Goal: Task Accomplishment & Management: Manage account settings

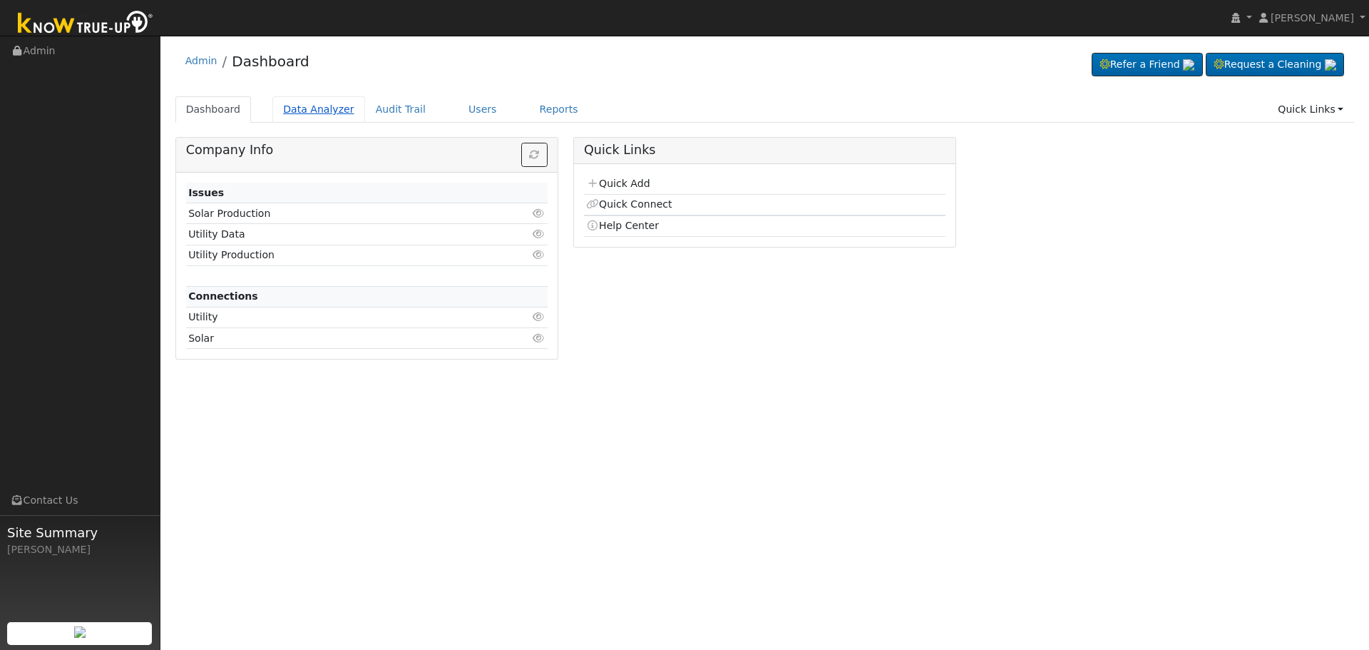
drag, startPoint x: 0, startPoint y: 0, endPoint x: 295, endPoint y: 106, distance: 313.1
click at [295, 106] on link "Data Analyzer" at bounding box center [318, 109] width 93 height 26
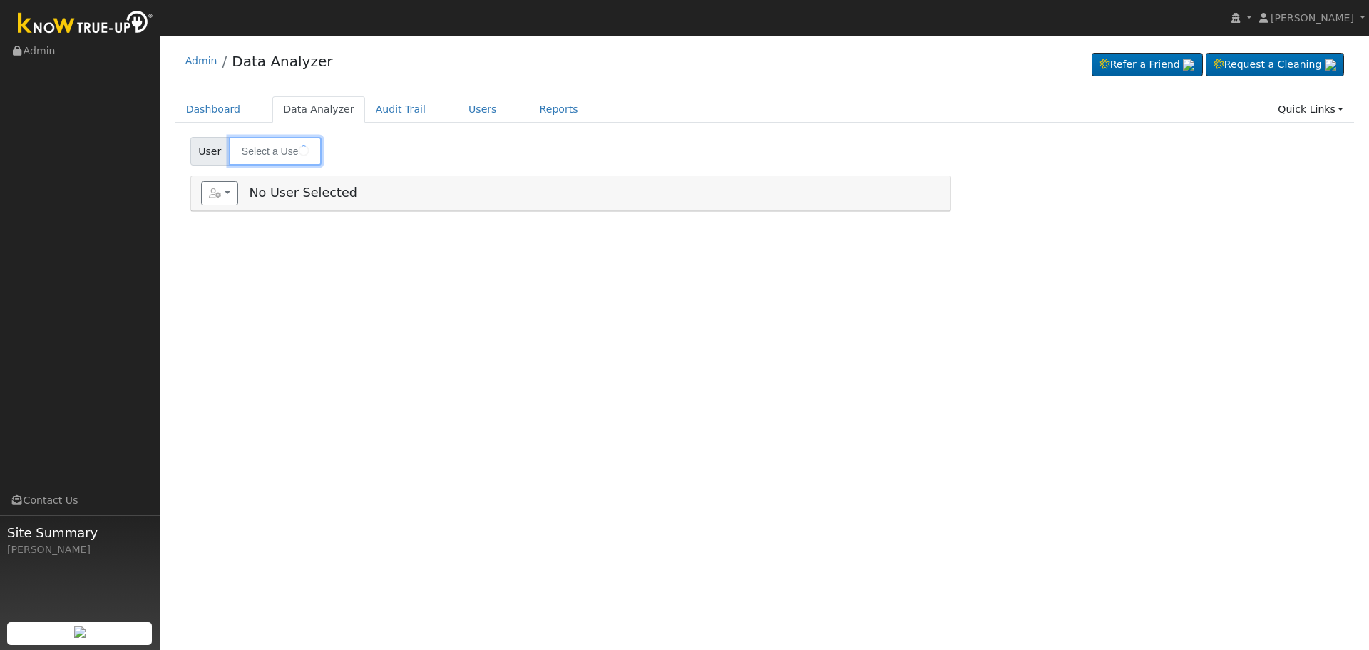
type input "Meriam Salcedo"
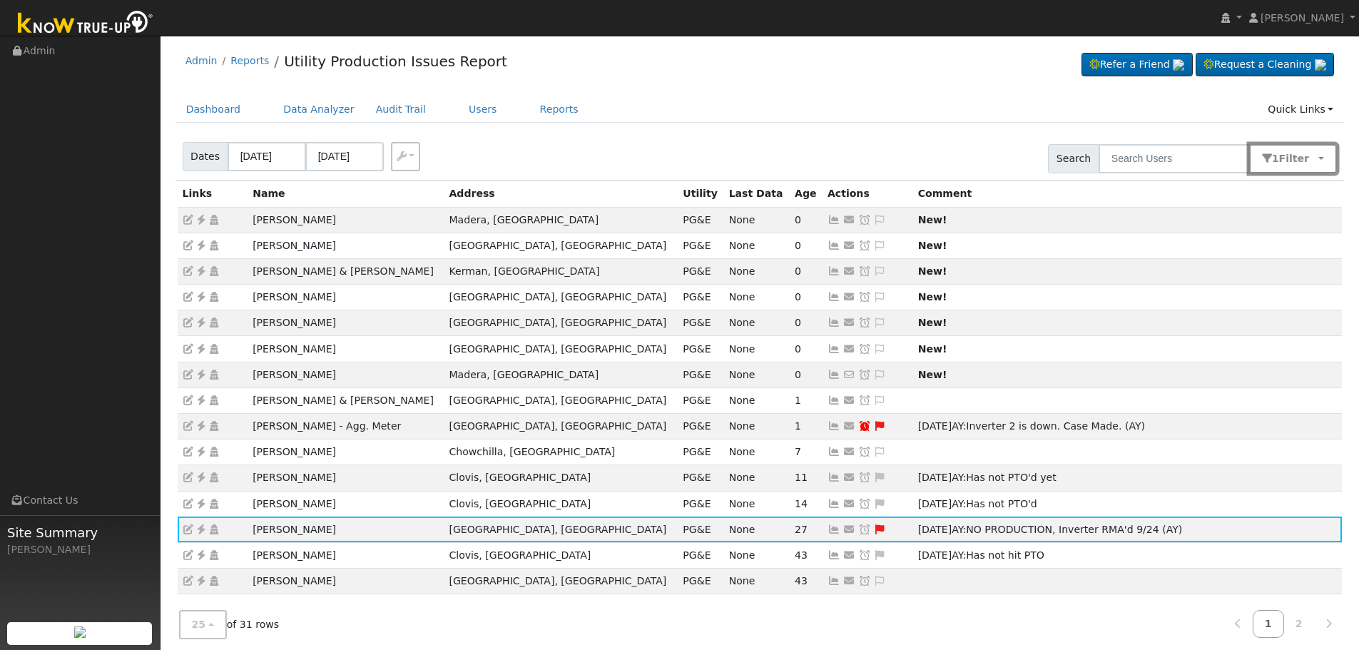
click at [1318, 162] on button "1 Filter" at bounding box center [1293, 158] width 88 height 29
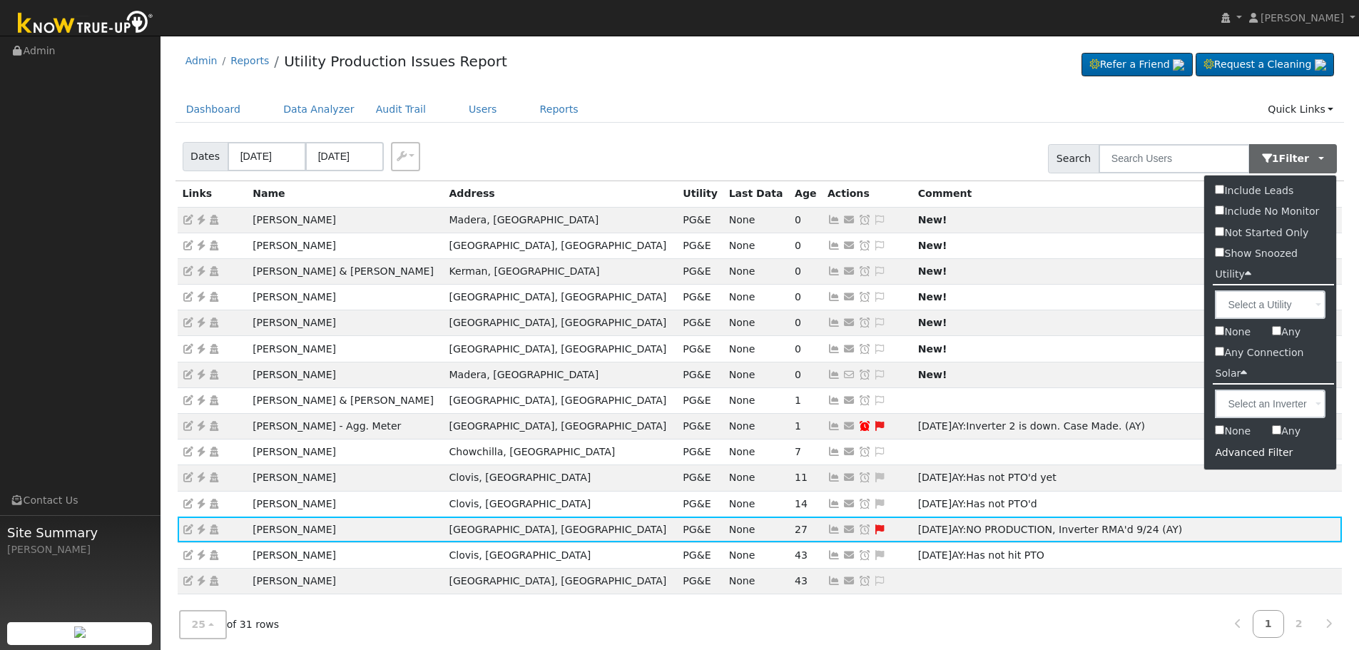
click at [1253, 456] on div "Advanced Filter" at bounding box center [1270, 452] width 132 height 22
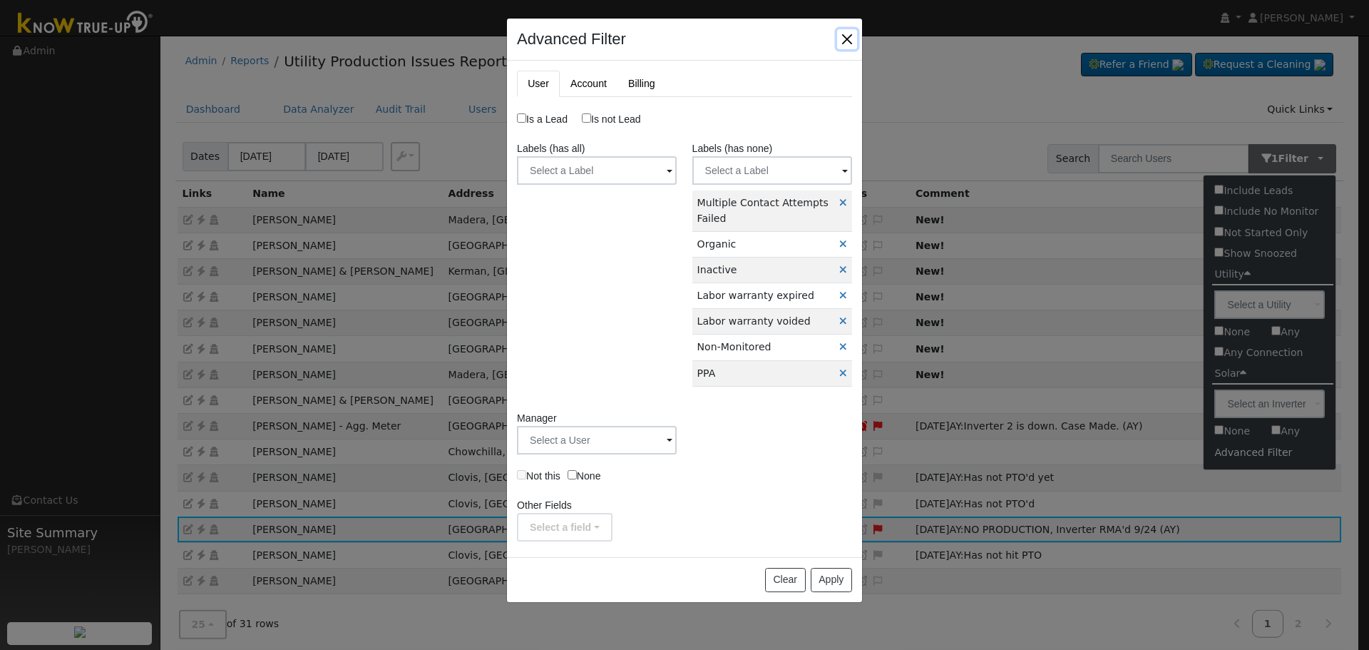
click at [845, 37] on button "button" at bounding box center [847, 39] width 20 height 20
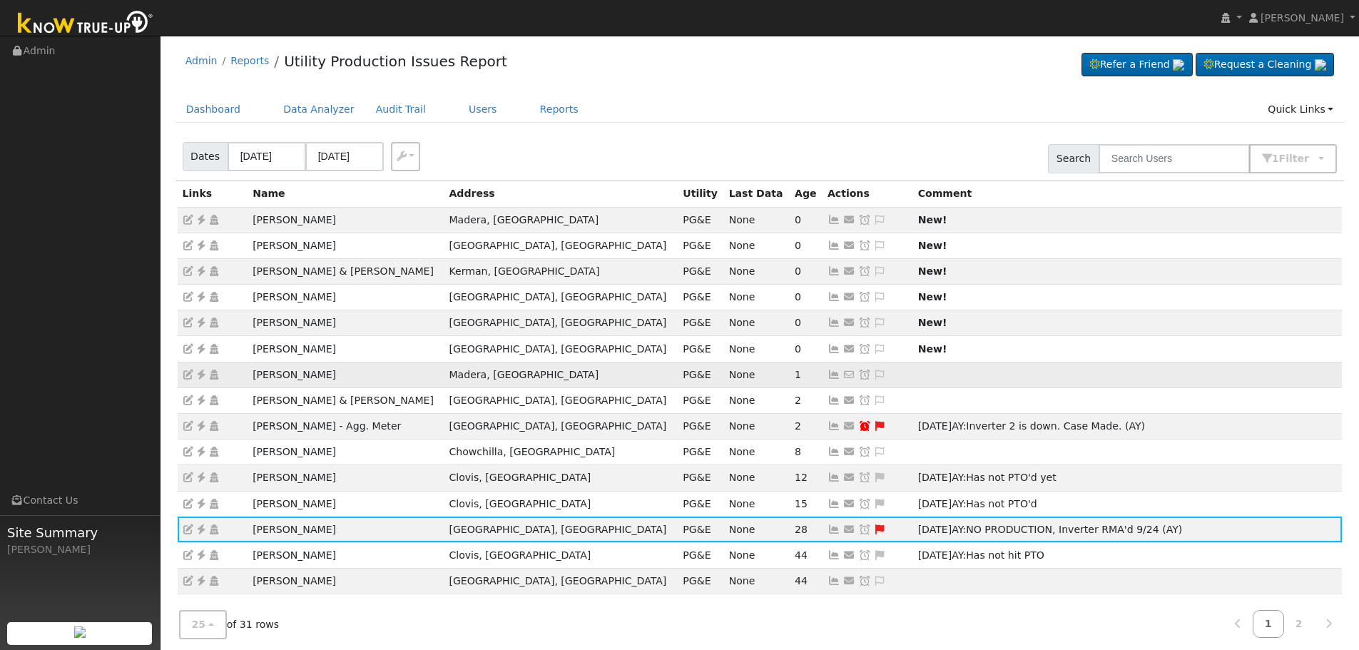
click at [201, 375] on icon at bounding box center [201, 374] width 13 height 10
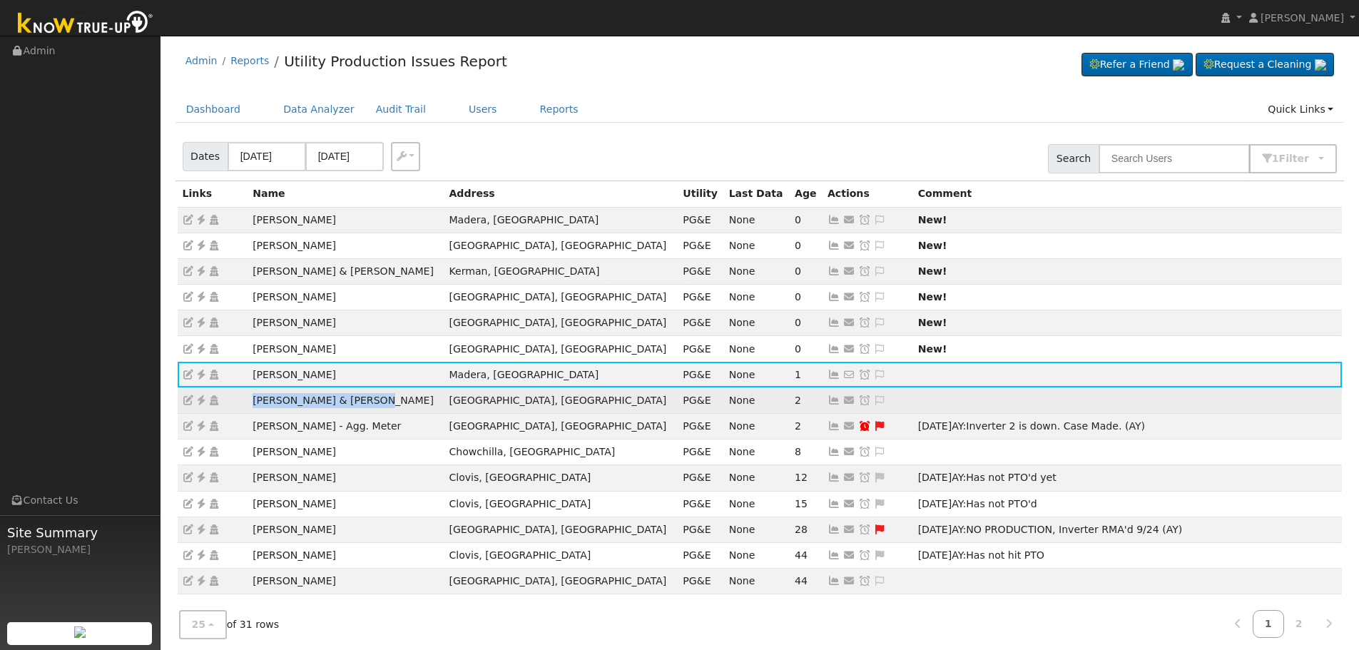
drag, startPoint x: 385, startPoint y: 400, endPoint x: 255, endPoint y: 398, distance: 130.5
click at [255, 398] on td "[PERSON_NAME] & [PERSON_NAME]" at bounding box center [345, 400] width 196 height 26
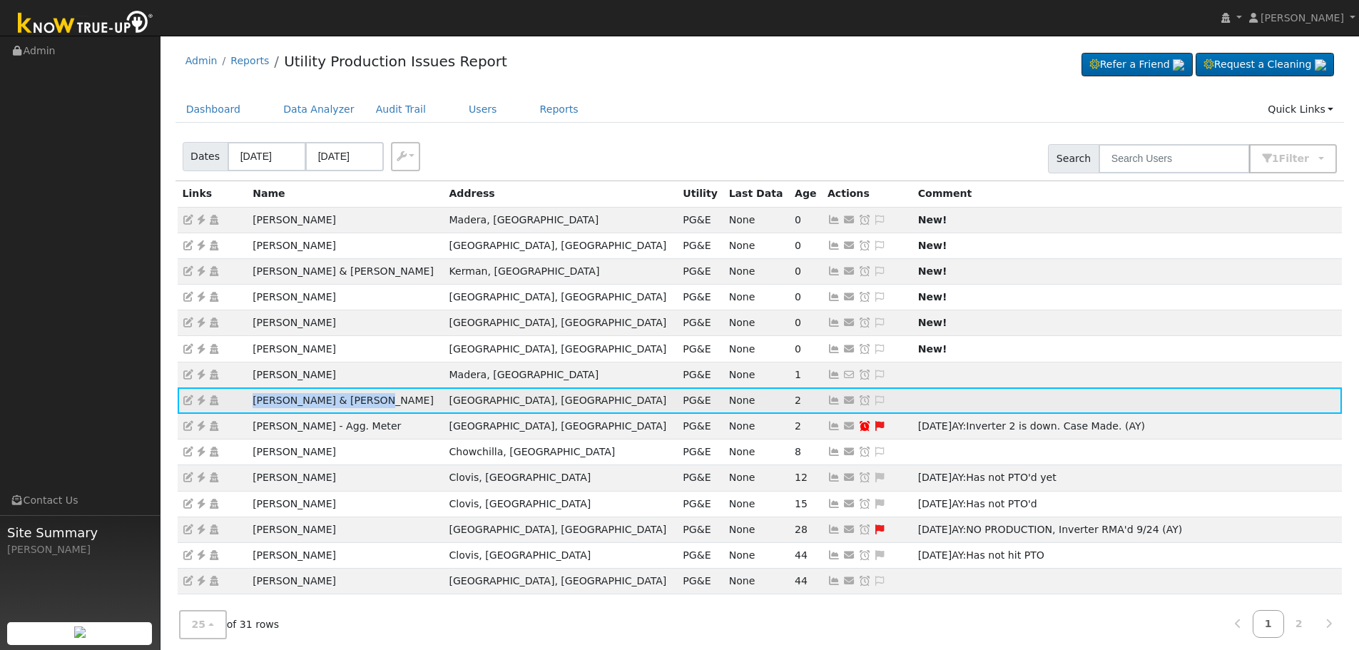
copy td "[PERSON_NAME] & [PERSON_NAME]"
click at [202, 397] on icon at bounding box center [201, 400] width 13 height 10
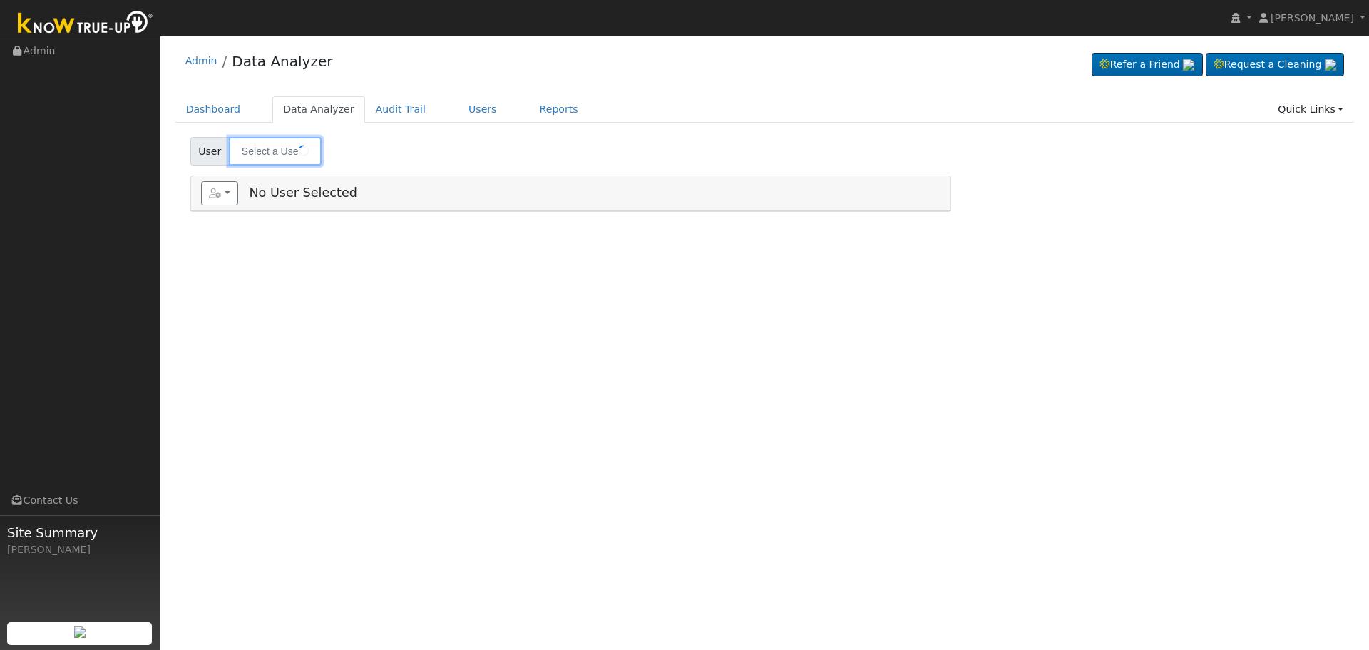
type input "[PERSON_NAME]"
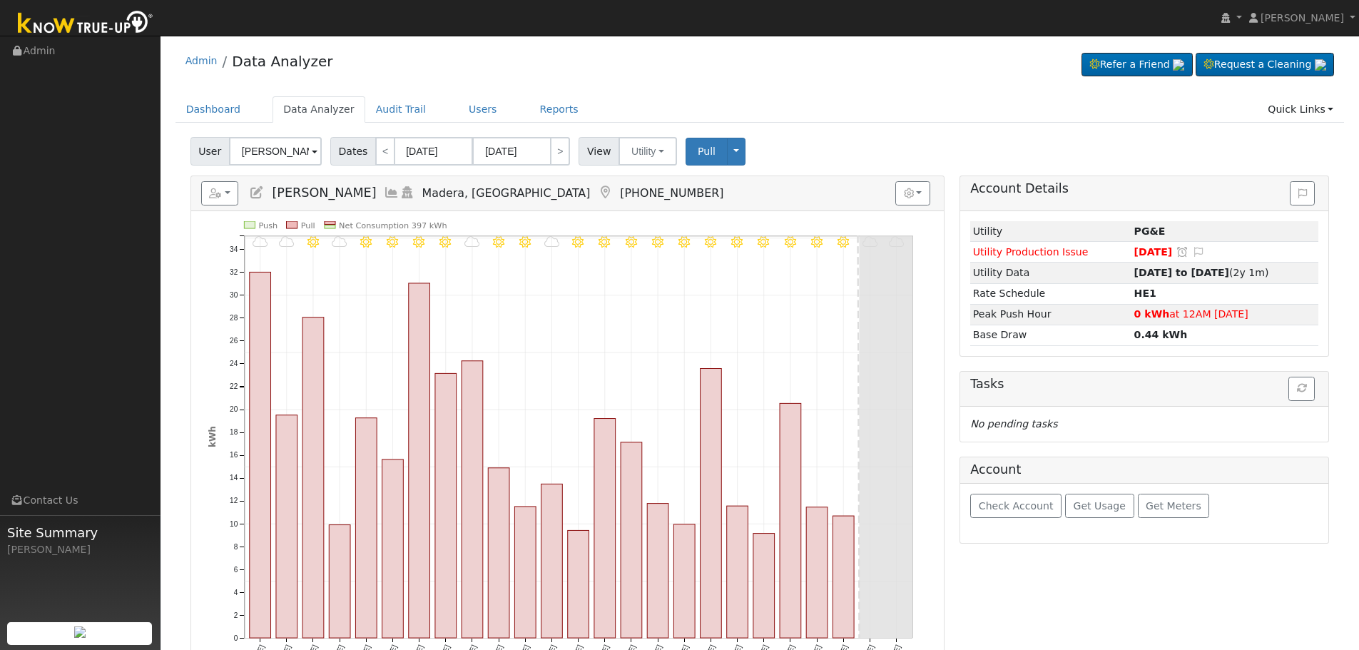
click at [252, 187] on icon at bounding box center [257, 192] width 16 height 13
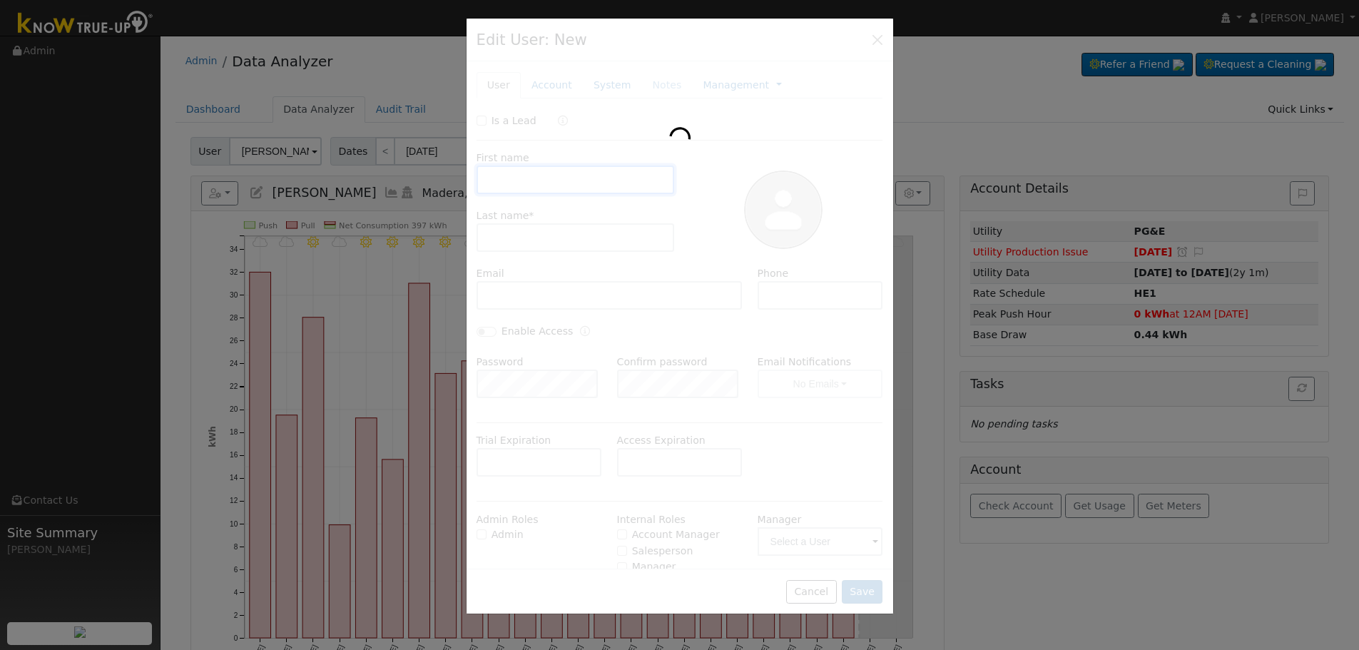
type input "Corey"
type input "Miller"
type input "5598716208"
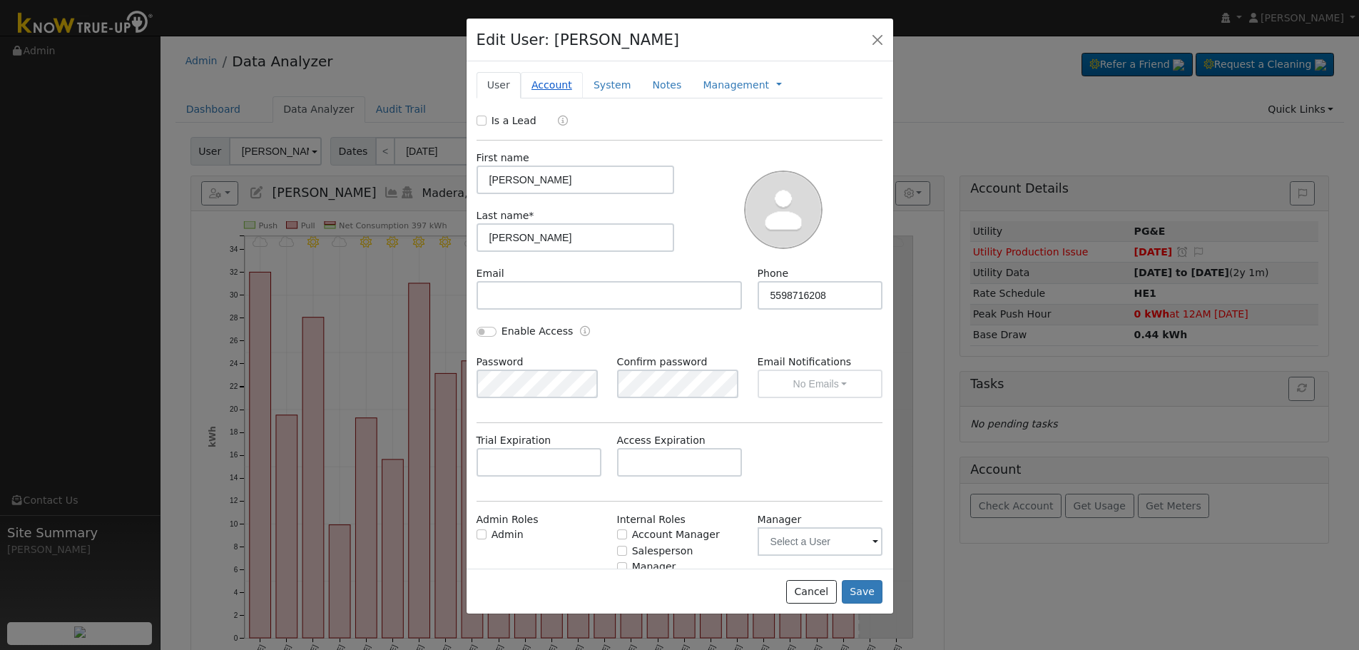
click at [538, 83] on link "Account" at bounding box center [552, 85] width 62 height 26
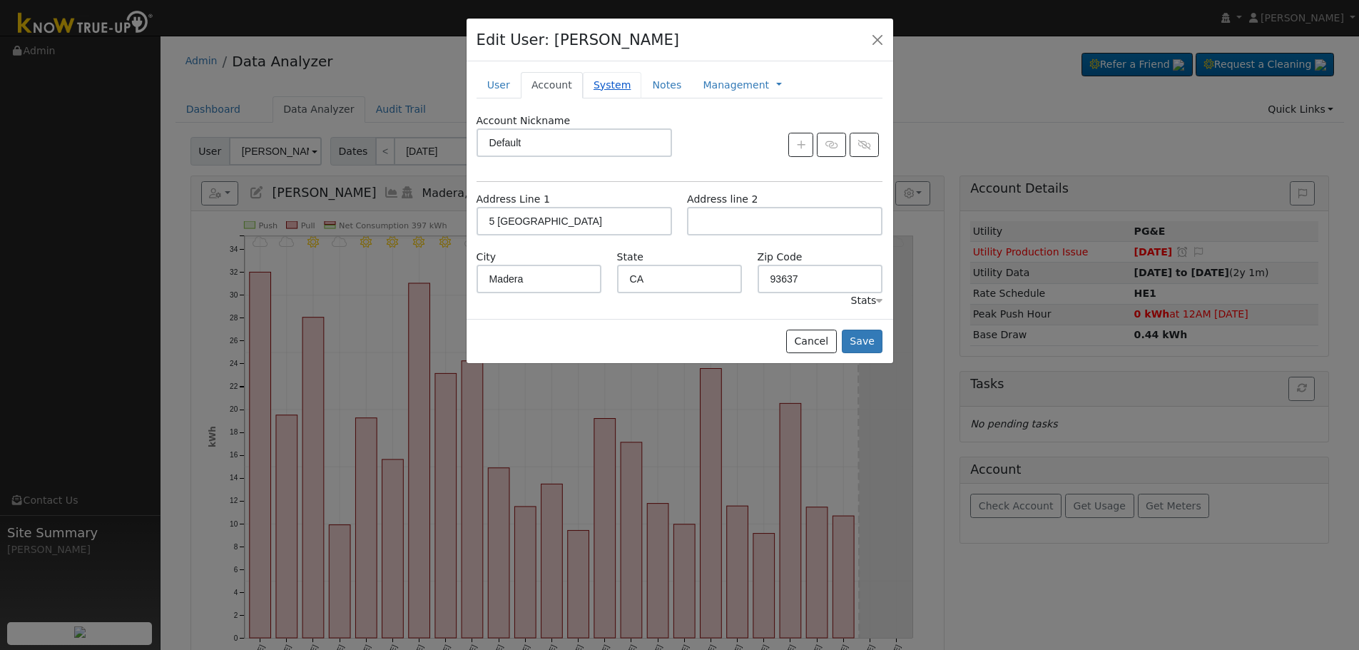
click at [585, 86] on link "System" at bounding box center [612, 85] width 59 height 26
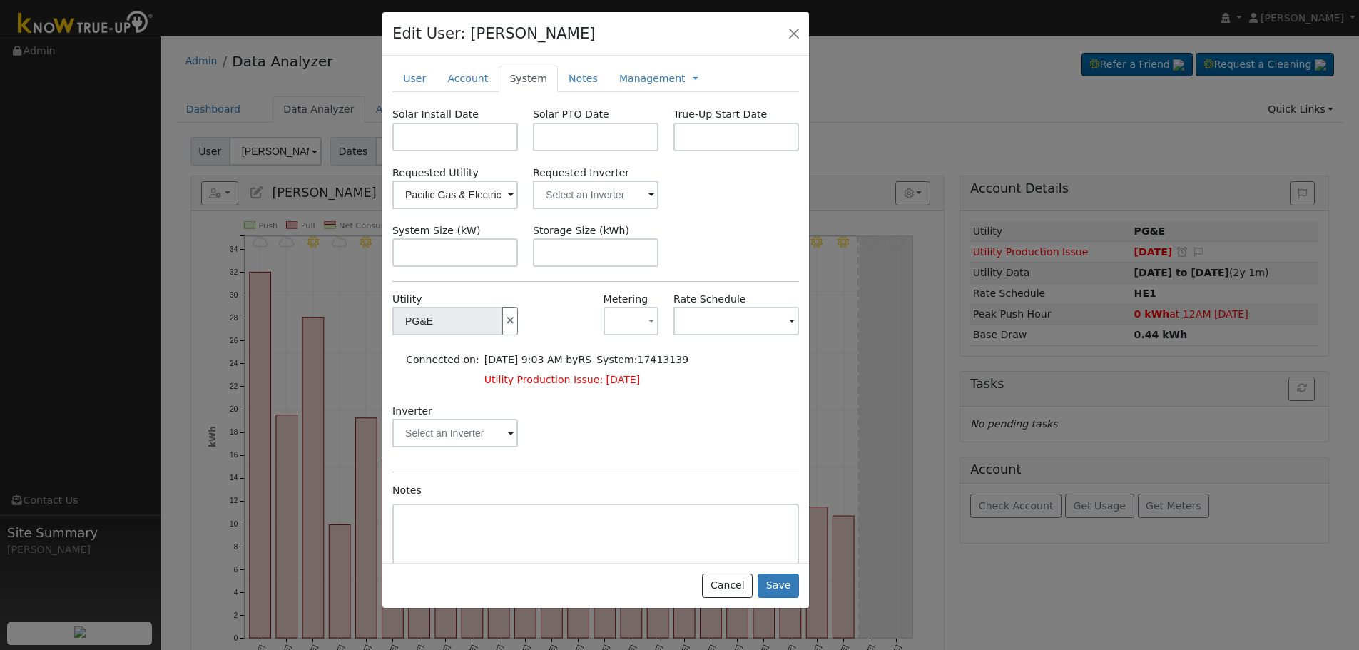
drag, startPoint x: 637, startPoint y: 46, endPoint x: 546, endPoint y: 41, distance: 90.7
click at [548, 41] on div "Edit User: Corey Miller Default Default 5 Pointe West, Madera, CA 93637 Primary…" at bounding box center [595, 34] width 427 height 44
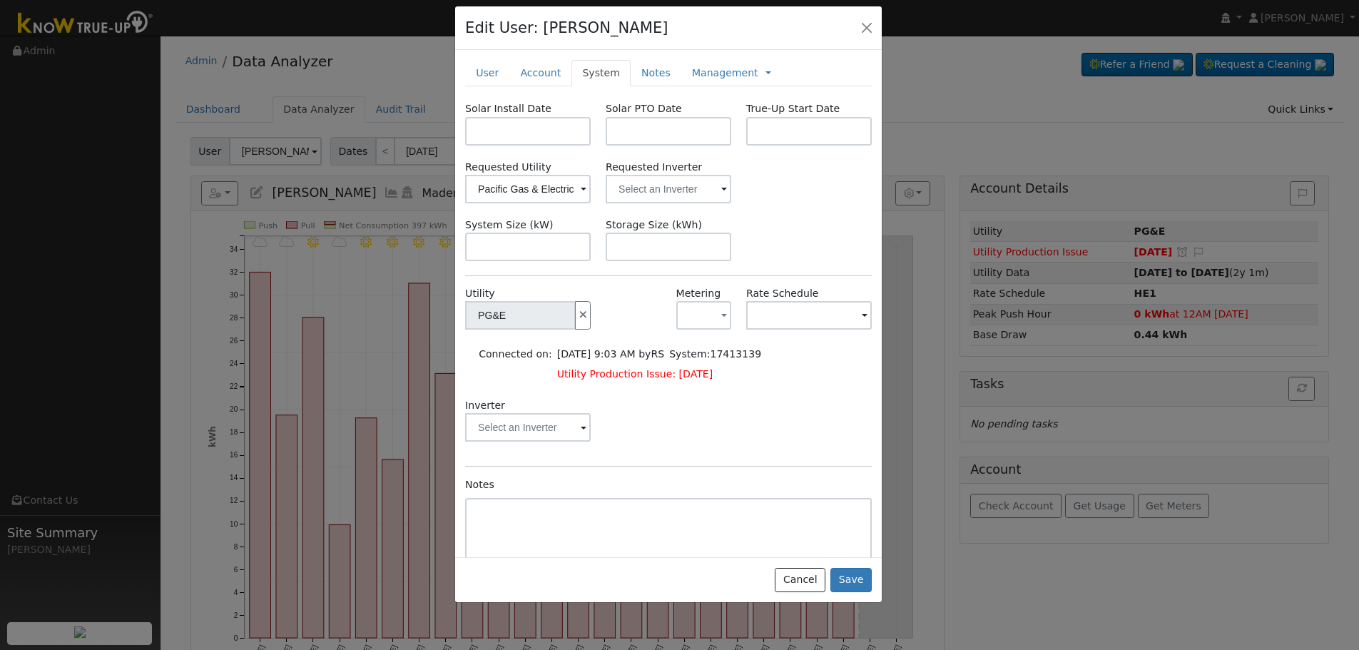
drag, startPoint x: 458, startPoint y: 36, endPoint x: 536, endPoint y: 29, distance: 78.1
click at [536, 29] on h4 "Edit User: Corey Miller" at bounding box center [566, 27] width 203 height 23
click at [493, 69] on link "User" at bounding box center [488, 73] width 44 height 26
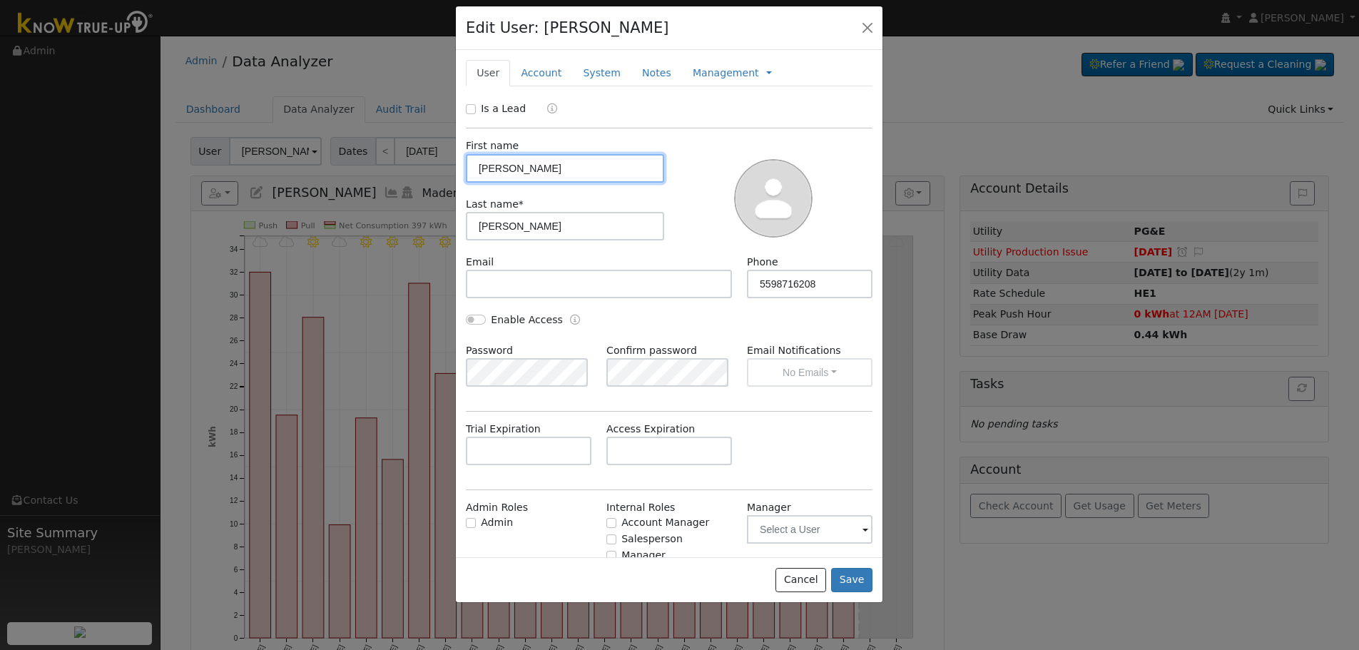
drag, startPoint x: 539, startPoint y: 172, endPoint x: 434, endPoint y: 165, distance: 105.8
click at [434, 165] on div "Edit User: Corey Miller Default Default 5 Pointe West, Madera, CA 93637 Primary…" at bounding box center [679, 325] width 1359 height 650
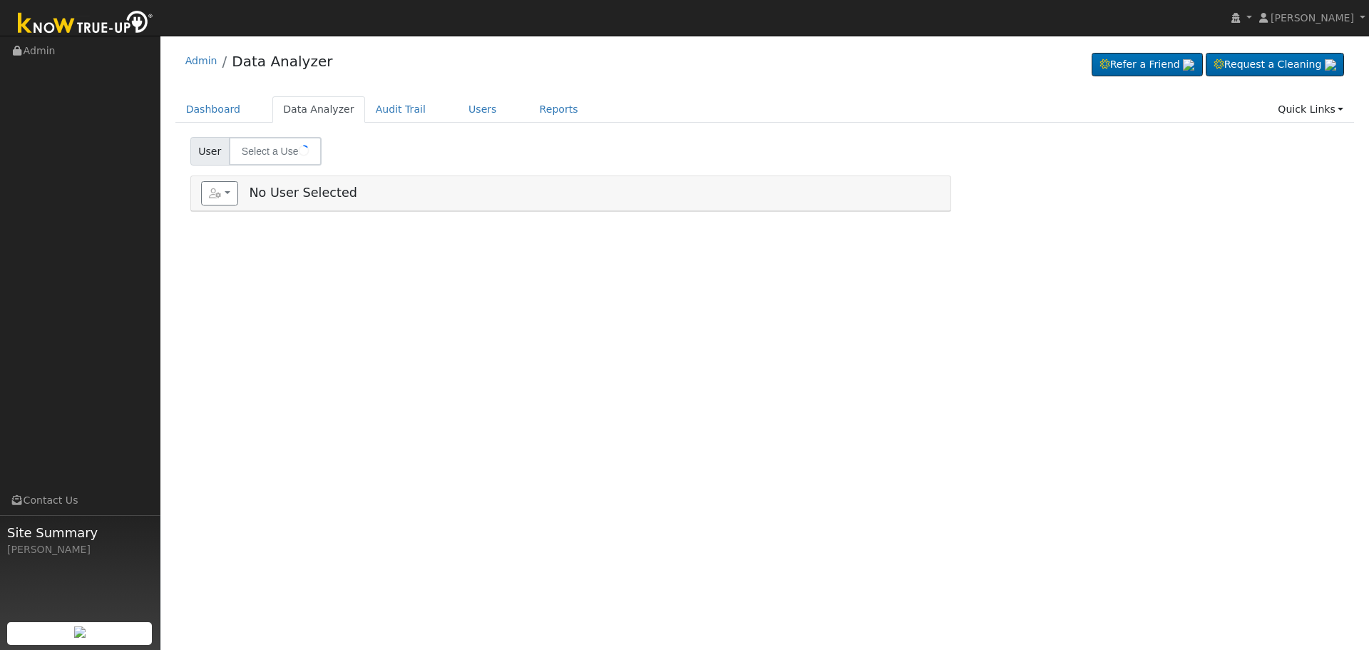
type input "[PERSON_NAME] & [PERSON_NAME]"
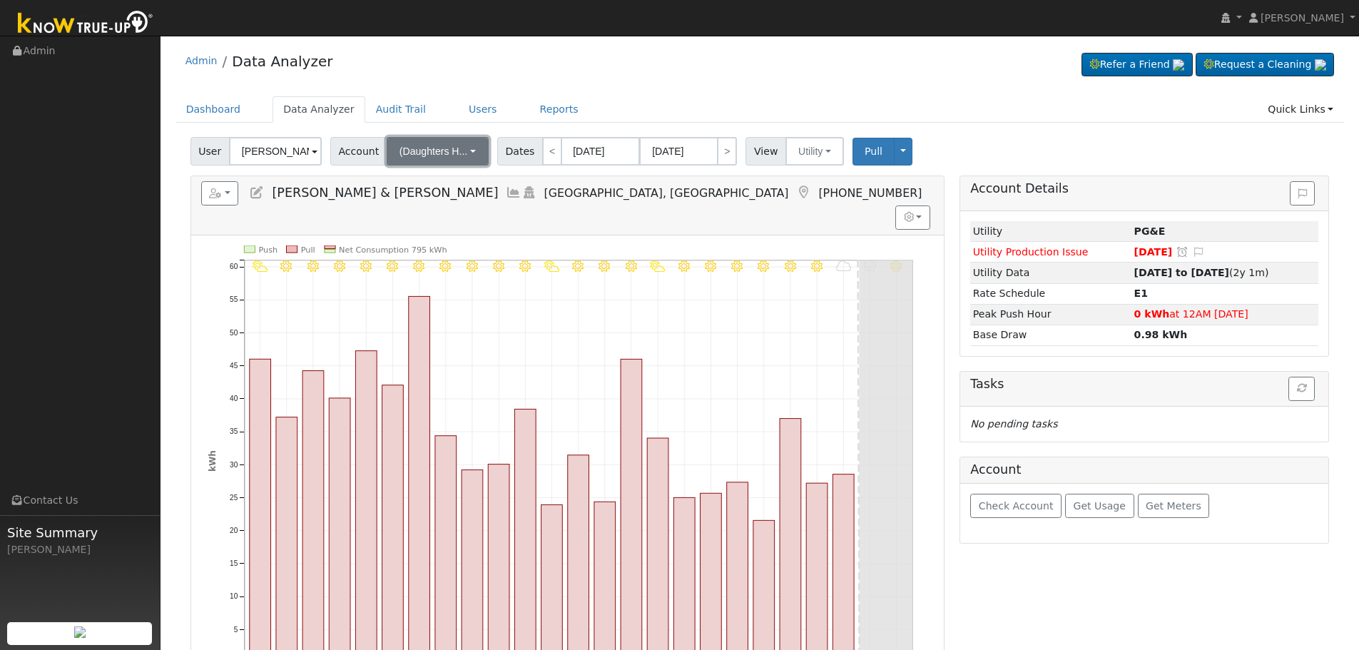
click at [409, 155] on span "(Daughters H..." at bounding box center [433, 150] width 68 height 11
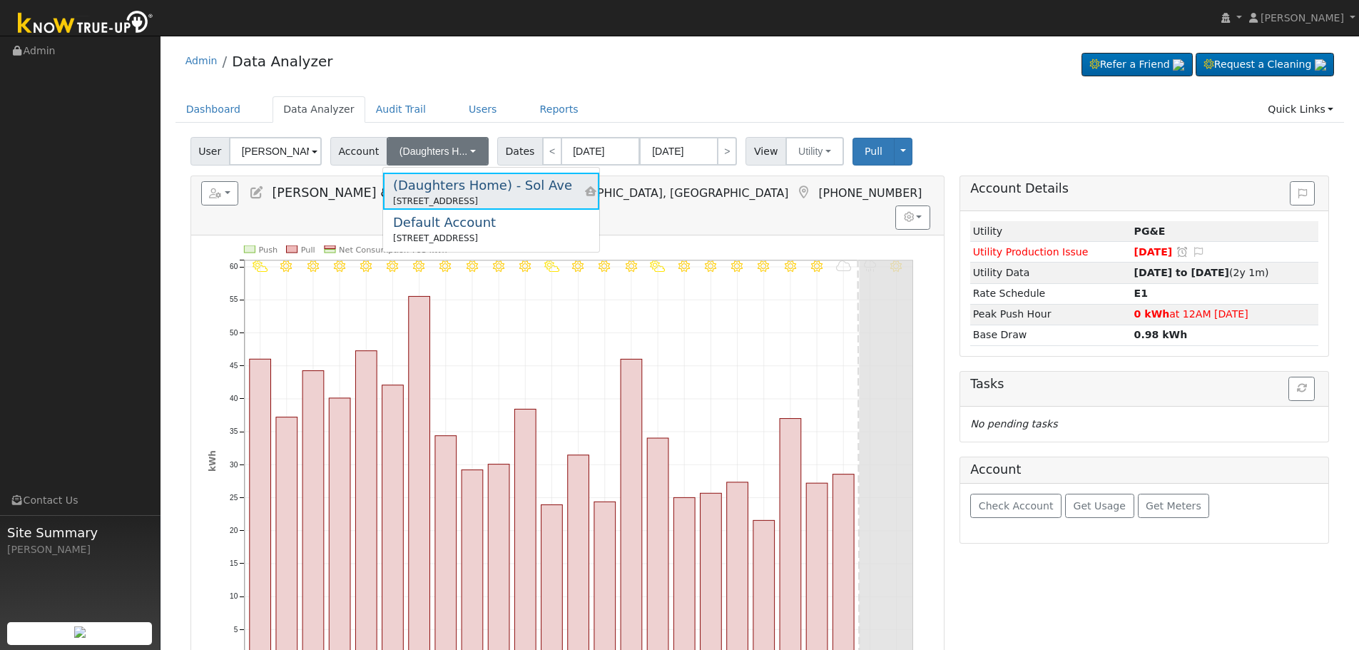
click at [486, 187] on div "(Daughters Home) - Sol Ave" at bounding box center [482, 184] width 179 height 19
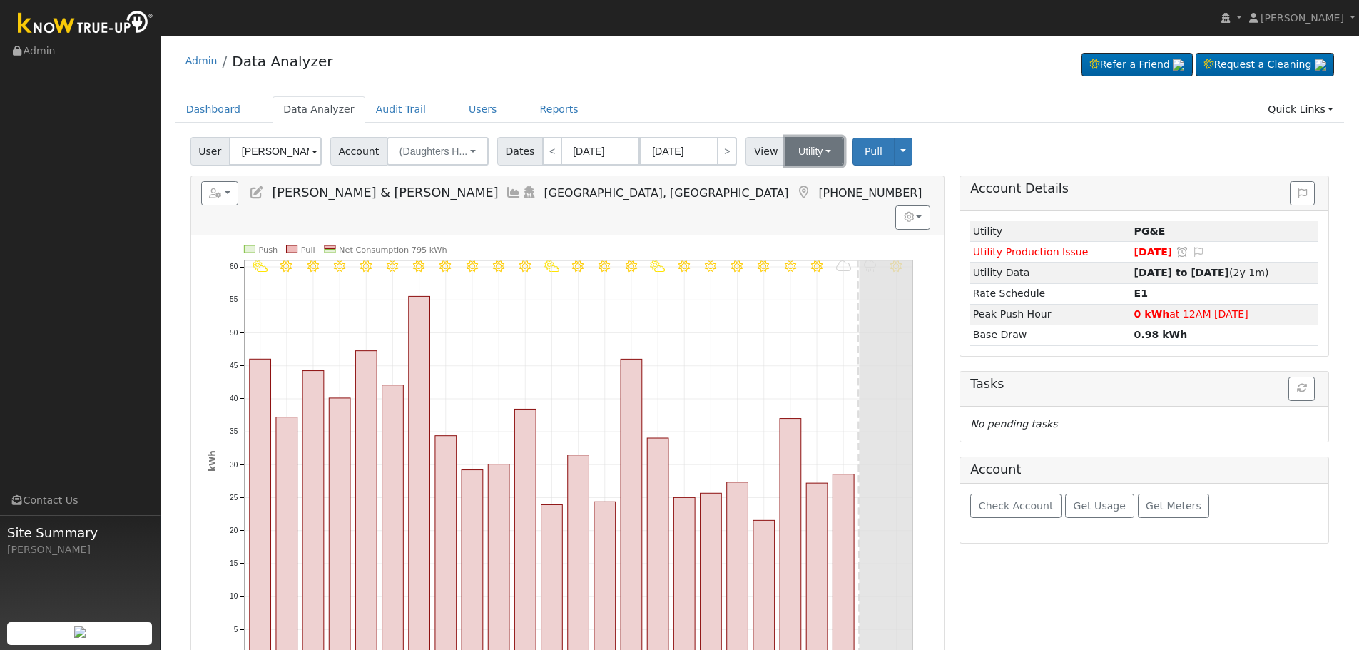
click at [790, 143] on button "Utility" at bounding box center [814, 151] width 58 height 29
click at [924, 250] on icon "10/15 - Clear 10/14 - Drizzle 10/13 - MostlyCloudy 10/12 - Clear 10/11 - Clear …" at bounding box center [567, 478] width 718 height 467
click at [796, 145] on button "Utility" at bounding box center [814, 151] width 58 height 29
click at [688, 203] on h5 "Reports Scenario Health Check Energy Audit Account Timeline User Audit Trail In…" at bounding box center [567, 193] width 732 height 24
click at [255, 193] on icon at bounding box center [257, 192] width 16 height 13
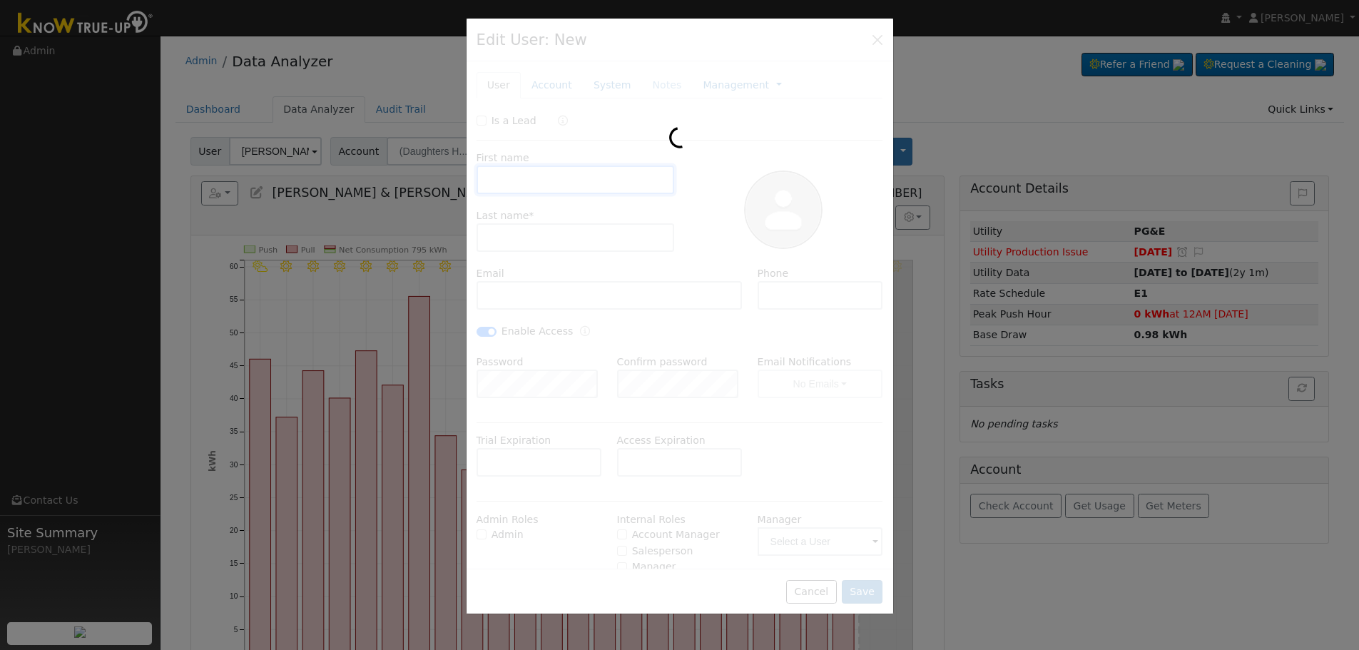
type input "[PERSON_NAME] & [PERSON_NAME]"
type input "[PERSON_NAME]"
type input "[EMAIL_ADDRESS][DOMAIN_NAME]"
type input "[PHONE_NUMBER]"
checkbox input "true"
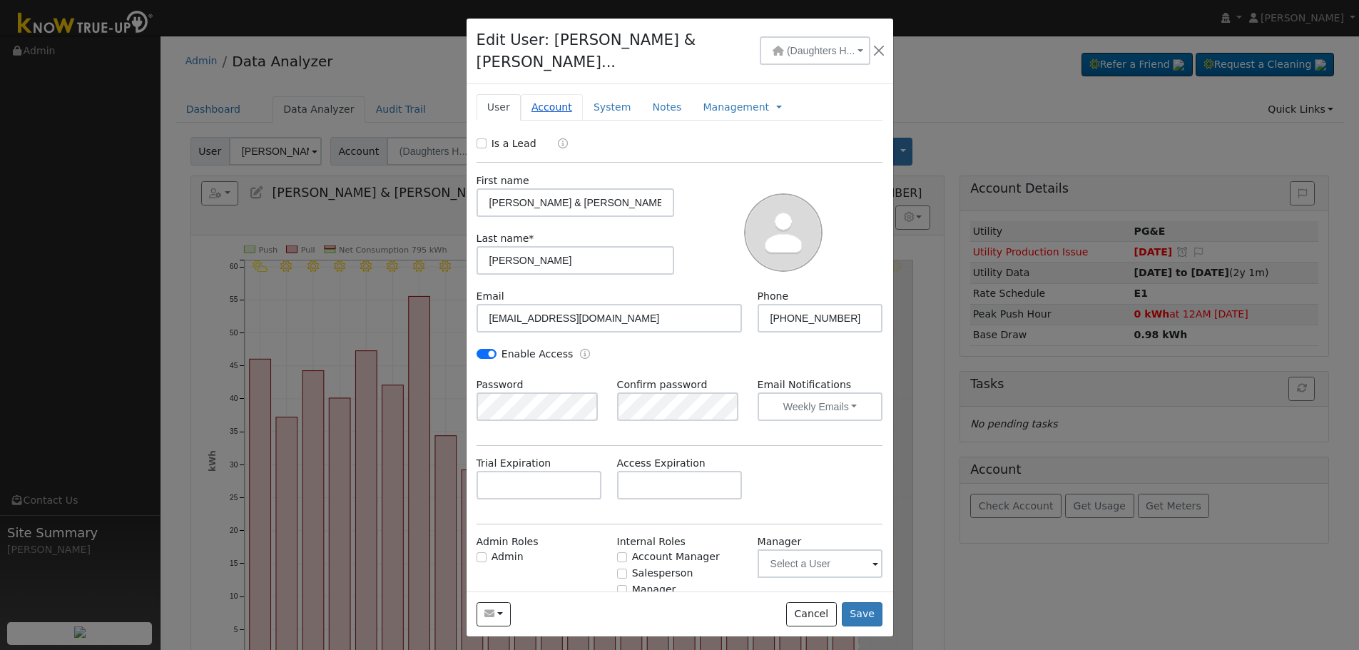
click at [548, 94] on link "Account" at bounding box center [552, 107] width 62 height 26
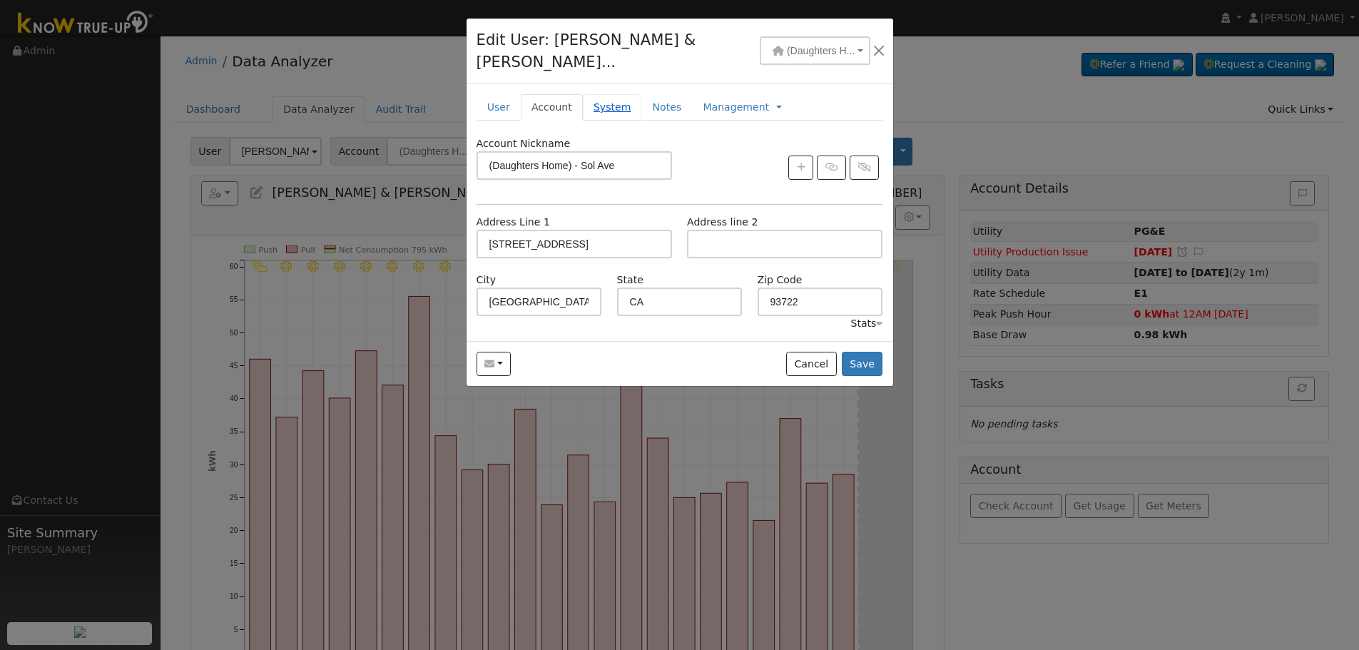
click at [593, 94] on link "System" at bounding box center [612, 107] width 59 height 26
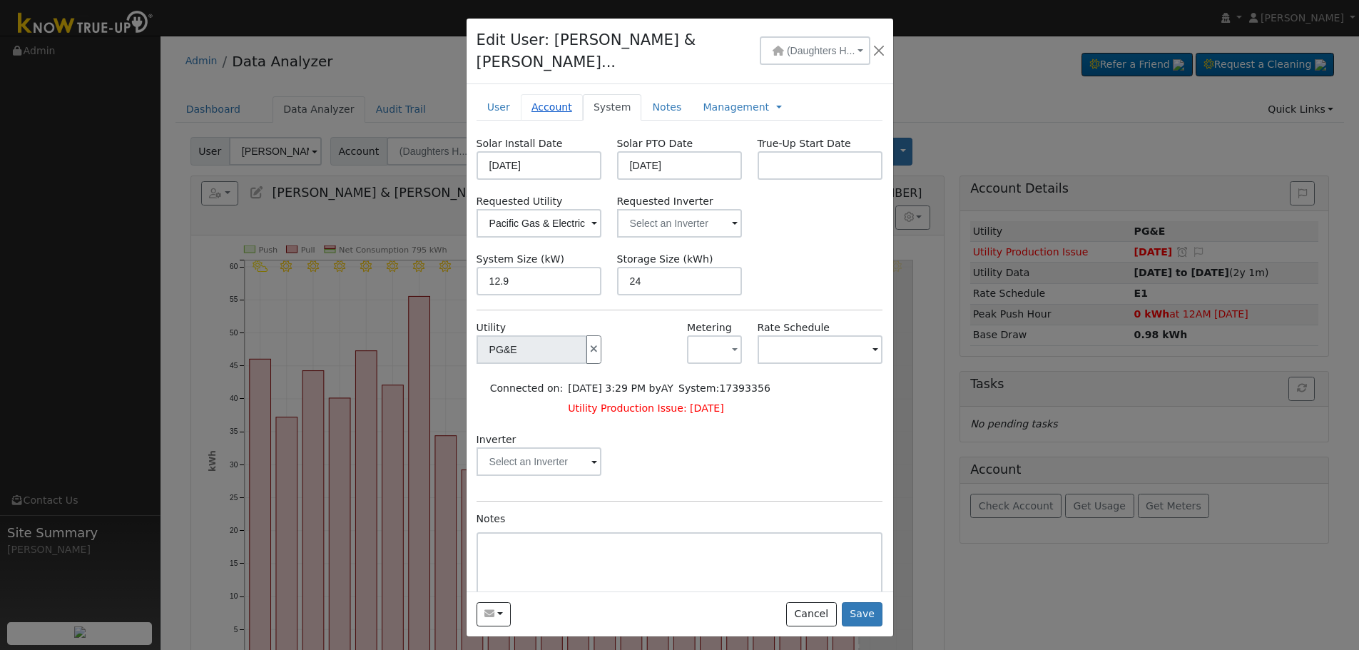
click at [540, 94] on link "Account" at bounding box center [552, 107] width 62 height 26
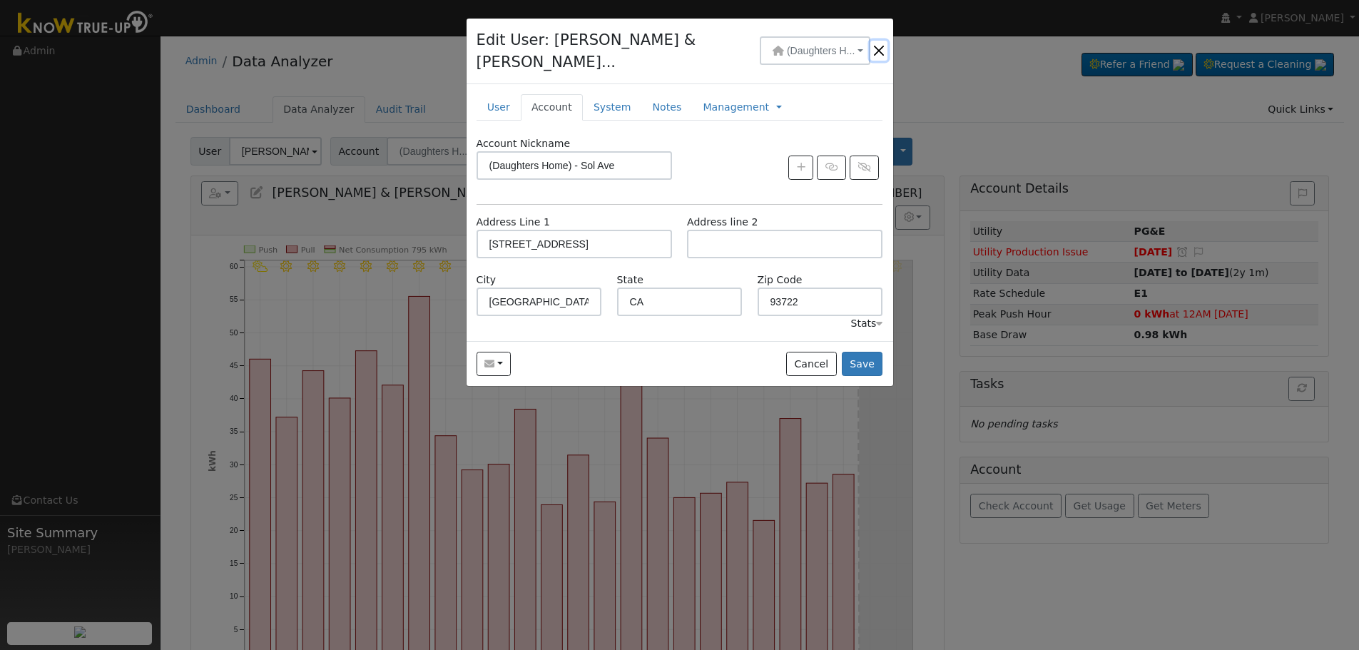
click at [877, 46] on button "button" at bounding box center [878, 51] width 17 height 20
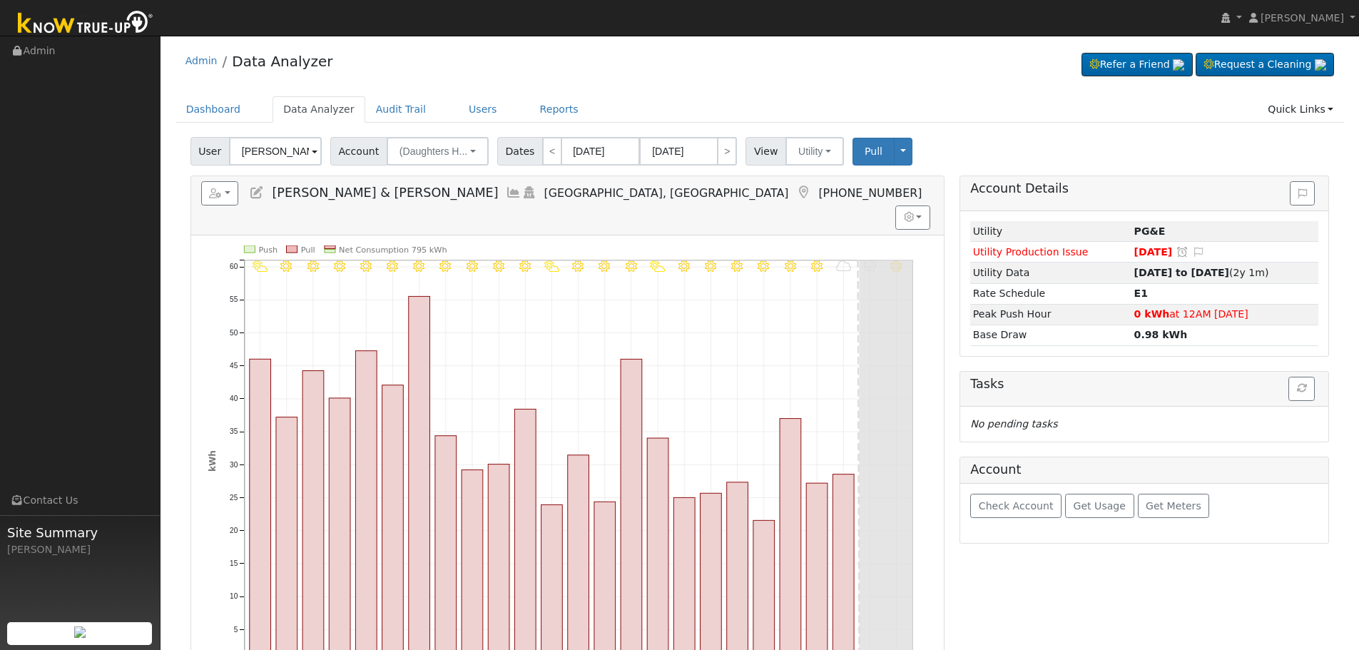
click at [256, 191] on icon at bounding box center [257, 192] width 16 height 13
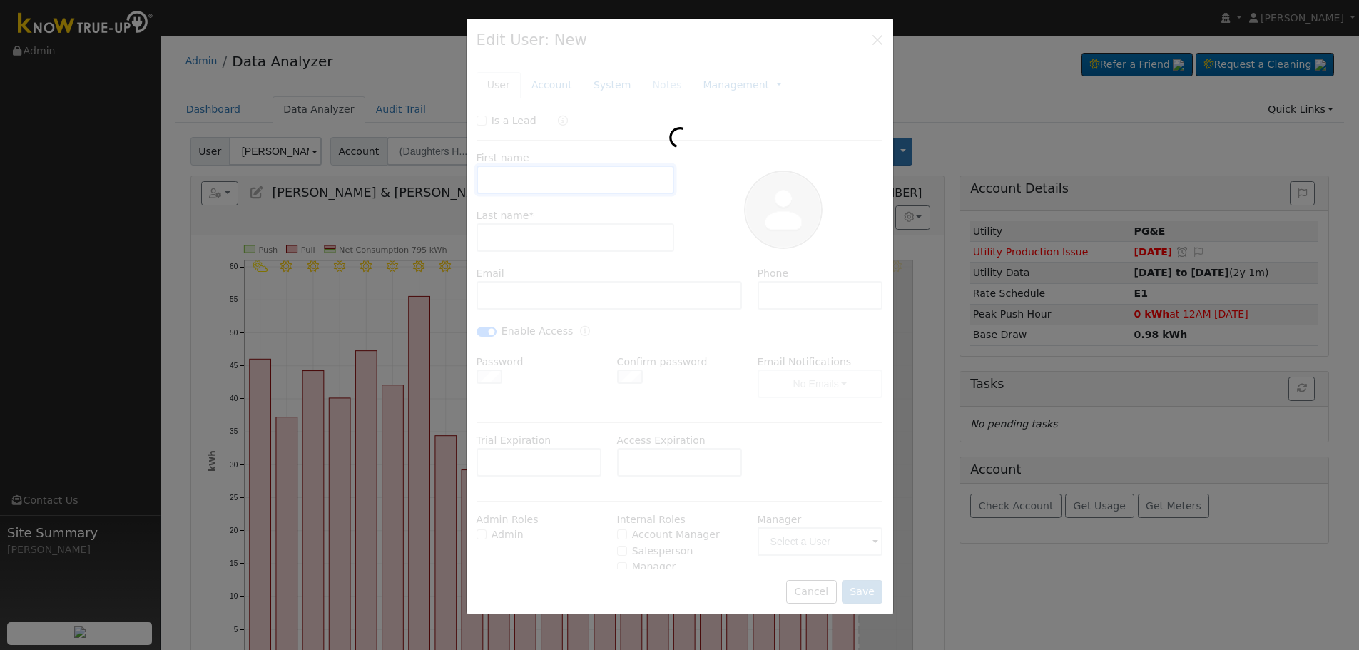
type input "[PERSON_NAME] & [PERSON_NAME]"
type input "[PERSON_NAME]"
type input "[EMAIL_ADDRESS][DOMAIN_NAME]"
type input "[PHONE_NUMBER]"
checkbox input "true"
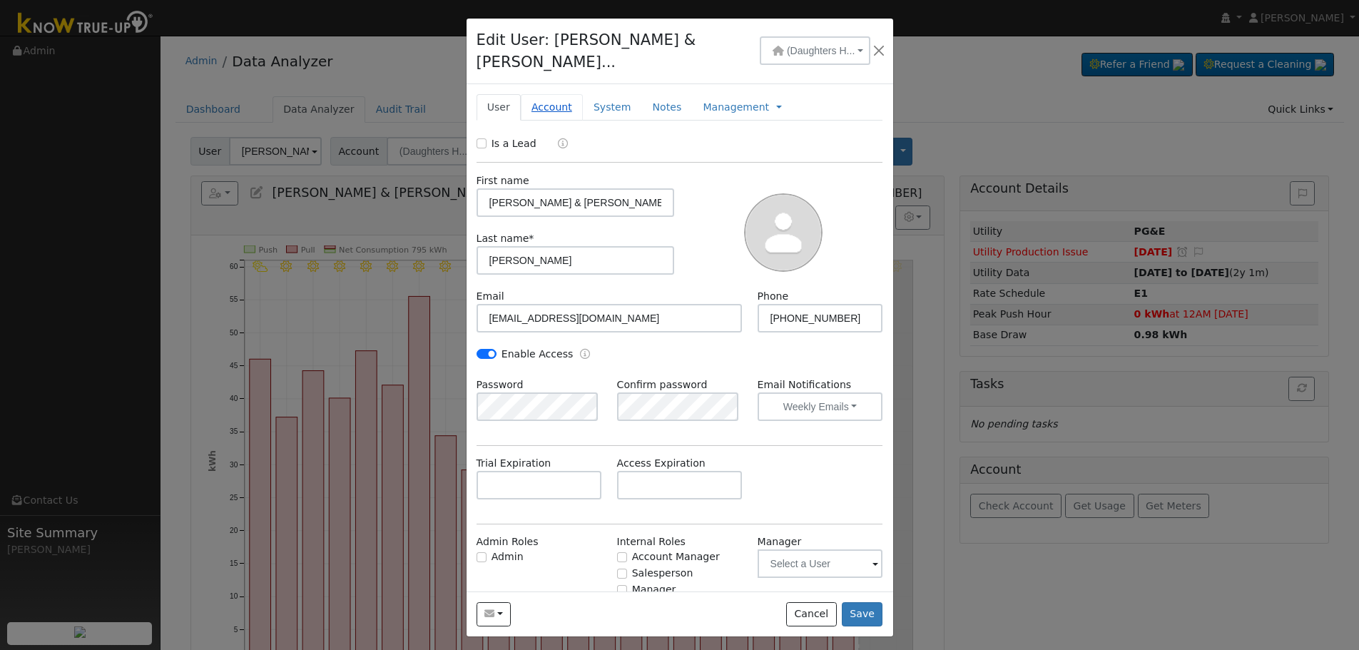
click at [564, 94] on link "Account" at bounding box center [552, 107] width 62 height 26
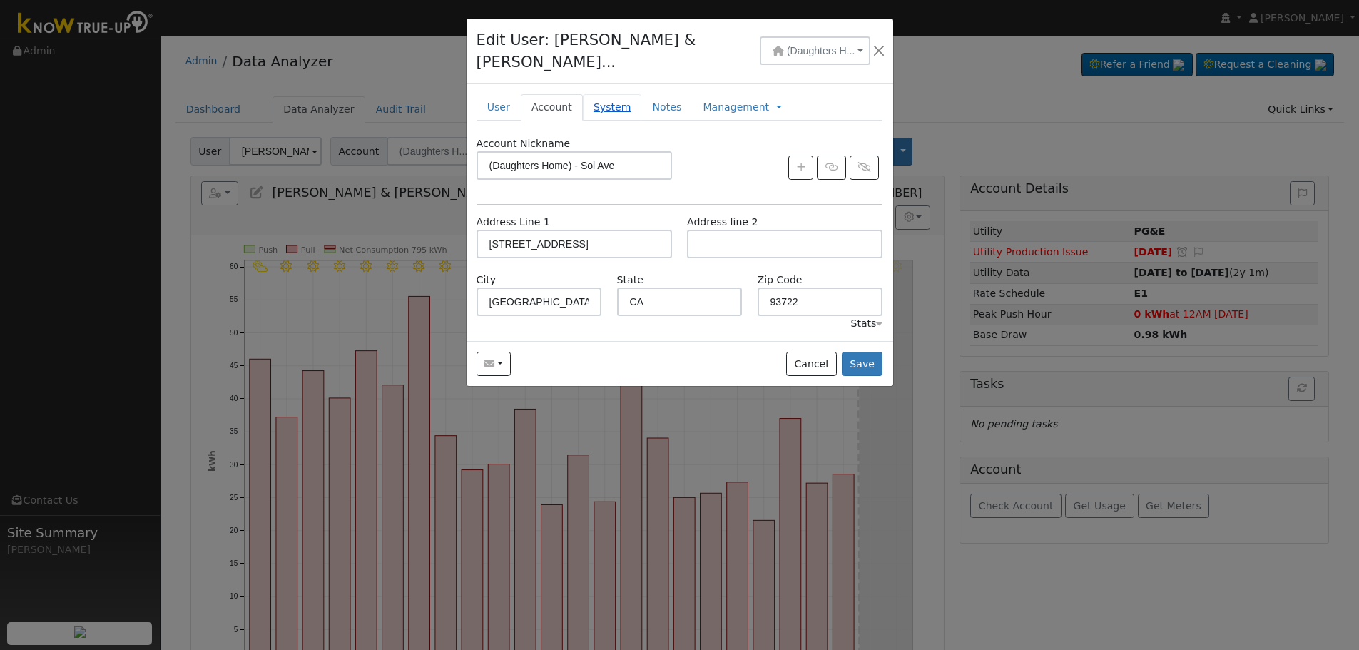
click at [590, 98] on link "System" at bounding box center [612, 107] width 59 height 26
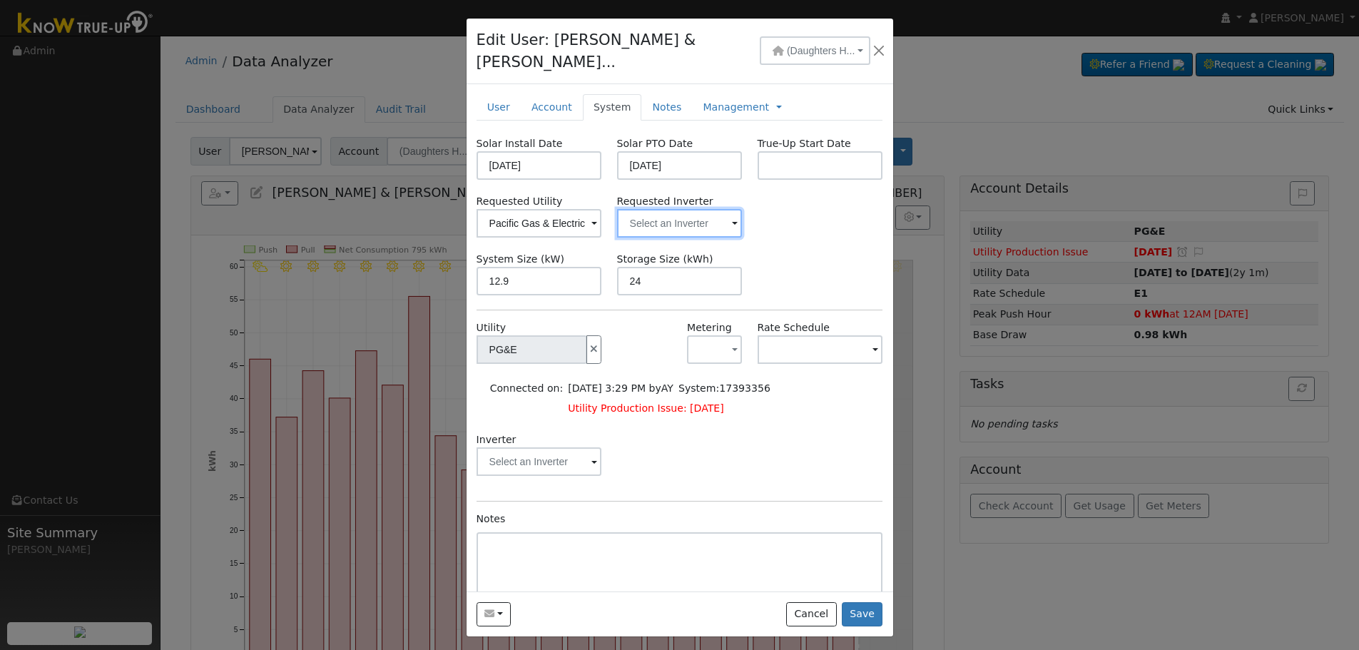
click at [703, 209] on input "text" at bounding box center [680, 223] width 126 height 29
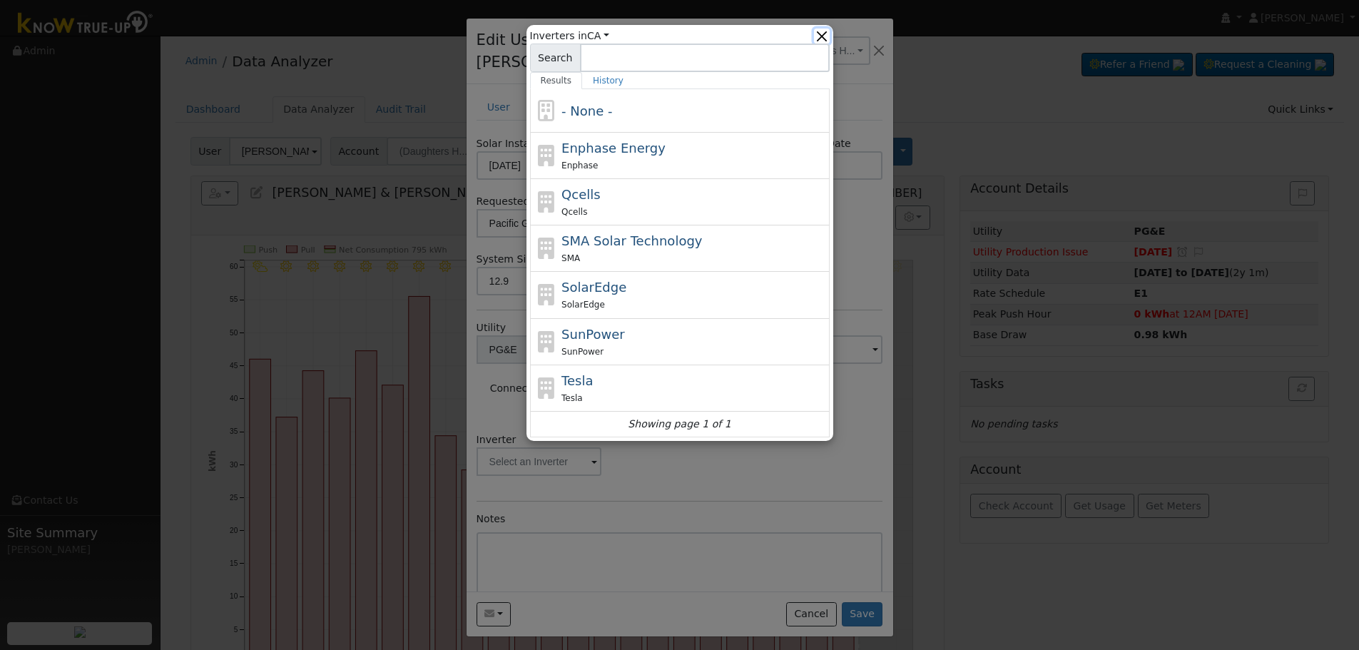
click at [822, 30] on button "button" at bounding box center [821, 36] width 15 height 15
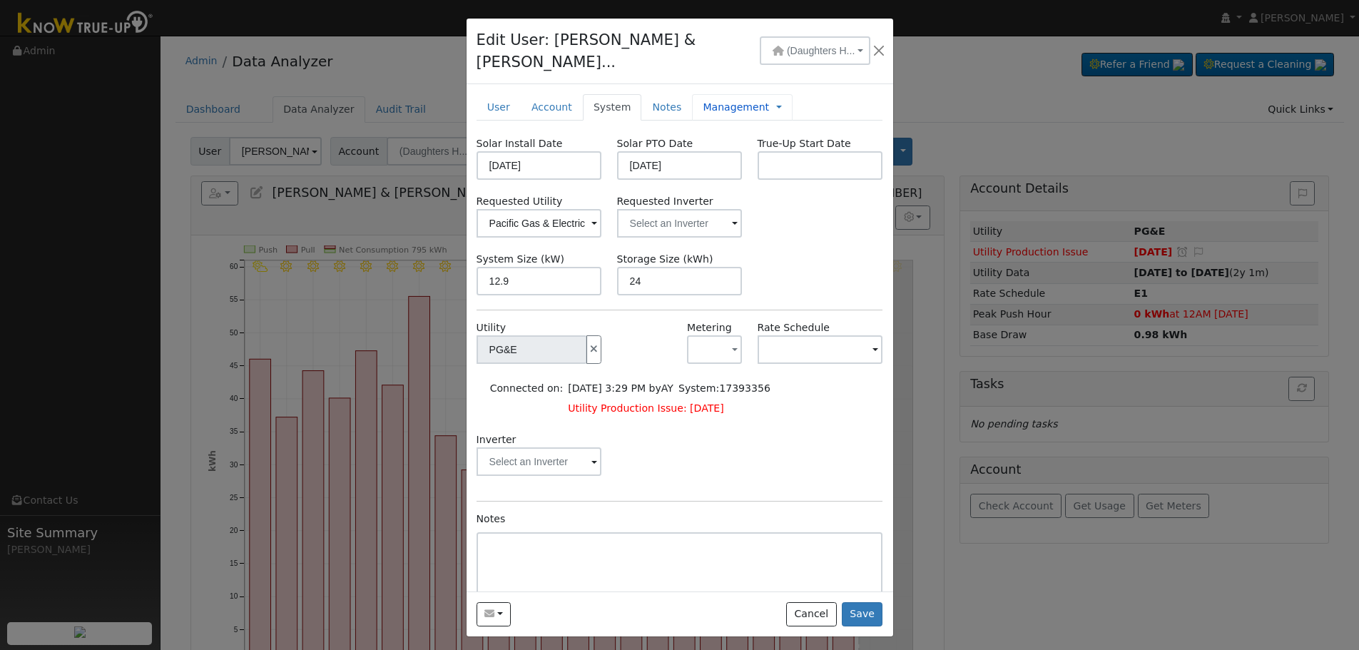
click at [714, 100] on link "Management" at bounding box center [736, 107] width 66 height 15
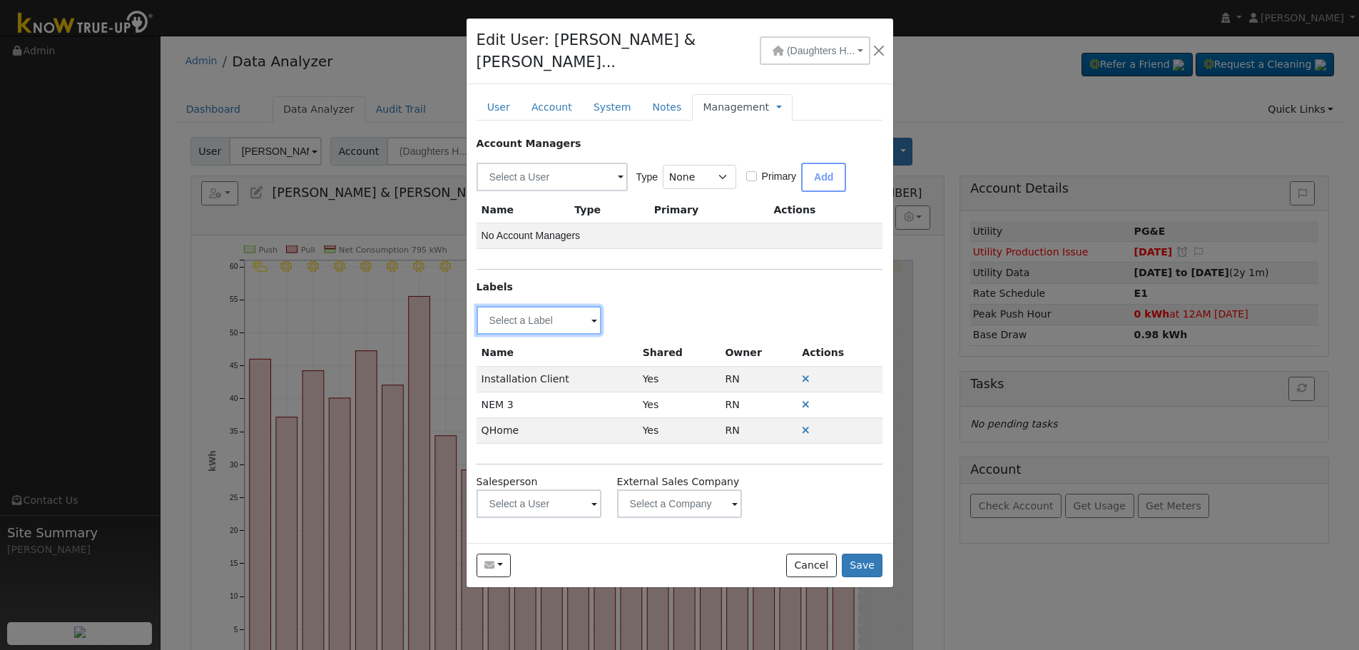
click at [540, 306] on input "text" at bounding box center [539, 320] width 126 height 29
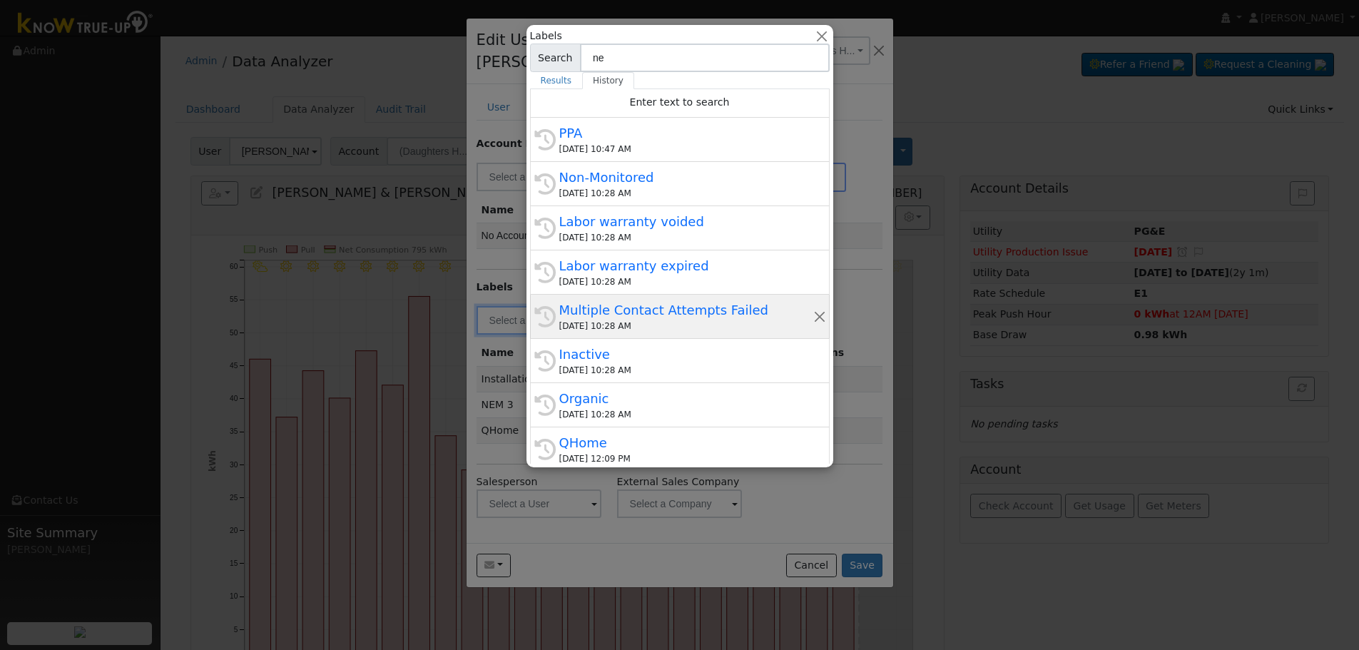
type input "neo"
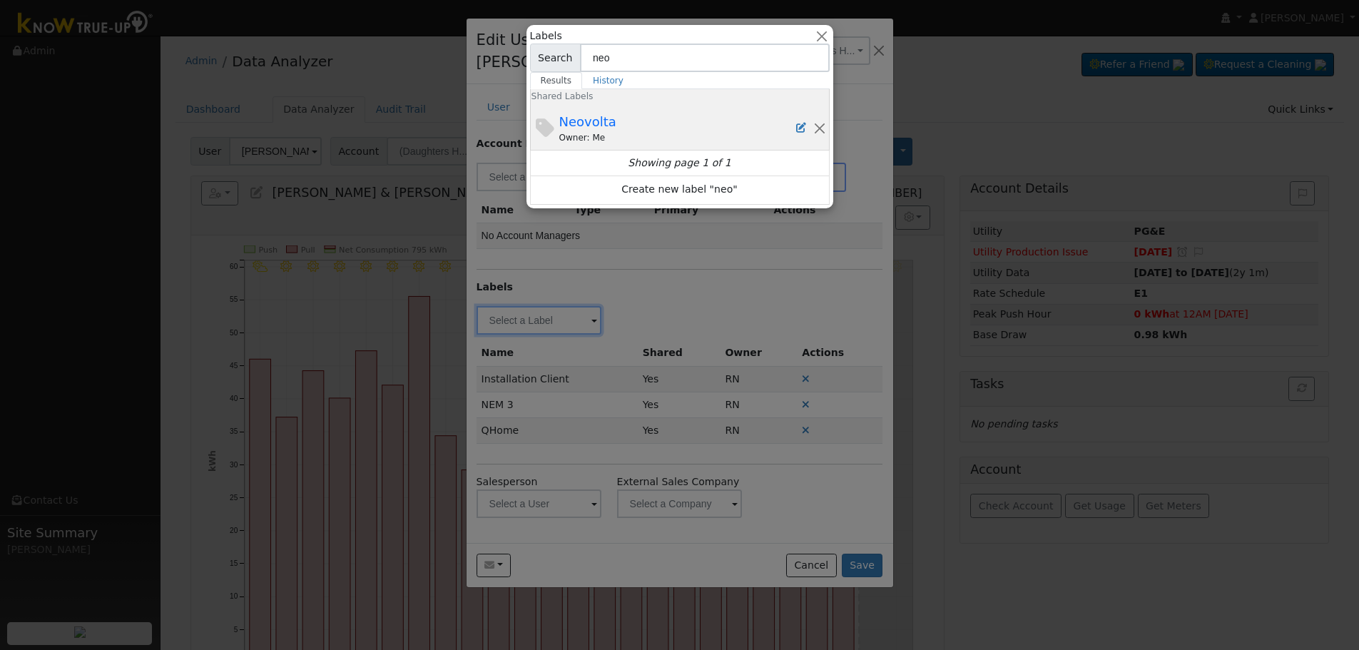
click at [618, 130] on div "Neovolta Owner: Me" at bounding box center [678, 128] width 238 height 32
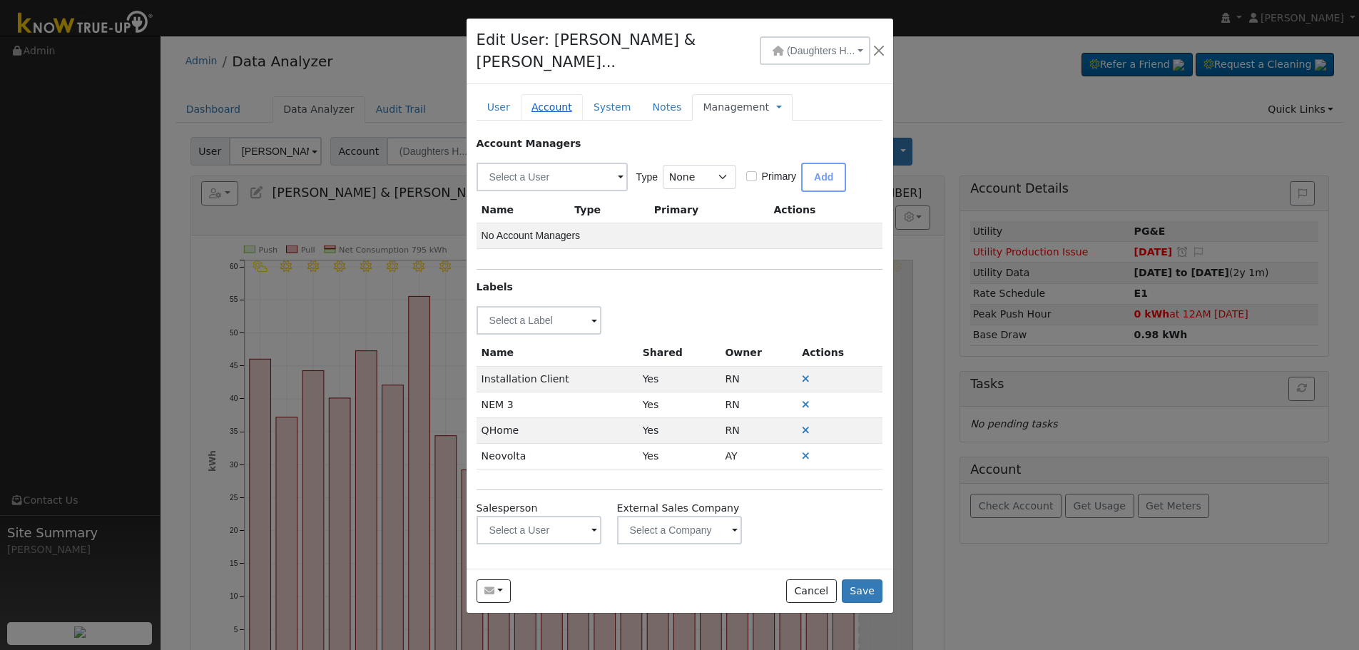
click at [563, 94] on link "Account" at bounding box center [552, 107] width 62 height 26
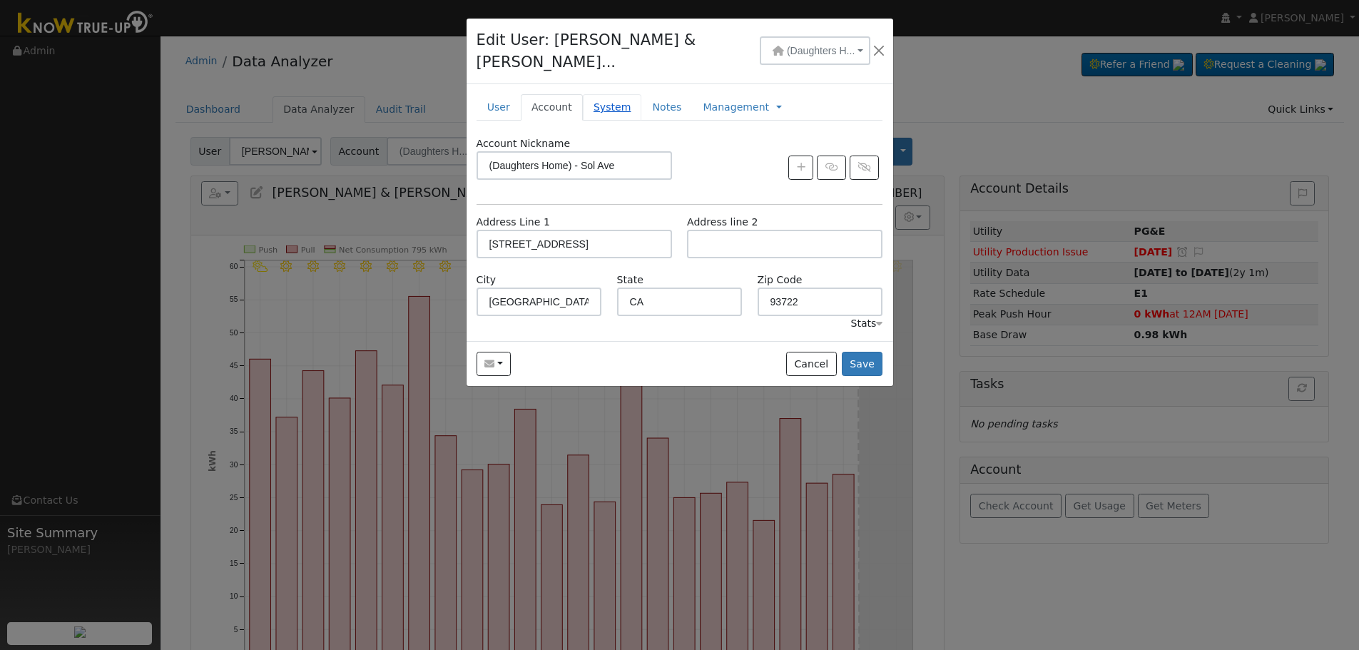
click at [595, 94] on link "System" at bounding box center [612, 107] width 59 height 26
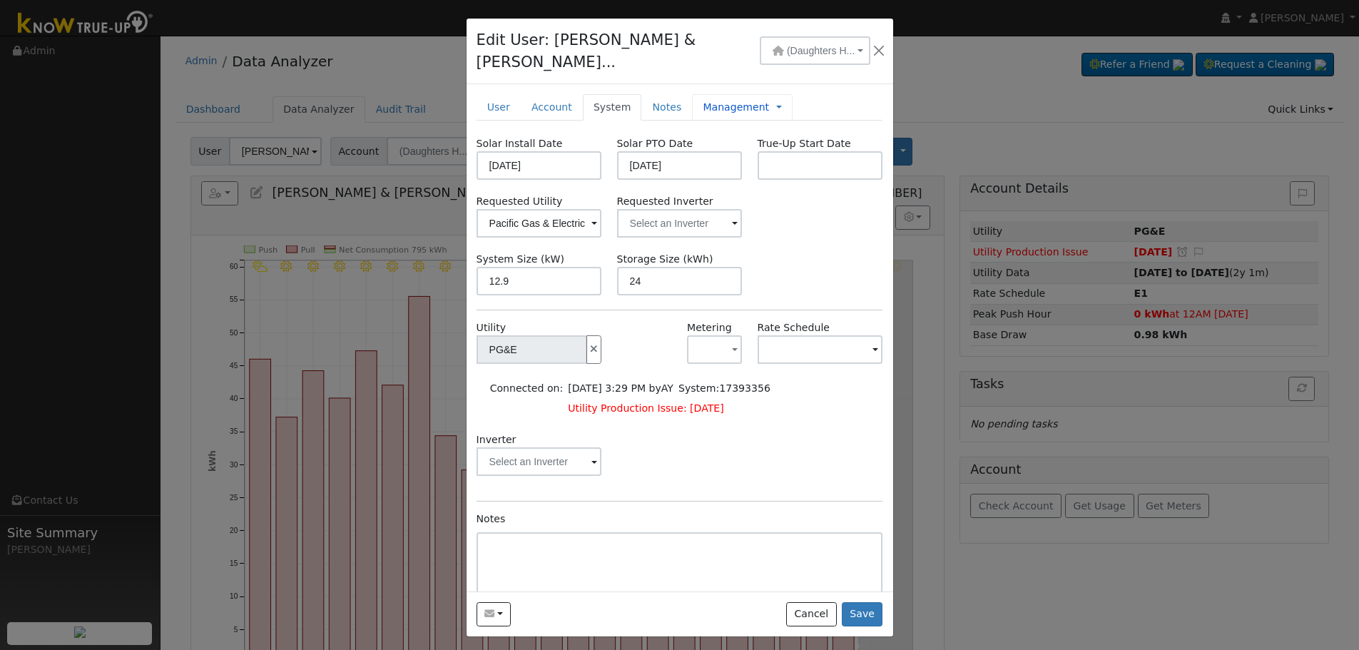
click at [733, 100] on link "Management" at bounding box center [736, 107] width 66 height 15
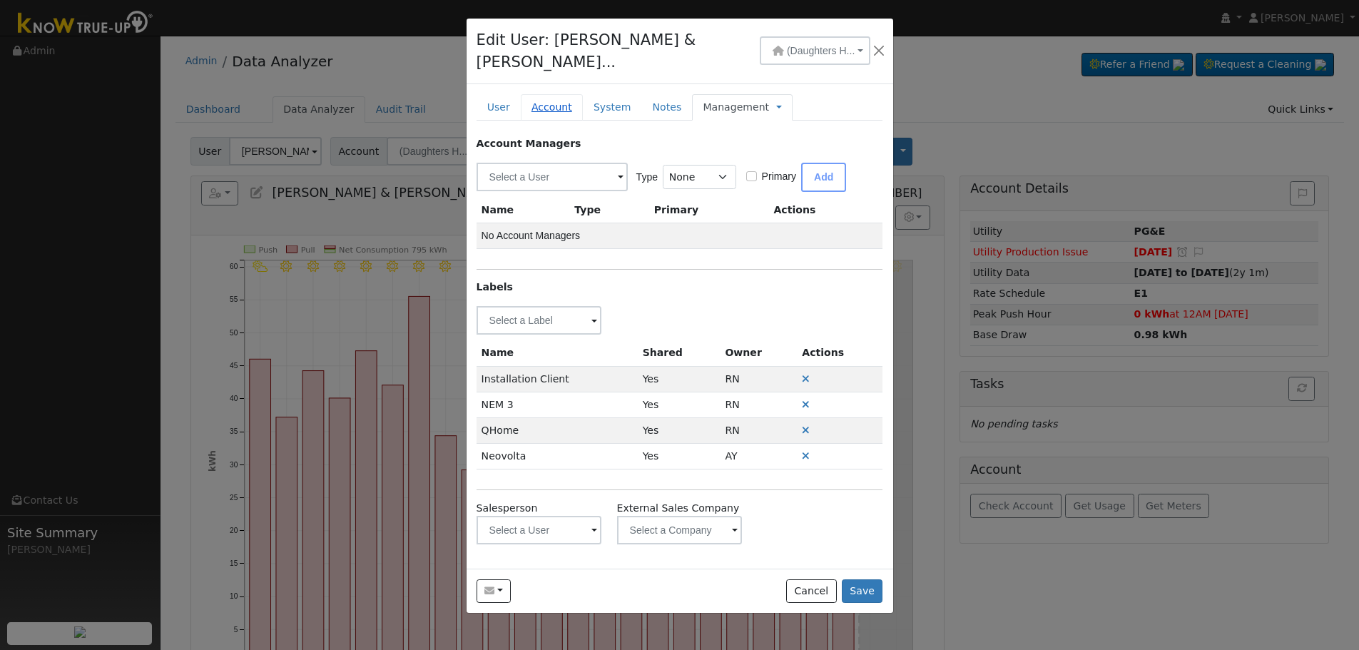
click at [540, 96] on link "Account" at bounding box center [552, 107] width 62 height 26
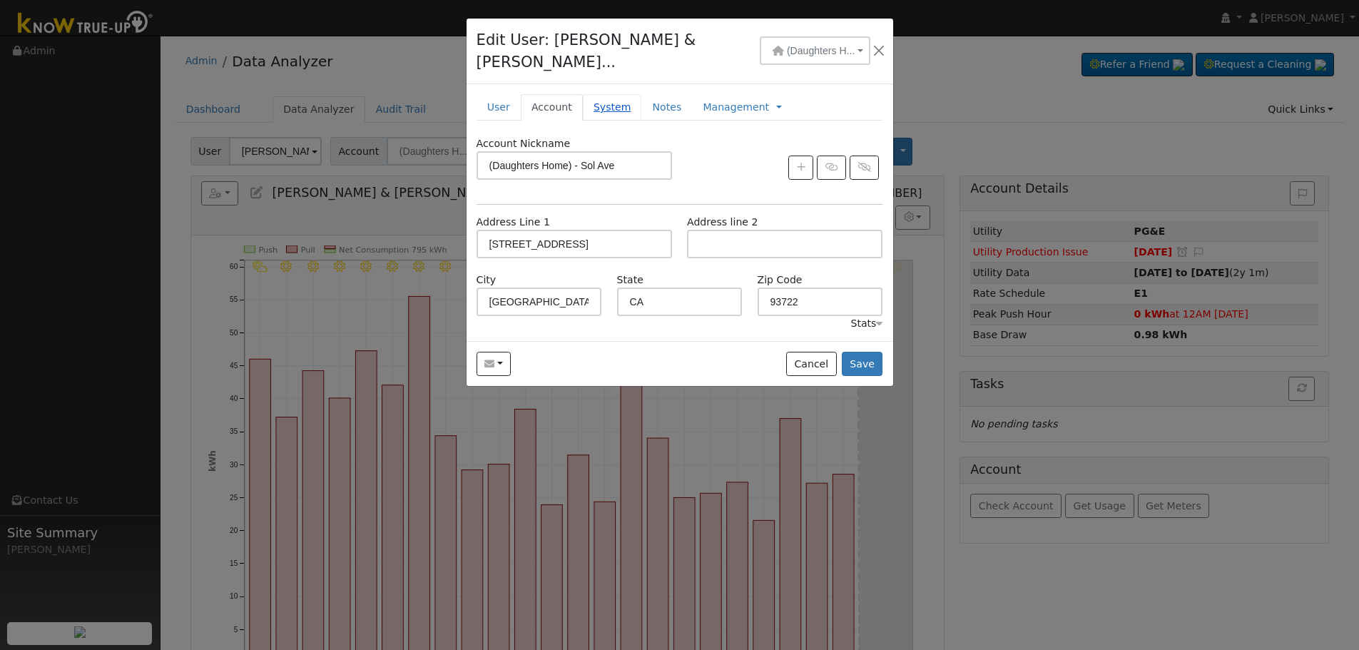
click at [603, 94] on link "System" at bounding box center [612, 107] width 59 height 26
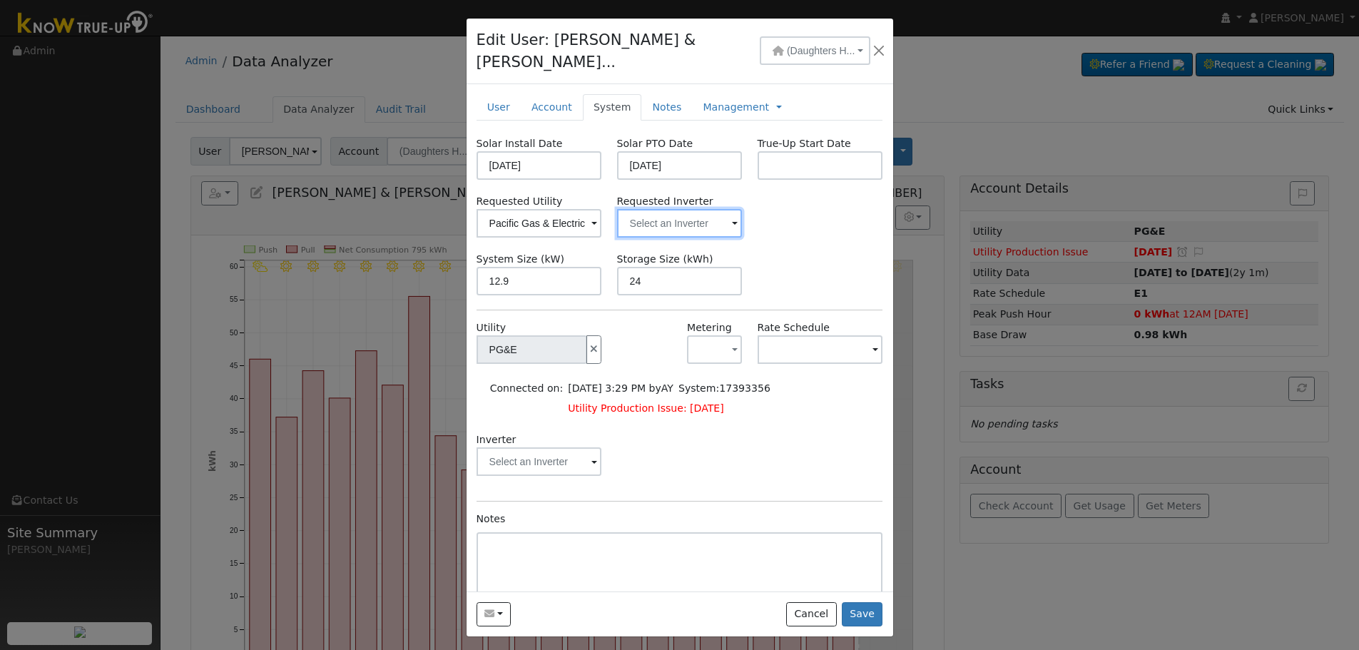
click at [668, 209] on input "text" at bounding box center [680, 223] width 126 height 29
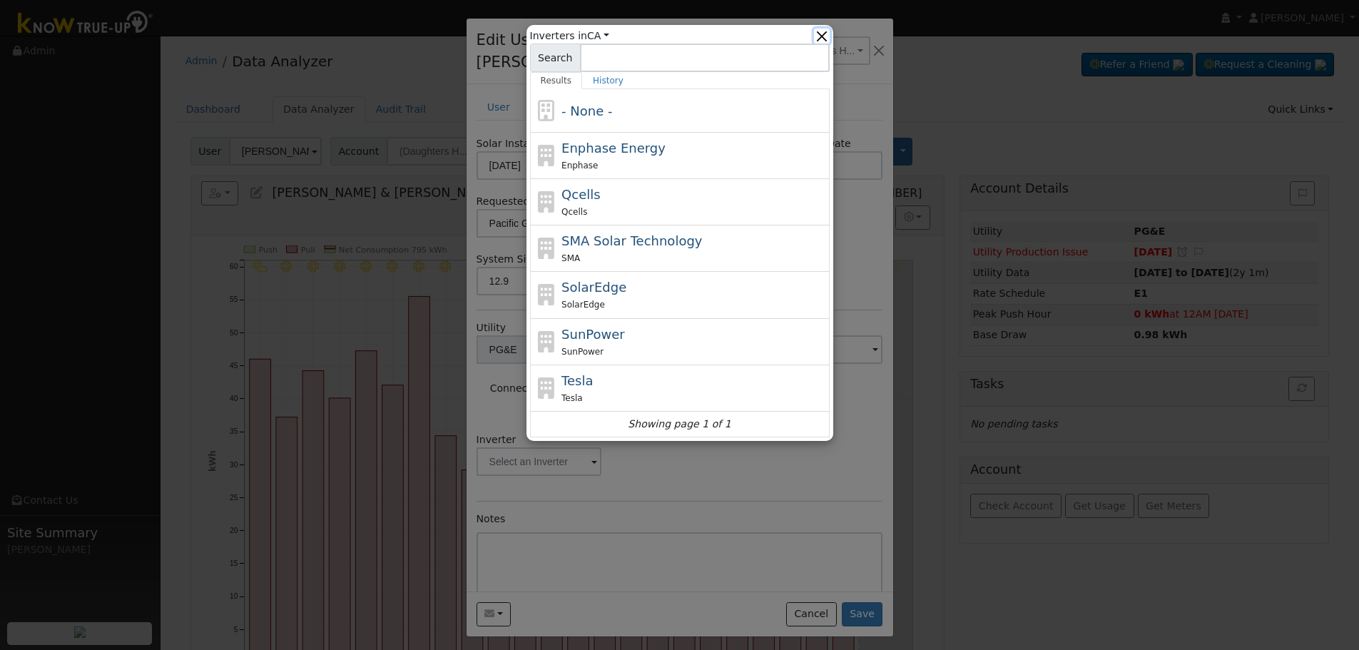
click at [829, 40] on button "button" at bounding box center [821, 36] width 15 height 15
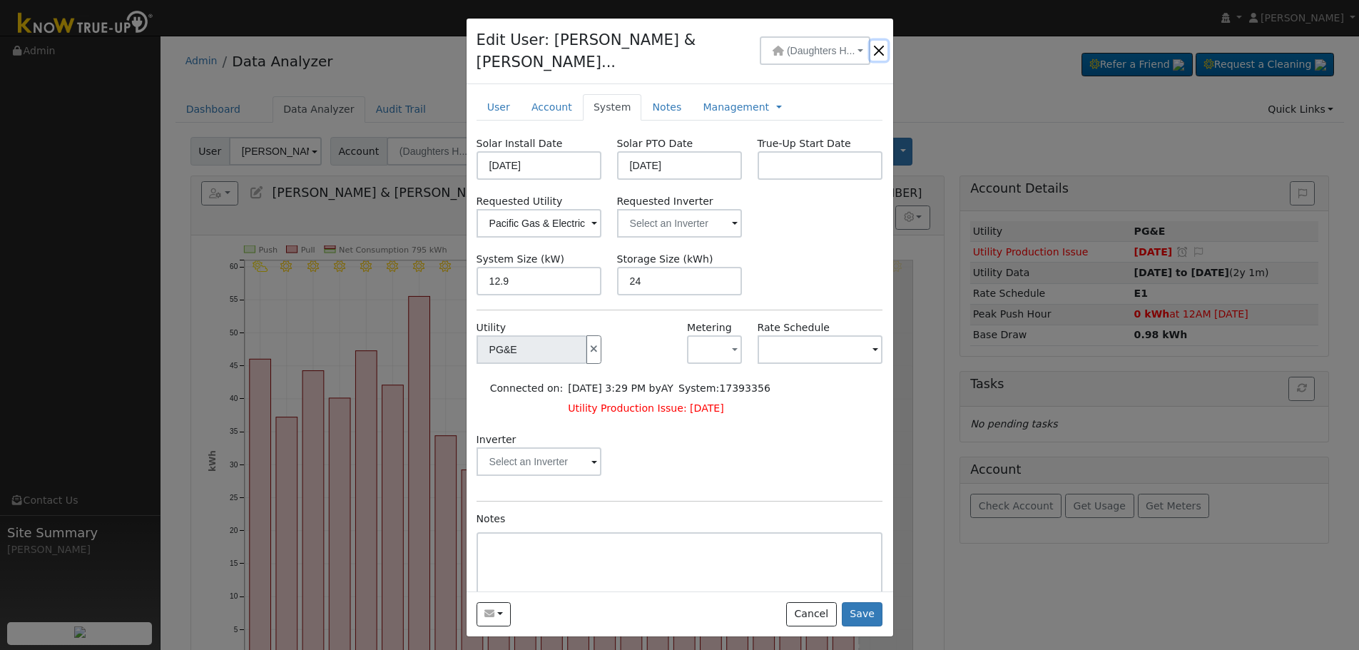
click at [875, 48] on button "button" at bounding box center [878, 51] width 17 height 20
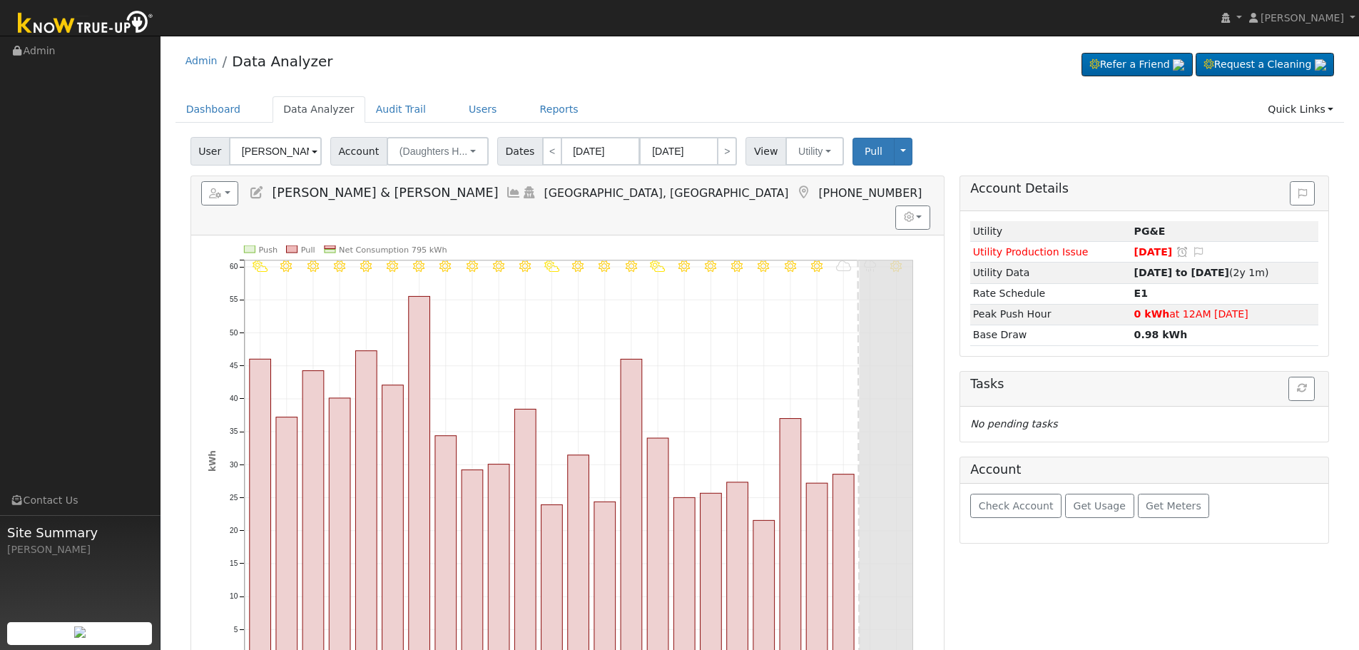
click at [259, 193] on icon at bounding box center [257, 192] width 16 height 13
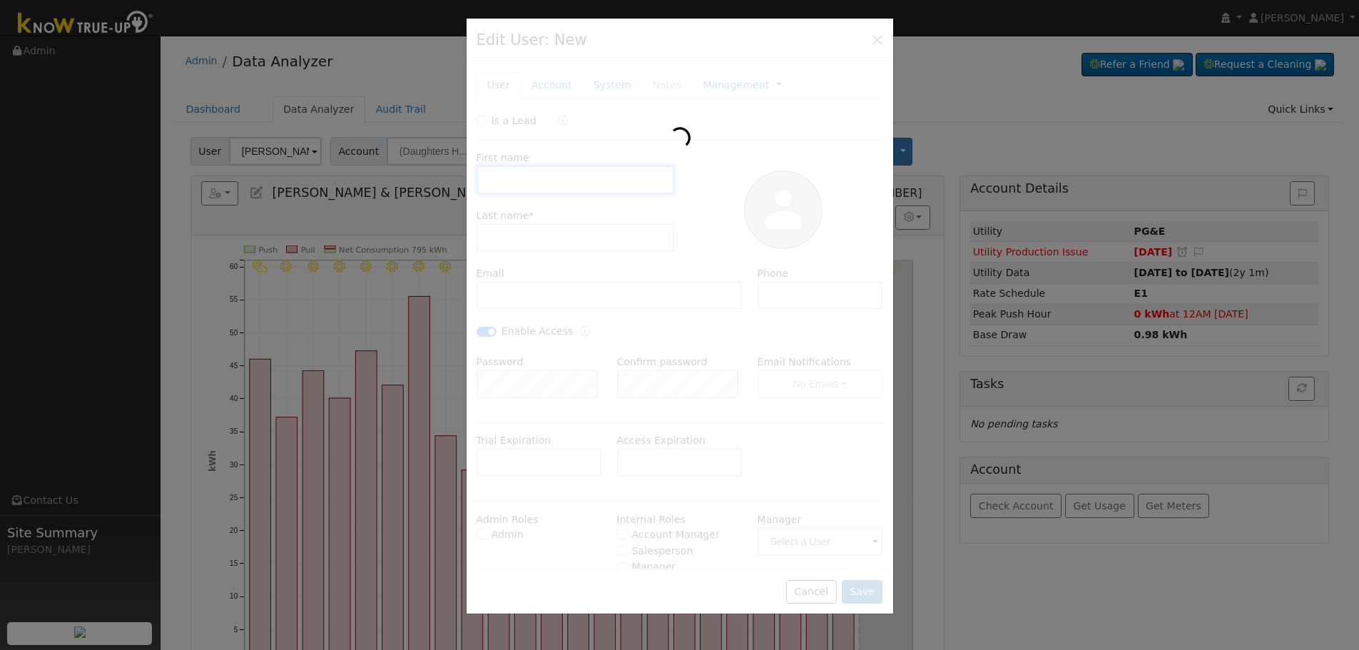
type input "[PERSON_NAME] & [PERSON_NAME]"
type input "[PERSON_NAME]"
type input "[EMAIL_ADDRESS][DOMAIN_NAME]"
type input "[PHONE_NUMBER]"
checkbox input "true"
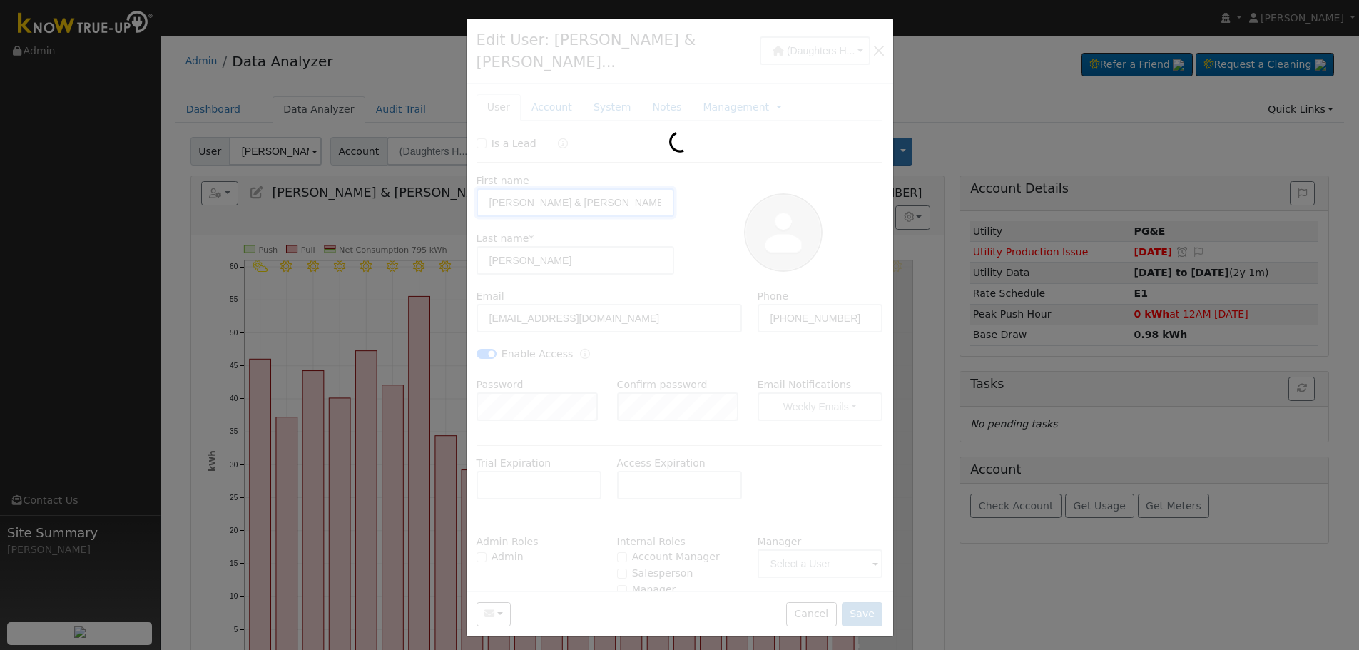
type input "PG&E"
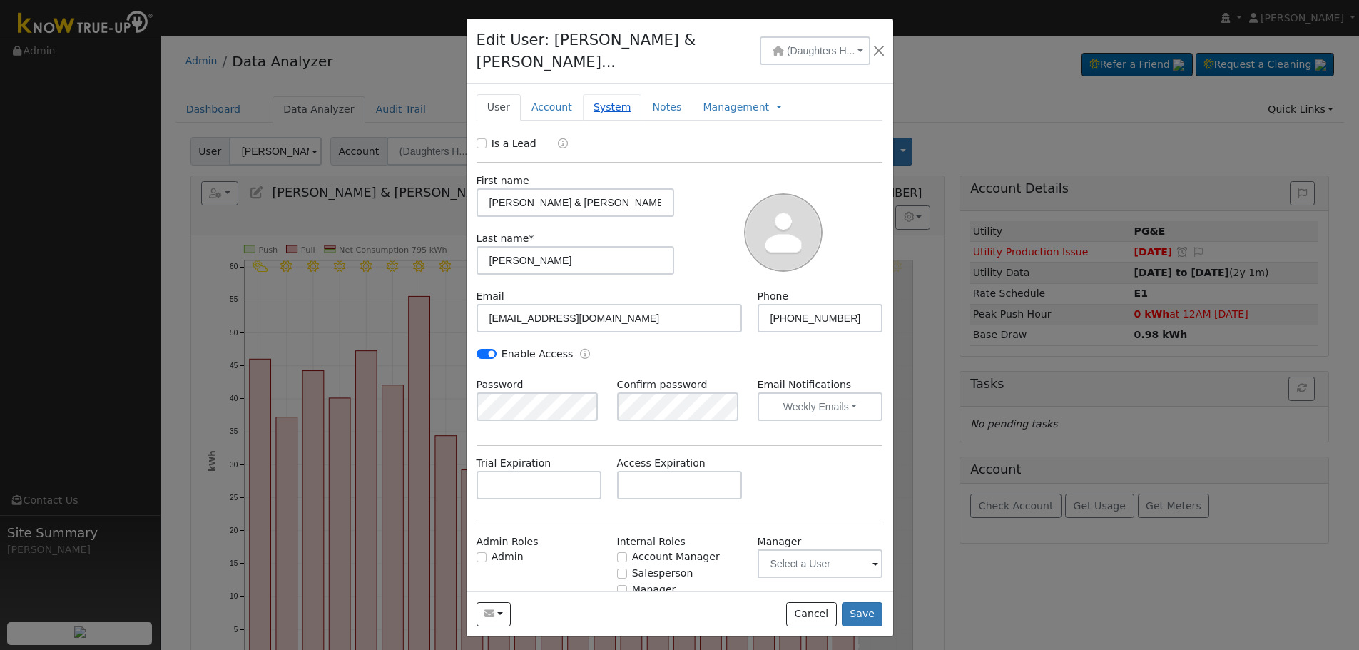
click at [625, 94] on link "System" at bounding box center [612, 107] width 59 height 26
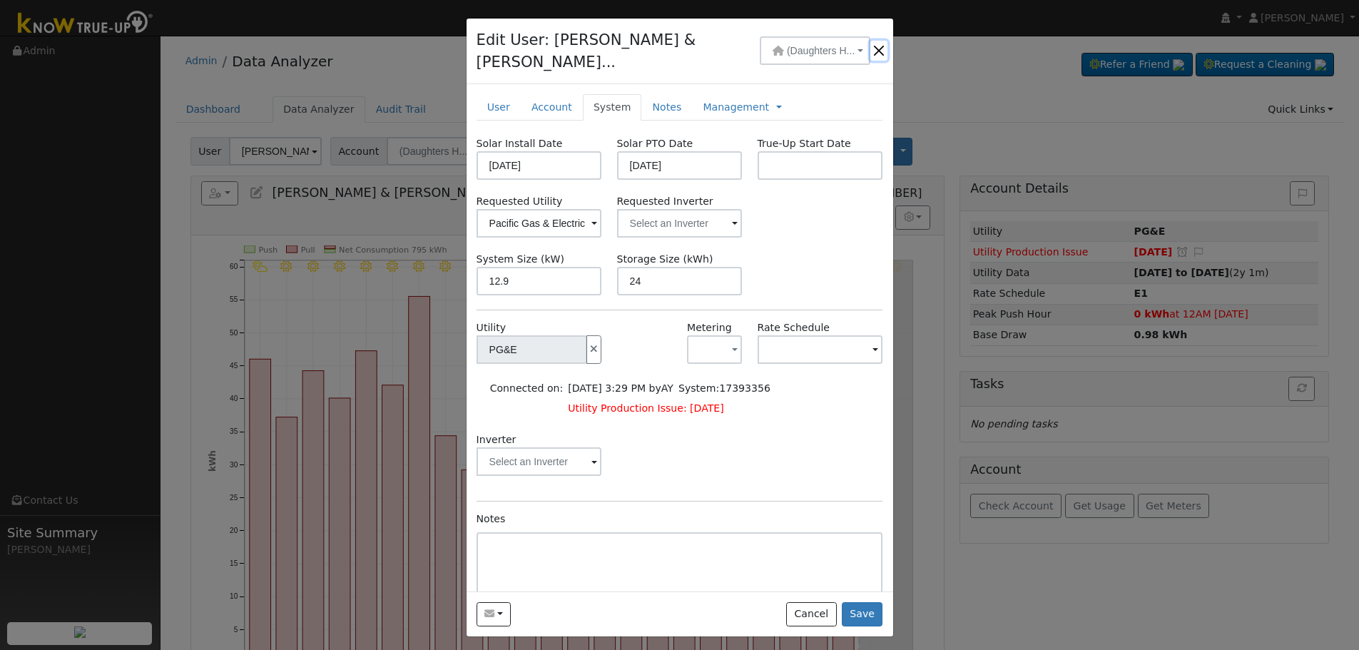
click at [879, 41] on button "button" at bounding box center [878, 51] width 17 height 20
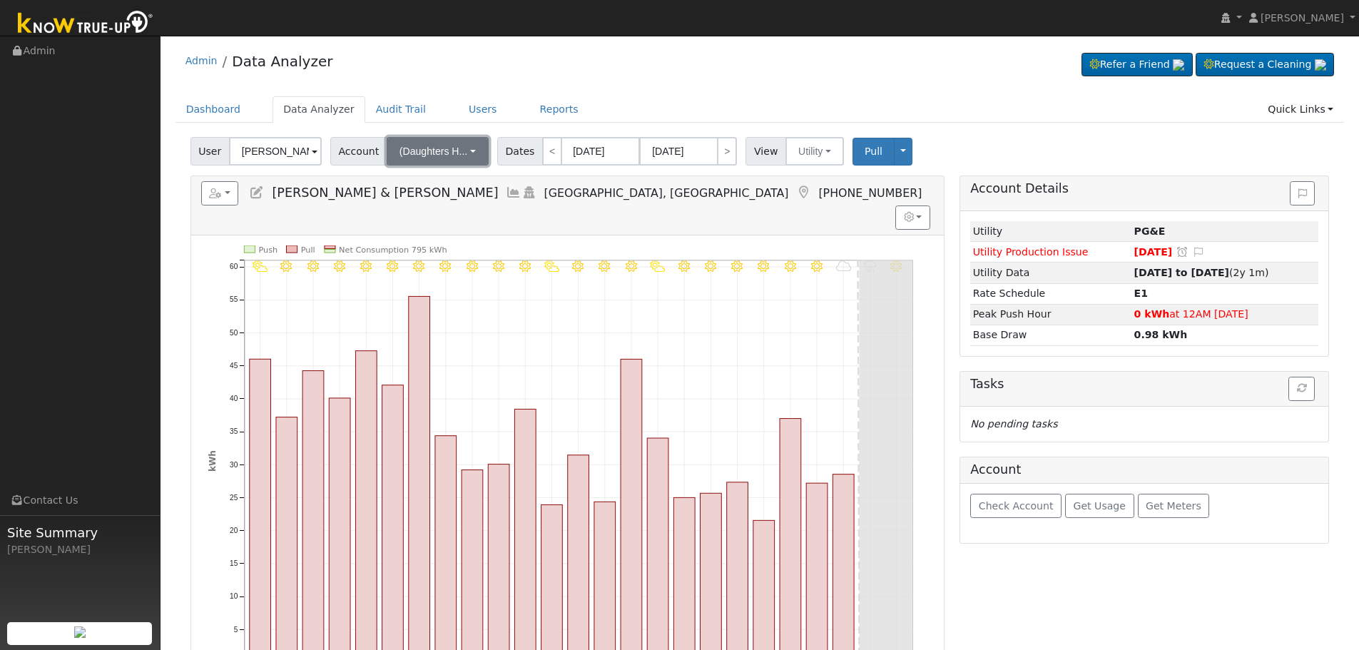
click at [457, 152] on span "(Daughters H..." at bounding box center [433, 150] width 68 height 11
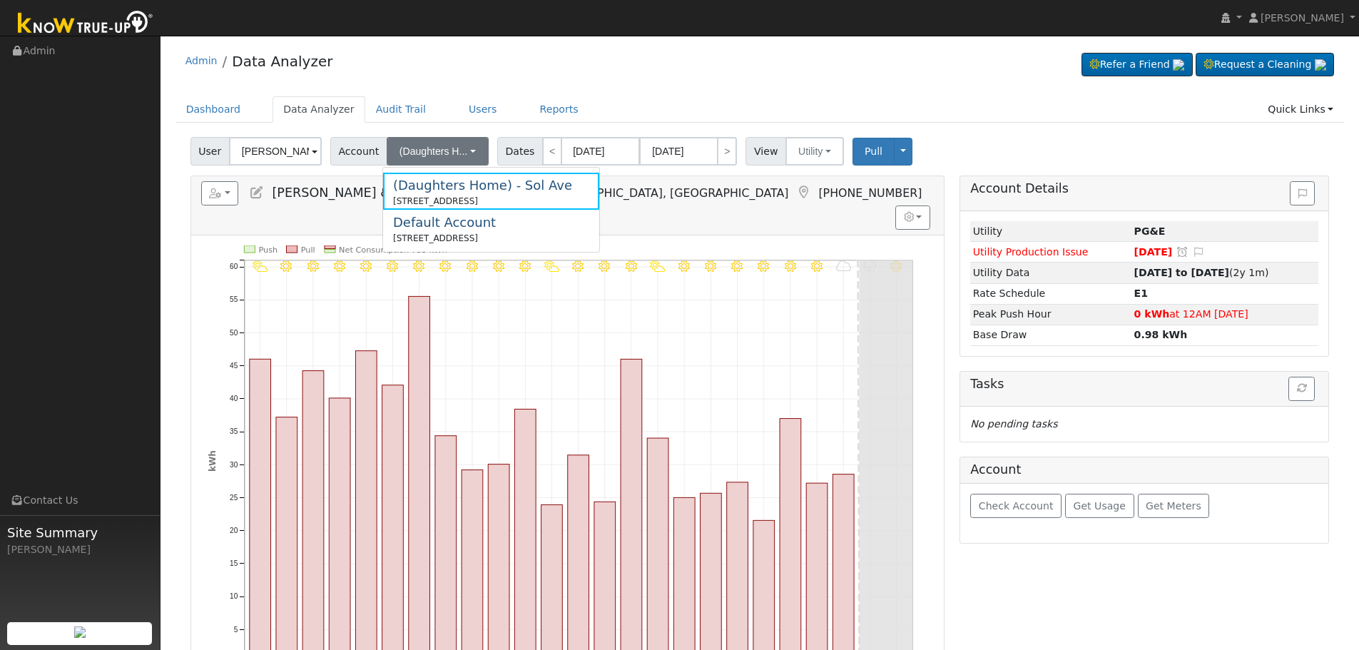
click at [809, 186] on h5 "Reports Scenario Health Check Energy Audit Account Timeline User Audit Trail In…" at bounding box center [567, 193] width 732 height 24
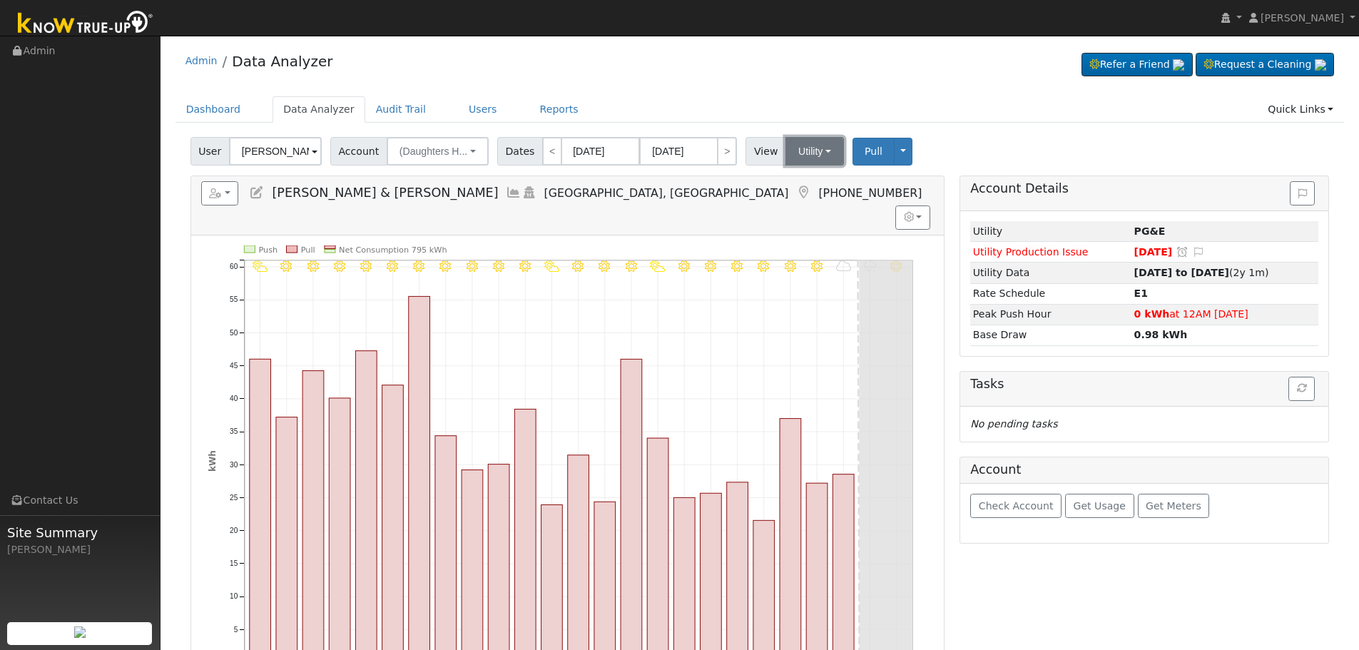
click at [807, 153] on button "Utility" at bounding box center [814, 151] width 58 height 29
click at [818, 208] on link "Solar" at bounding box center [832, 203] width 99 height 20
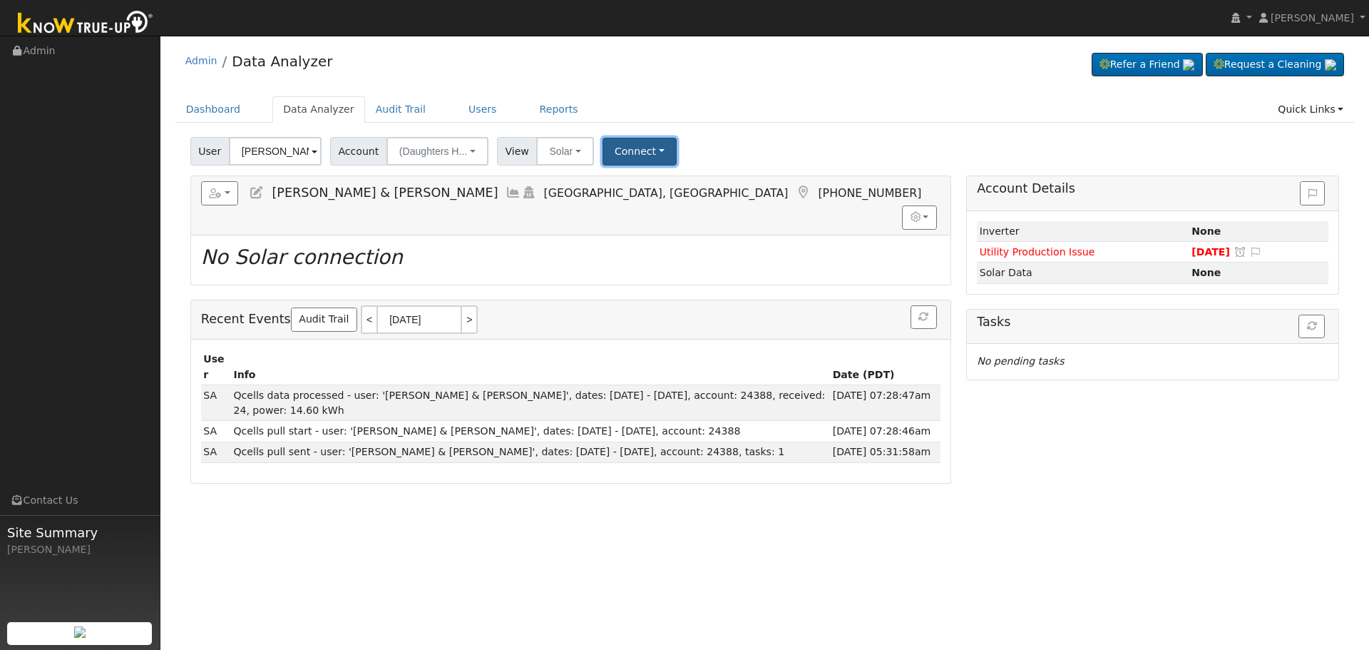
click at [624, 150] on button "Connect" at bounding box center [640, 152] width 74 height 28
click at [645, 182] on link "Select a Provider" at bounding box center [658, 183] width 111 height 20
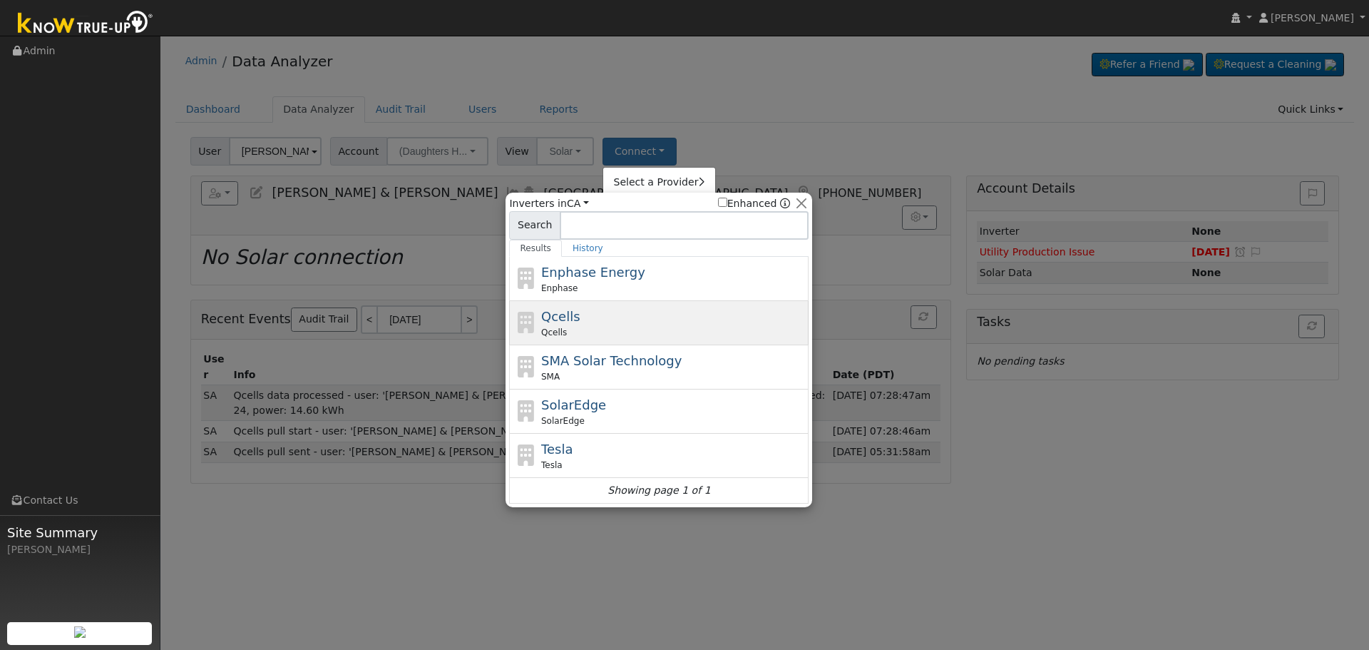
click at [592, 326] on div "Qcells" at bounding box center [673, 332] width 265 height 13
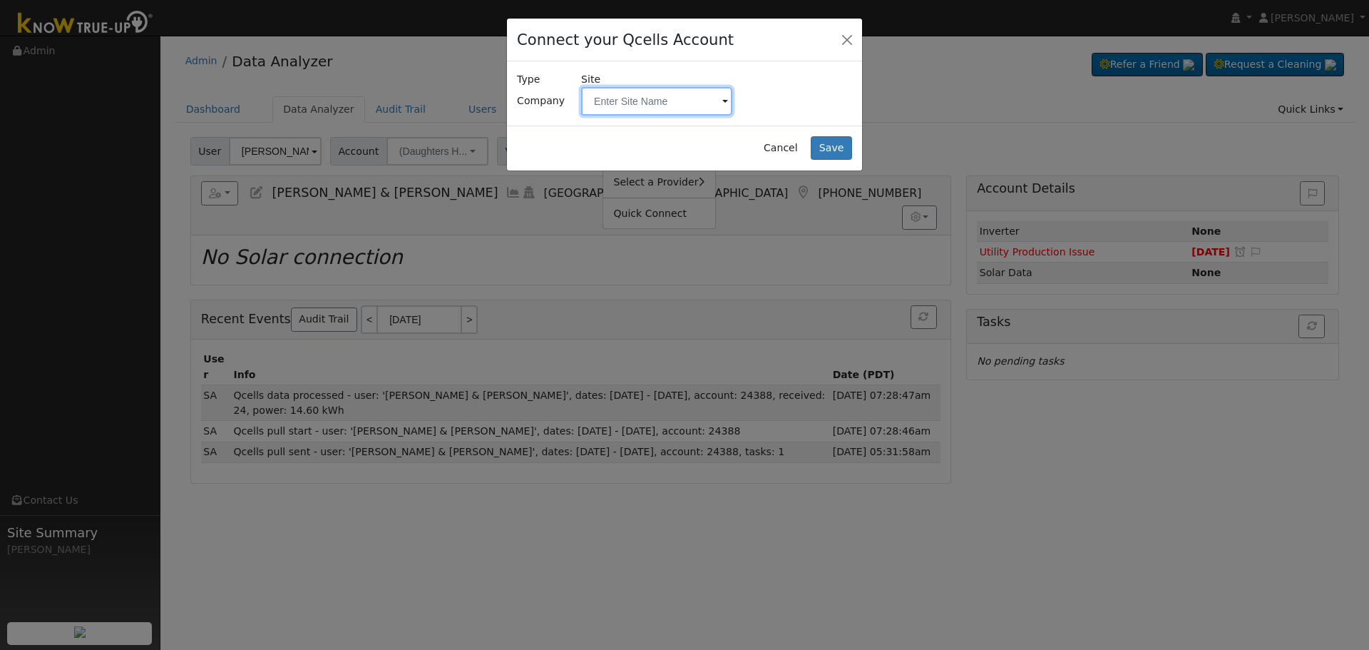
click at [677, 95] on input "text" at bounding box center [656, 101] width 151 height 29
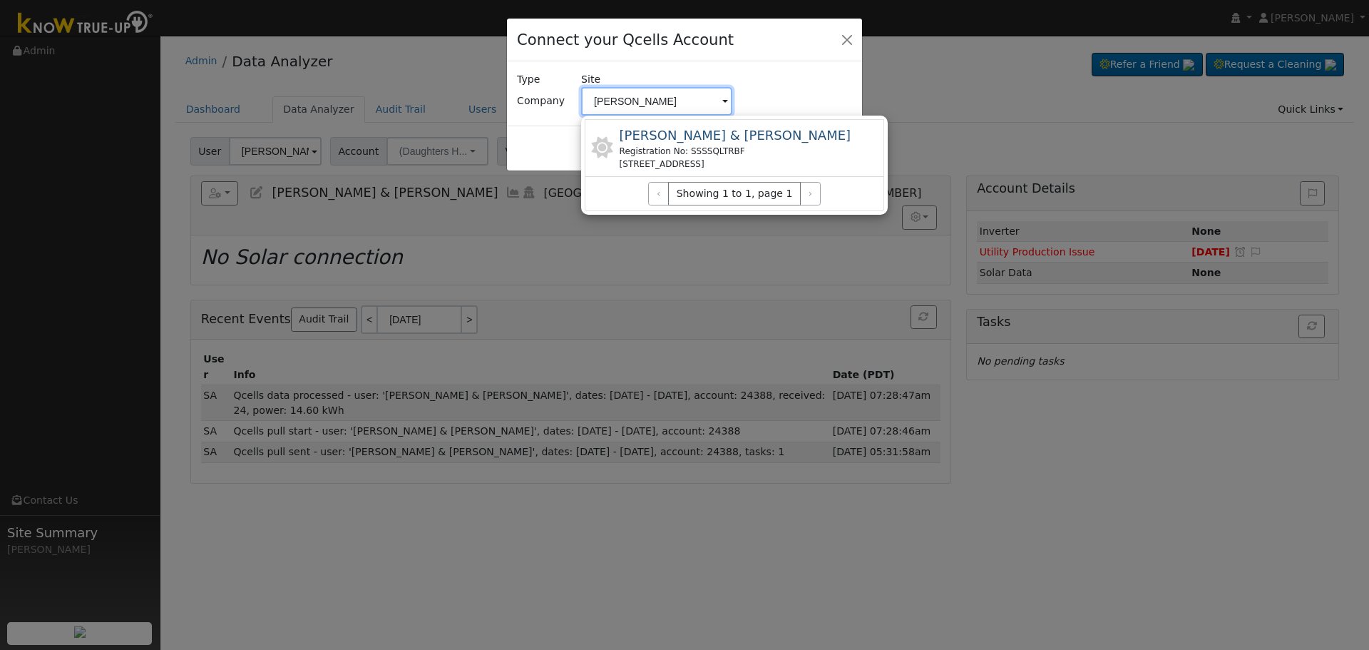
click at [660, 98] on input "[PERSON_NAME]" at bounding box center [656, 101] width 151 height 29
click at [675, 93] on input "[PERSON_NAME]" at bounding box center [656, 101] width 151 height 29
type input "[PERSON_NAME]"
click at [853, 35] on button "Close" at bounding box center [847, 39] width 20 height 20
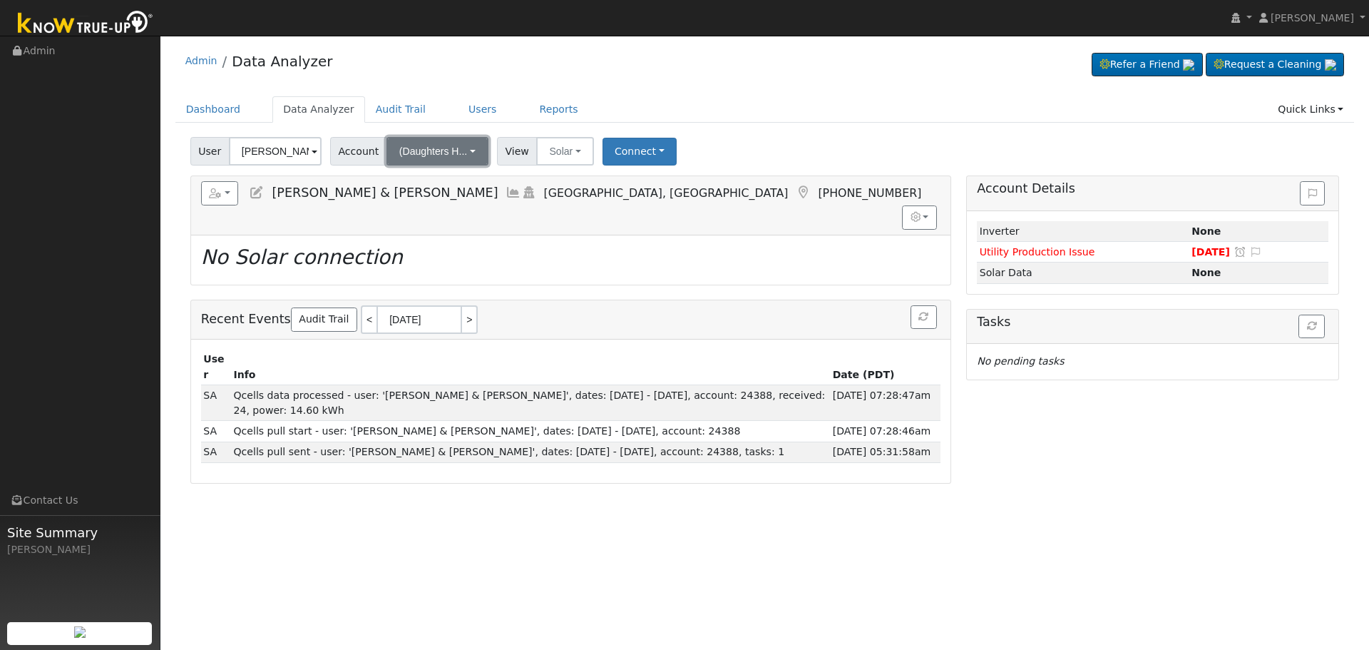
click at [417, 155] on span "(Daughters H..." at bounding box center [433, 150] width 68 height 11
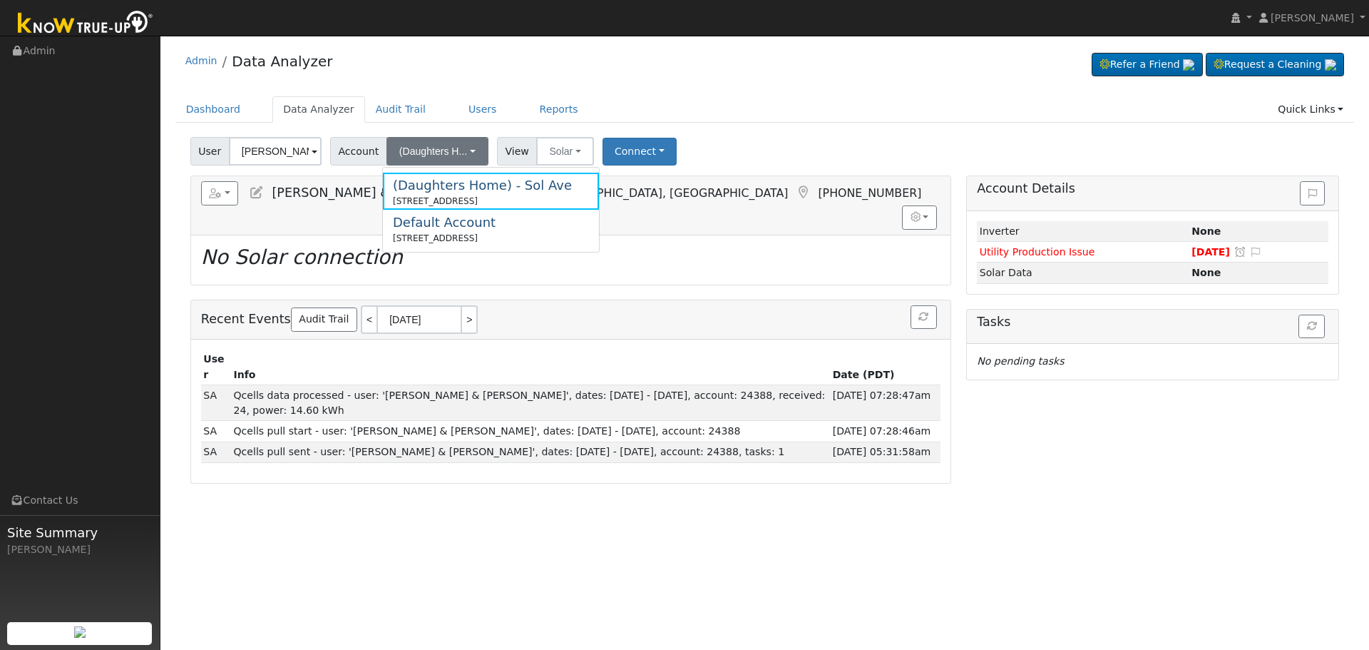
click at [456, 231] on div "Default Account" at bounding box center [444, 222] width 103 height 19
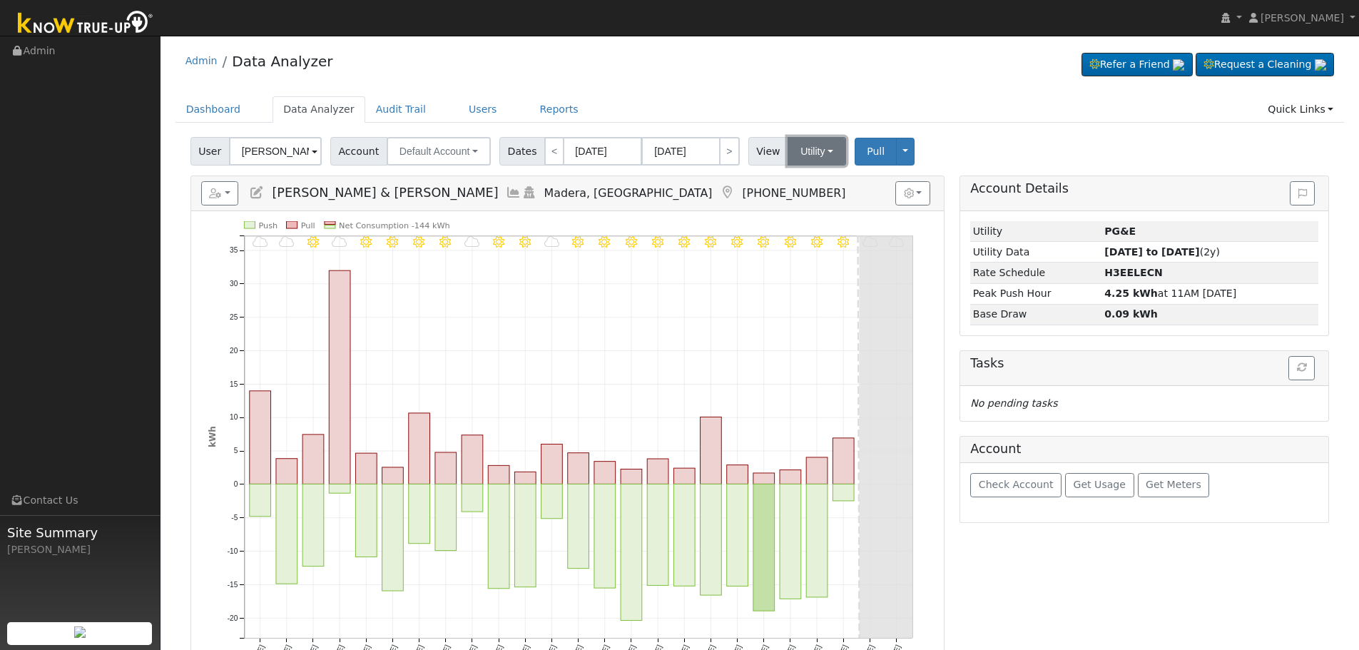
click at [820, 151] on button "Utility" at bounding box center [816, 151] width 58 height 29
click at [803, 200] on link "Solar" at bounding box center [835, 203] width 99 height 20
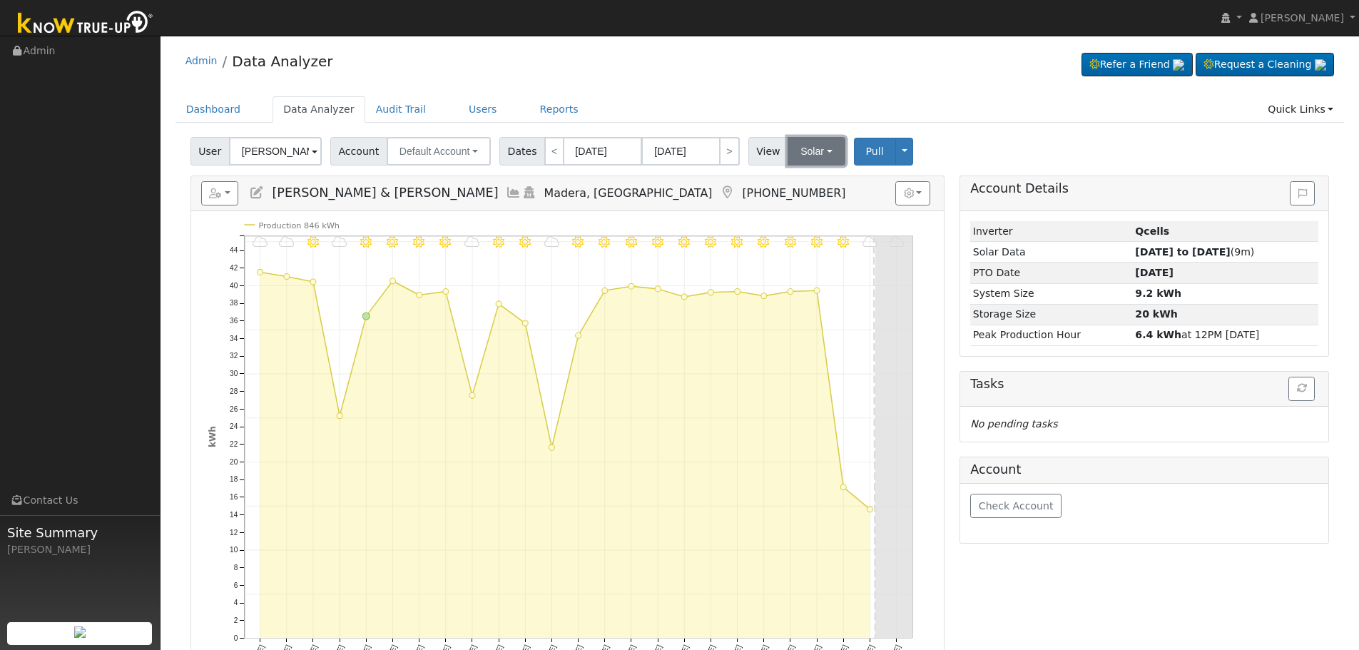
click at [821, 147] on button "Solar" at bounding box center [815, 151] width 57 height 29
click at [895, 145] on button "Toggle Dropdown" at bounding box center [904, 152] width 19 height 28
click at [929, 270] on link "Disconnect Solar" at bounding box center [946, 264] width 105 height 20
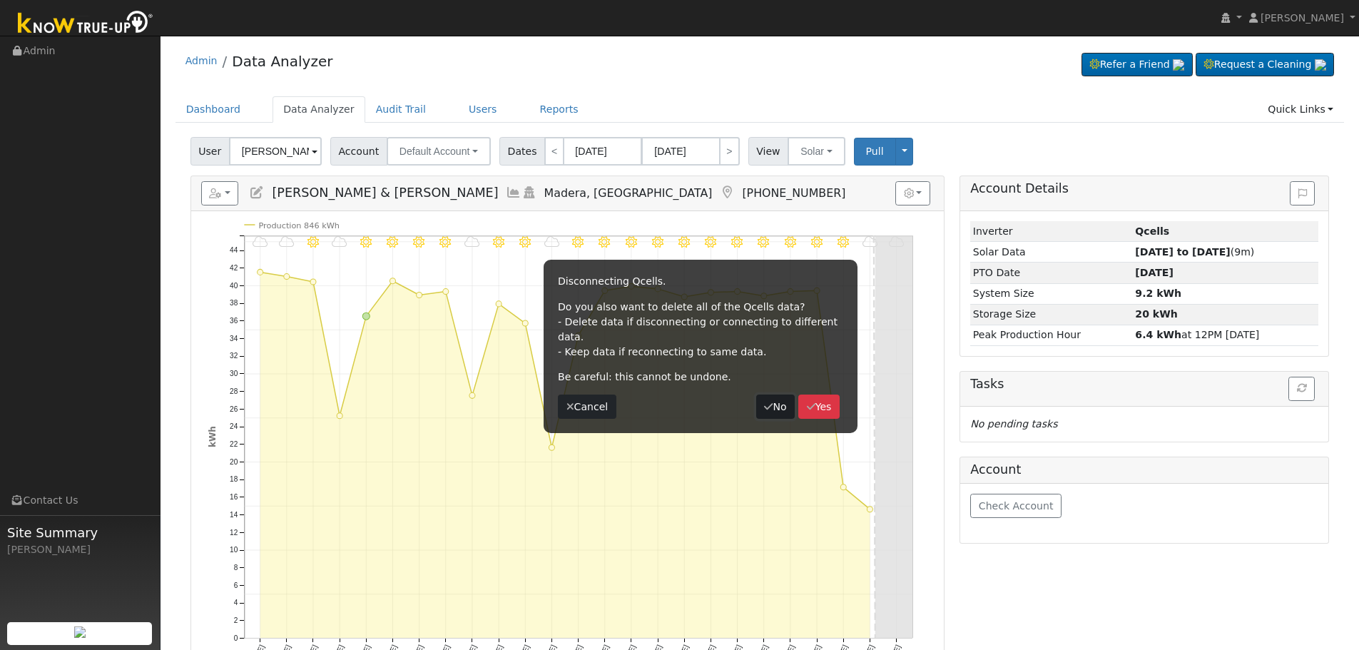
click at [764, 402] on icon "button" at bounding box center [768, 407] width 9 height 10
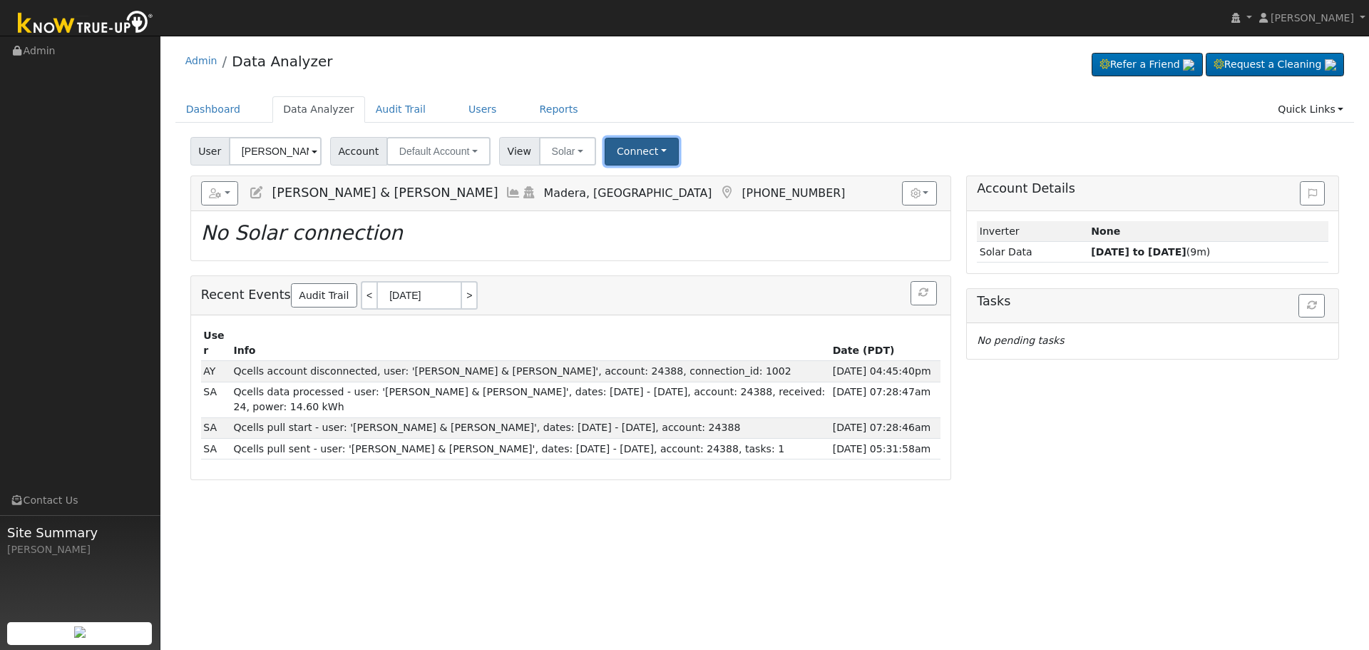
click at [620, 153] on button "Connect" at bounding box center [642, 152] width 74 height 28
click at [625, 180] on link "Select a Provider" at bounding box center [661, 183] width 111 height 20
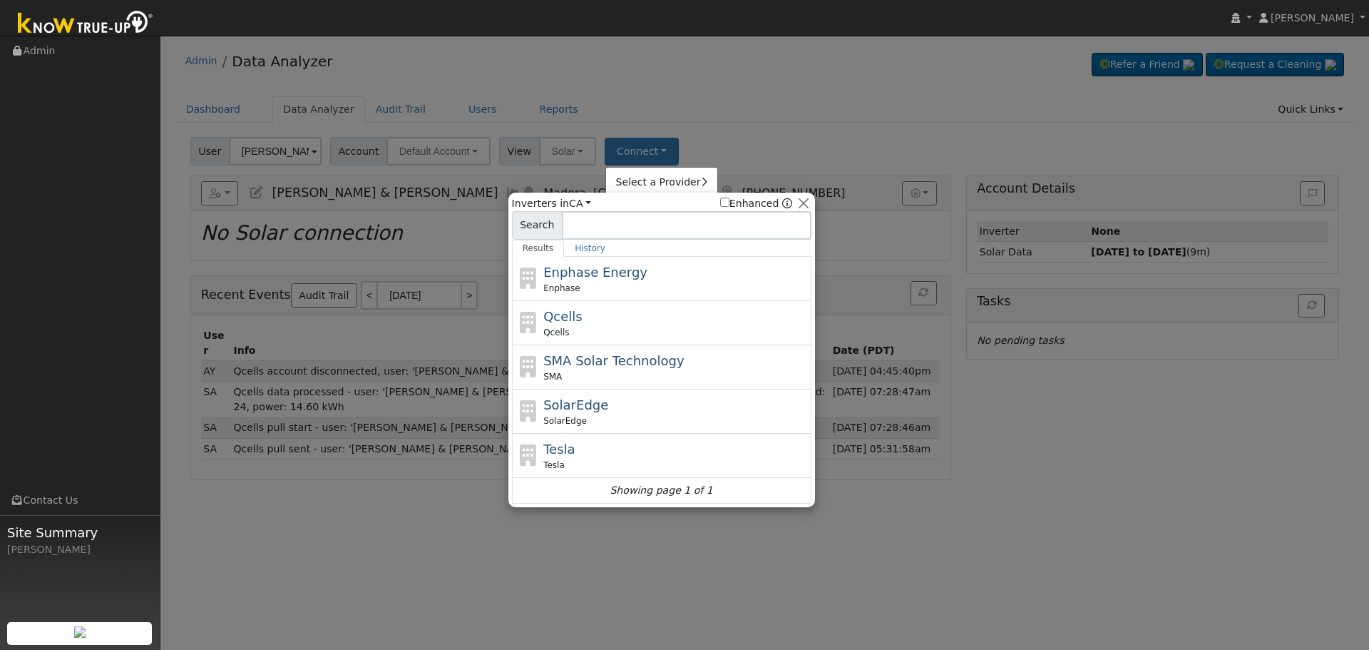
click at [628, 226] on input at bounding box center [687, 225] width 250 height 29
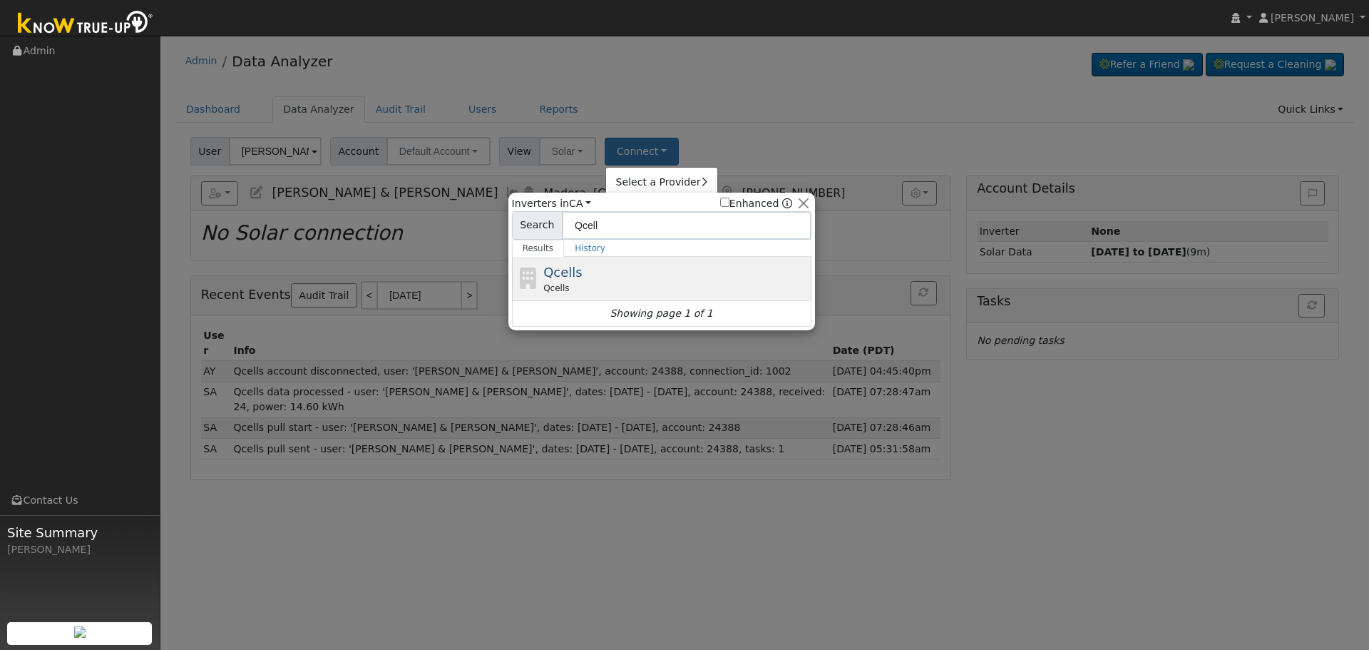
type input "Qcell"
click at [637, 280] on div "Qcells Qcells" at bounding box center [675, 278] width 265 height 32
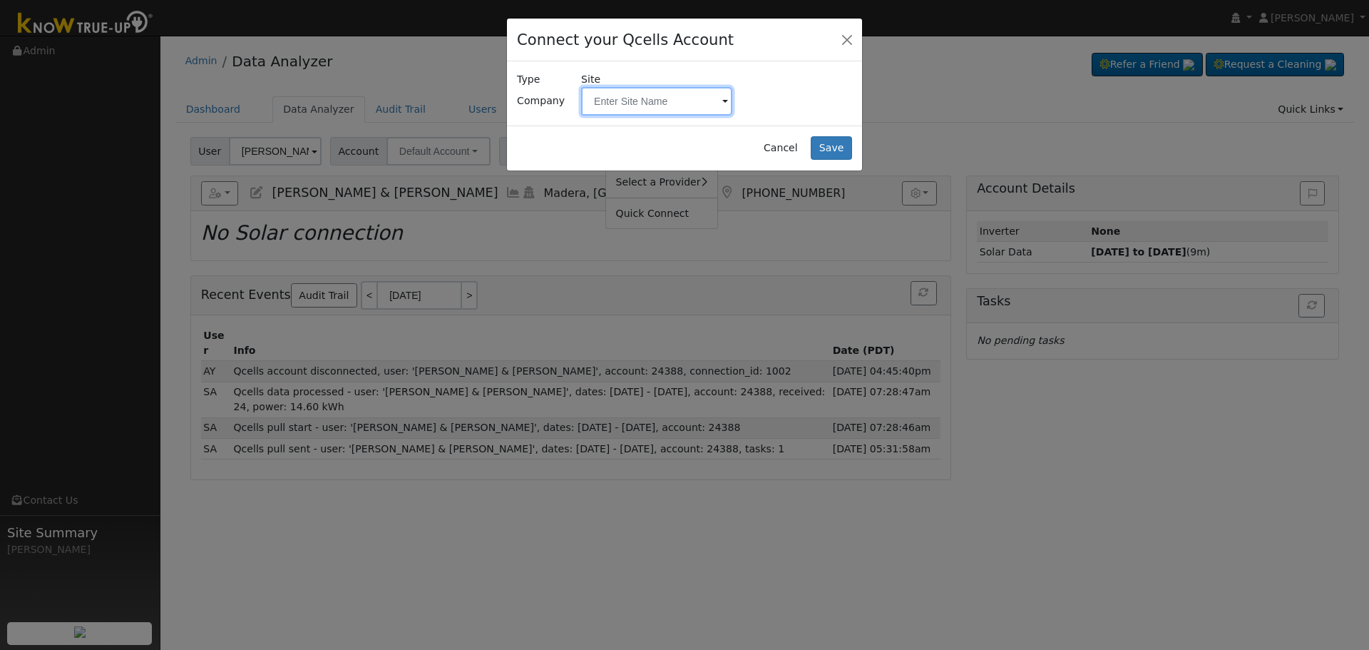
click at [703, 111] on input "text" at bounding box center [656, 101] width 151 height 29
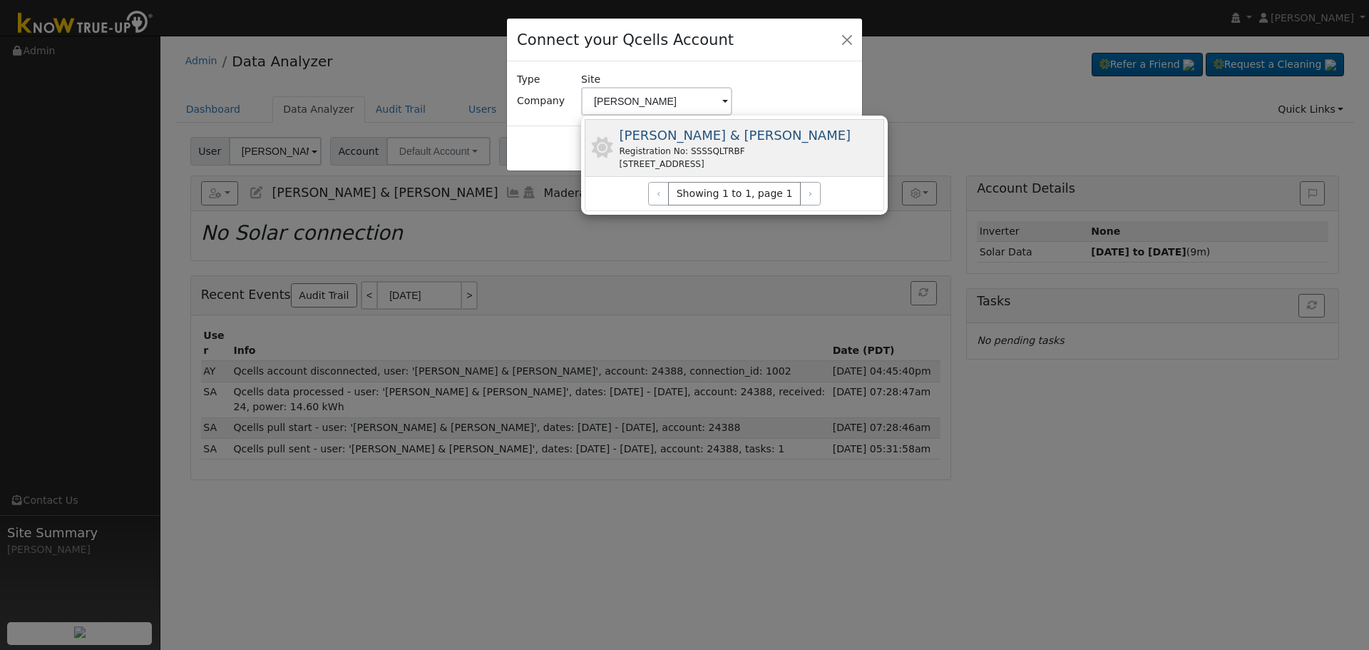
click at [704, 146] on div "Registration No: SSSSQLTRBF" at bounding box center [736, 151] width 232 height 13
type input "Sauceda, Diane & Antonio"
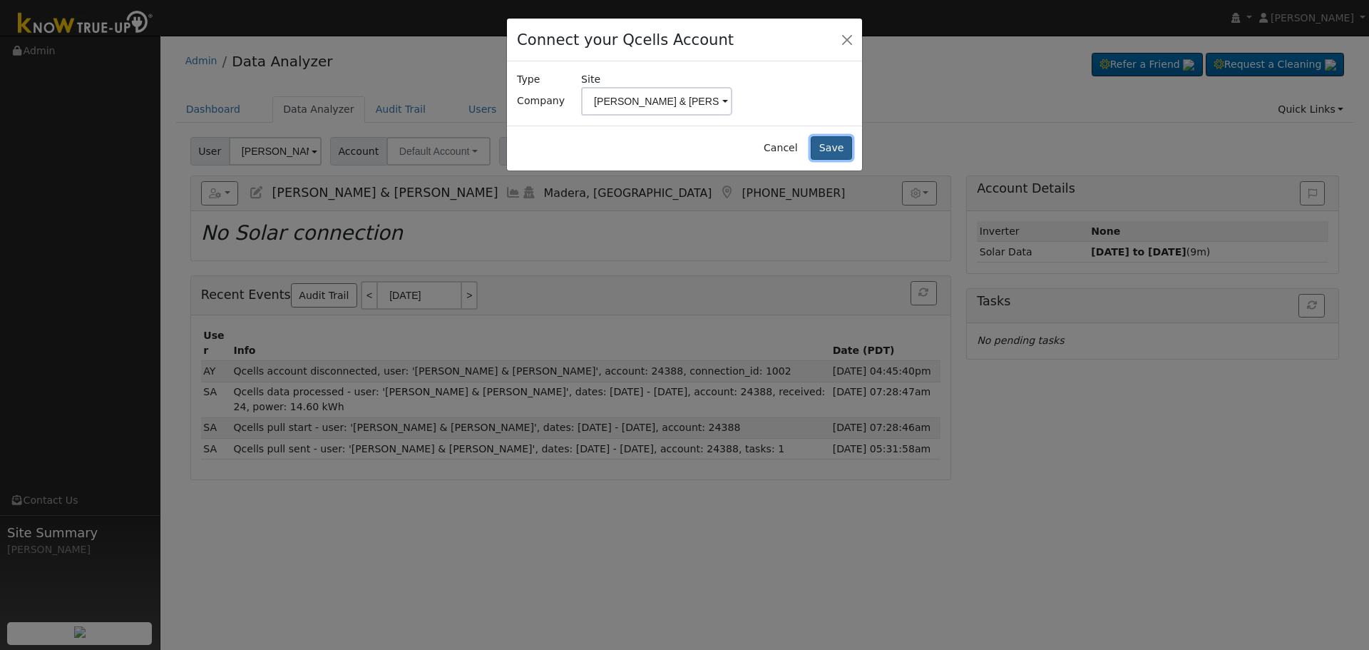
click at [844, 147] on button "Save" at bounding box center [831, 148] width 41 height 24
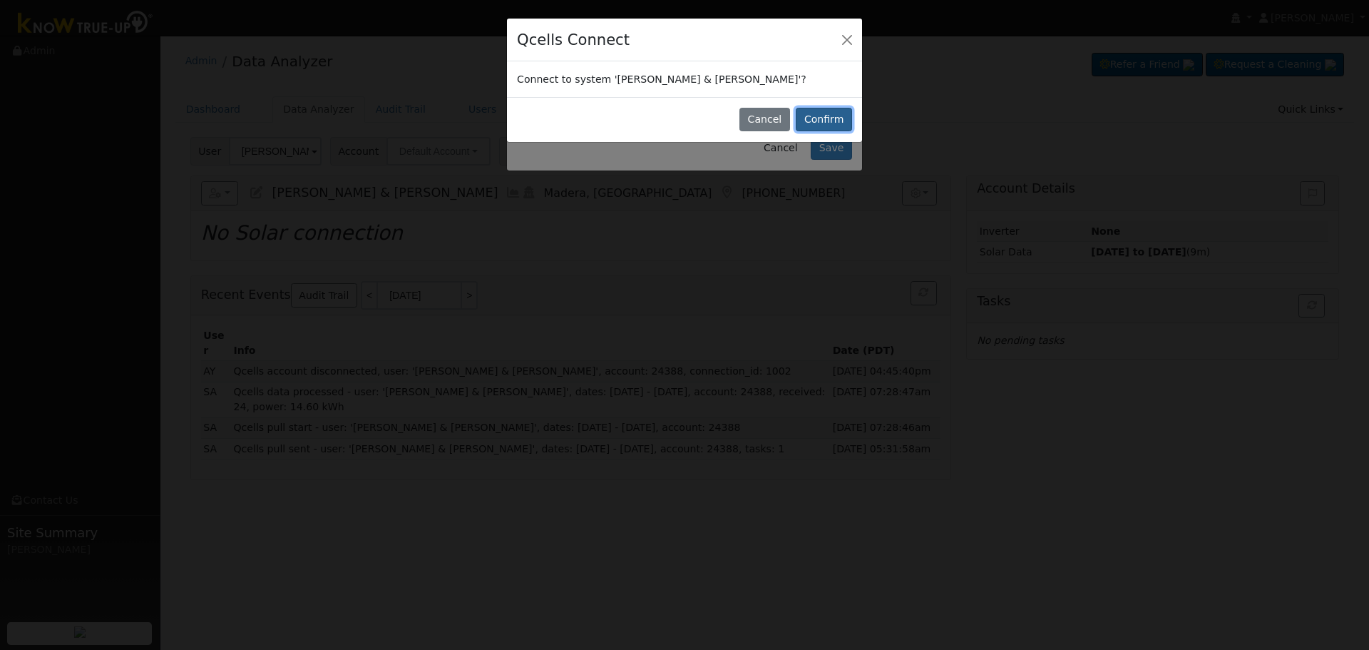
click at [834, 113] on button "Confirm" at bounding box center [824, 120] width 56 height 24
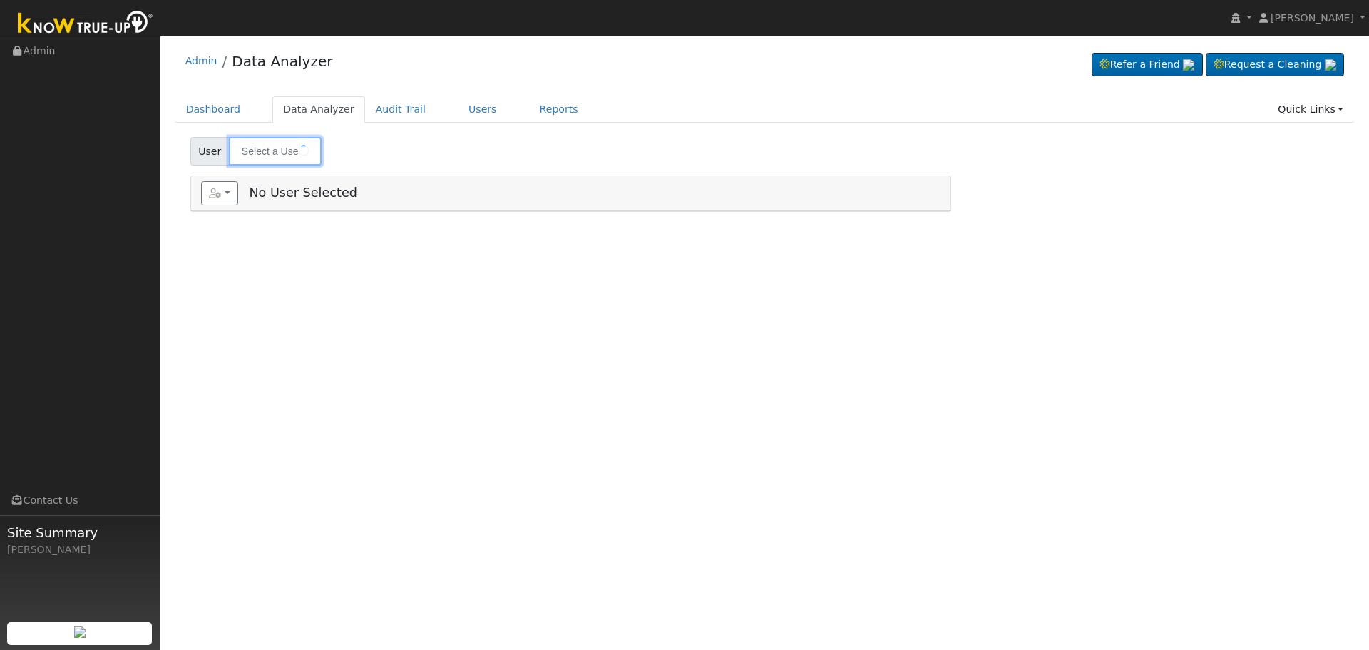
type input "[PERSON_NAME] & [PERSON_NAME]"
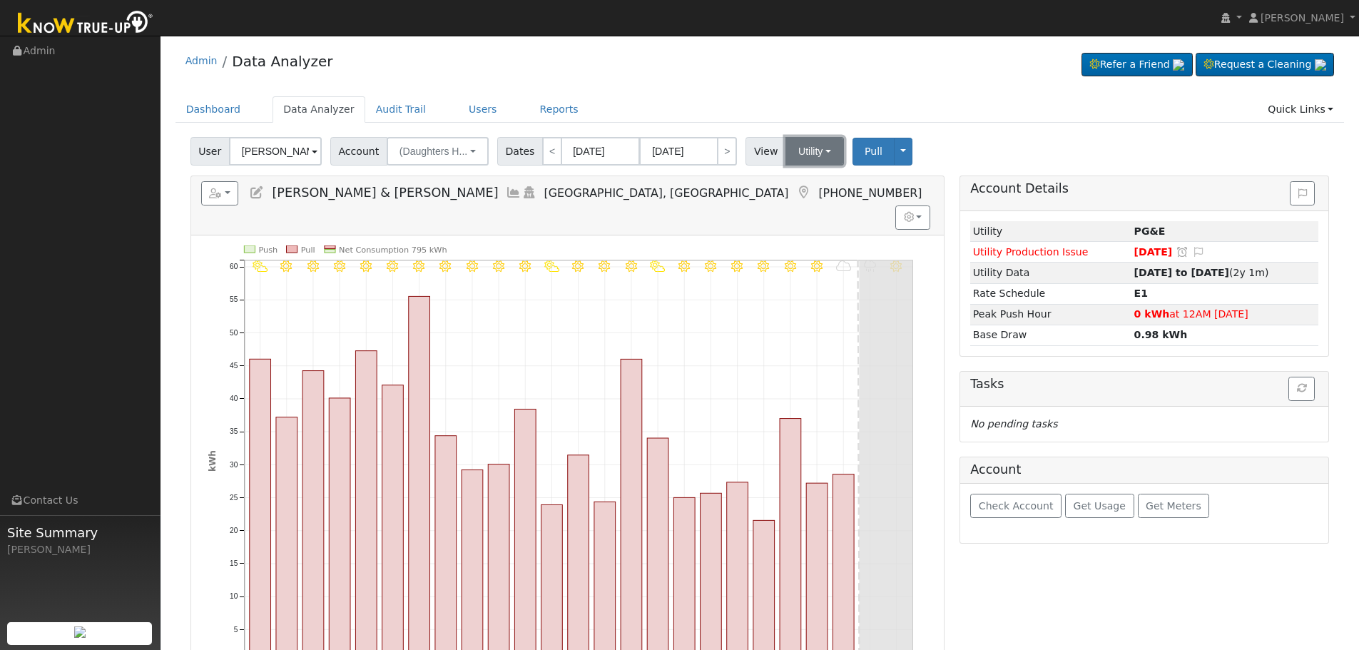
click at [812, 155] on button "Utility" at bounding box center [814, 151] width 58 height 29
click at [817, 203] on link "Solar" at bounding box center [832, 203] width 99 height 20
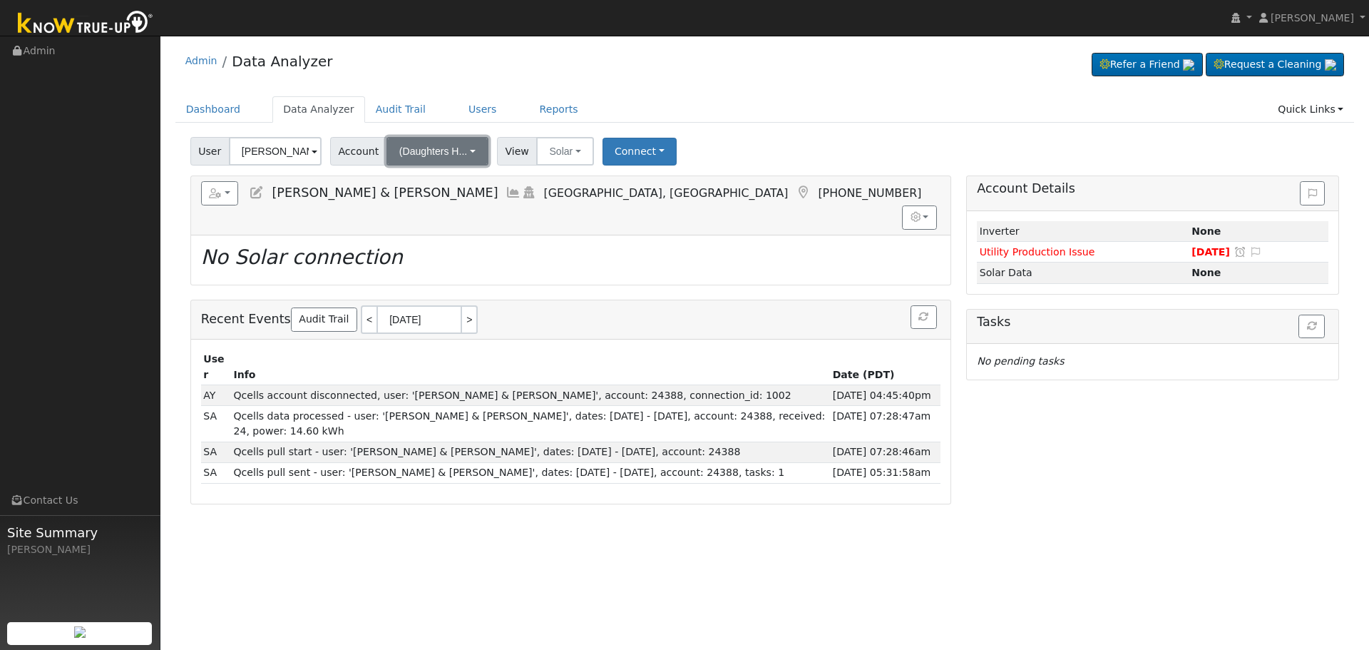
click at [408, 154] on span "(Daughters H..." at bounding box center [433, 150] width 68 height 11
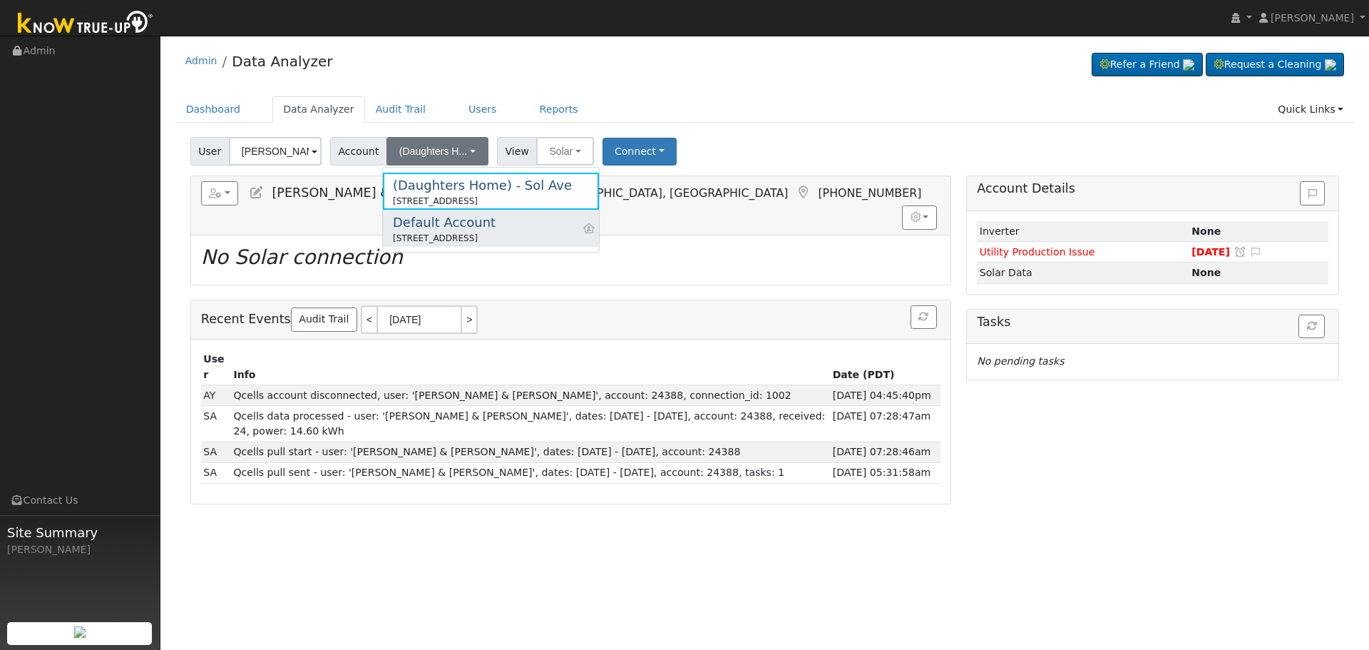
click at [471, 232] on div "[STREET_ADDRESS]" at bounding box center [444, 238] width 103 height 13
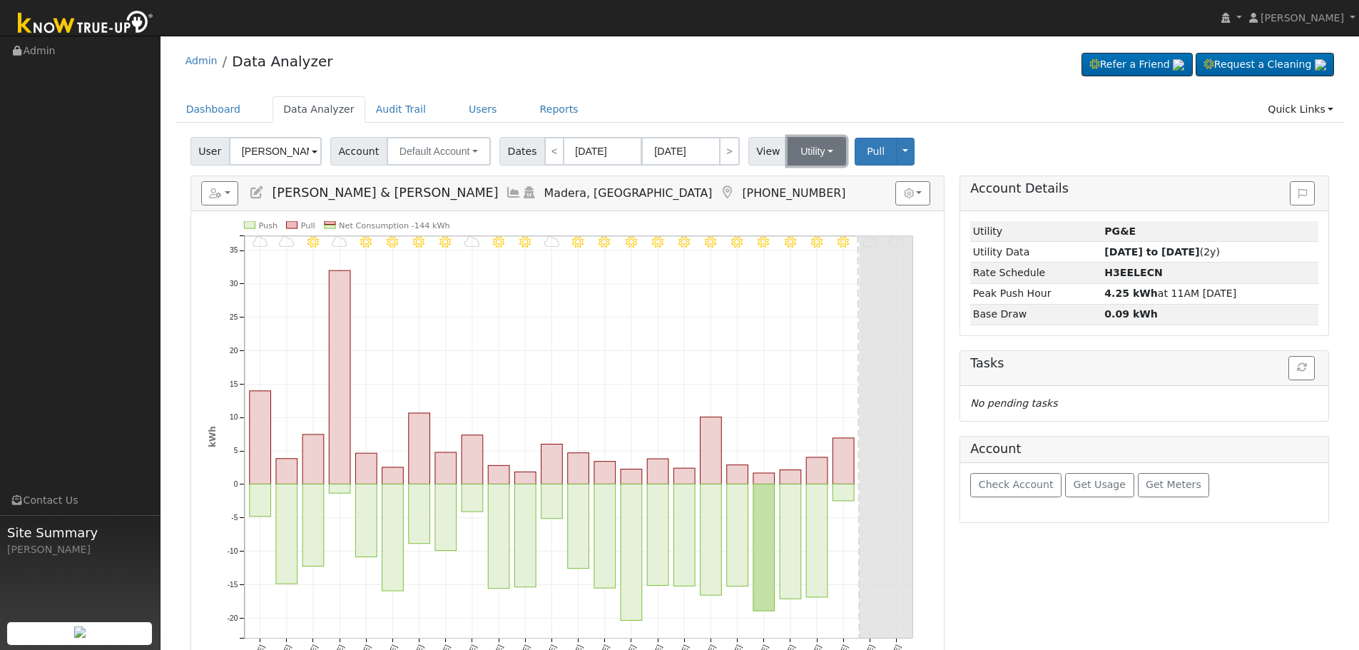
click at [796, 145] on button "Utility" at bounding box center [816, 151] width 58 height 29
click at [812, 208] on link "Solar" at bounding box center [835, 203] width 99 height 20
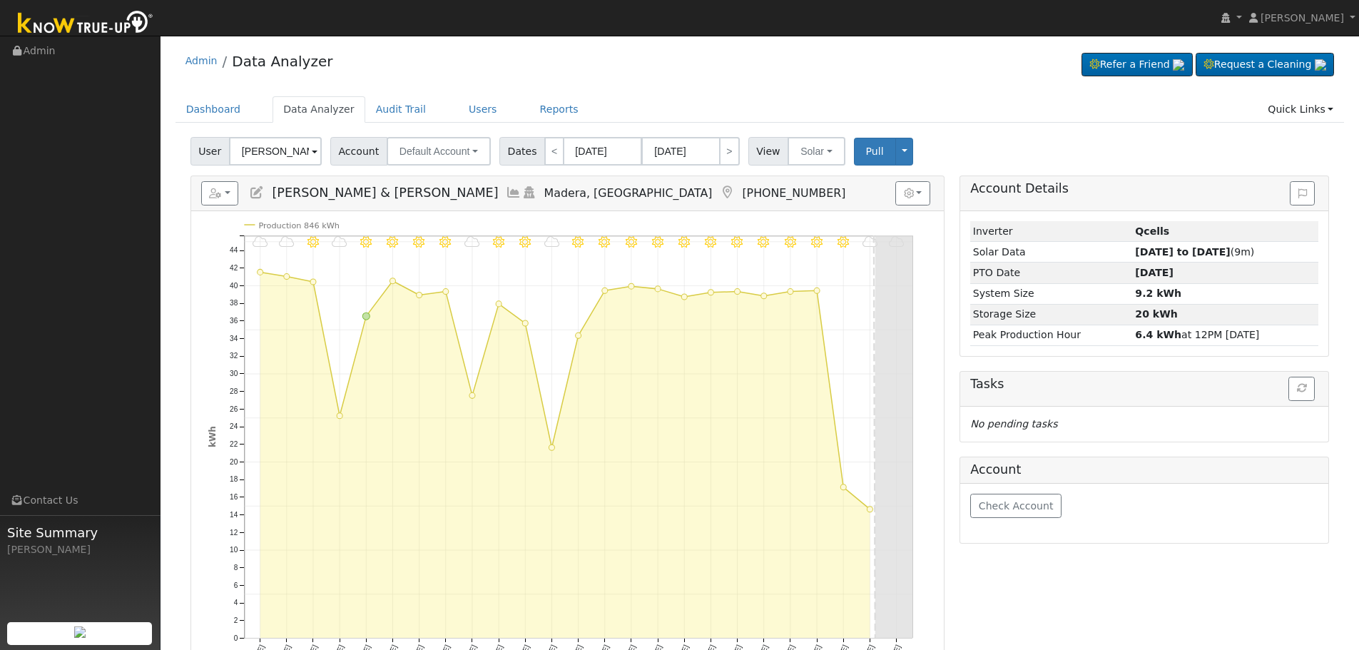
click at [250, 194] on icon at bounding box center [257, 192] width 16 height 13
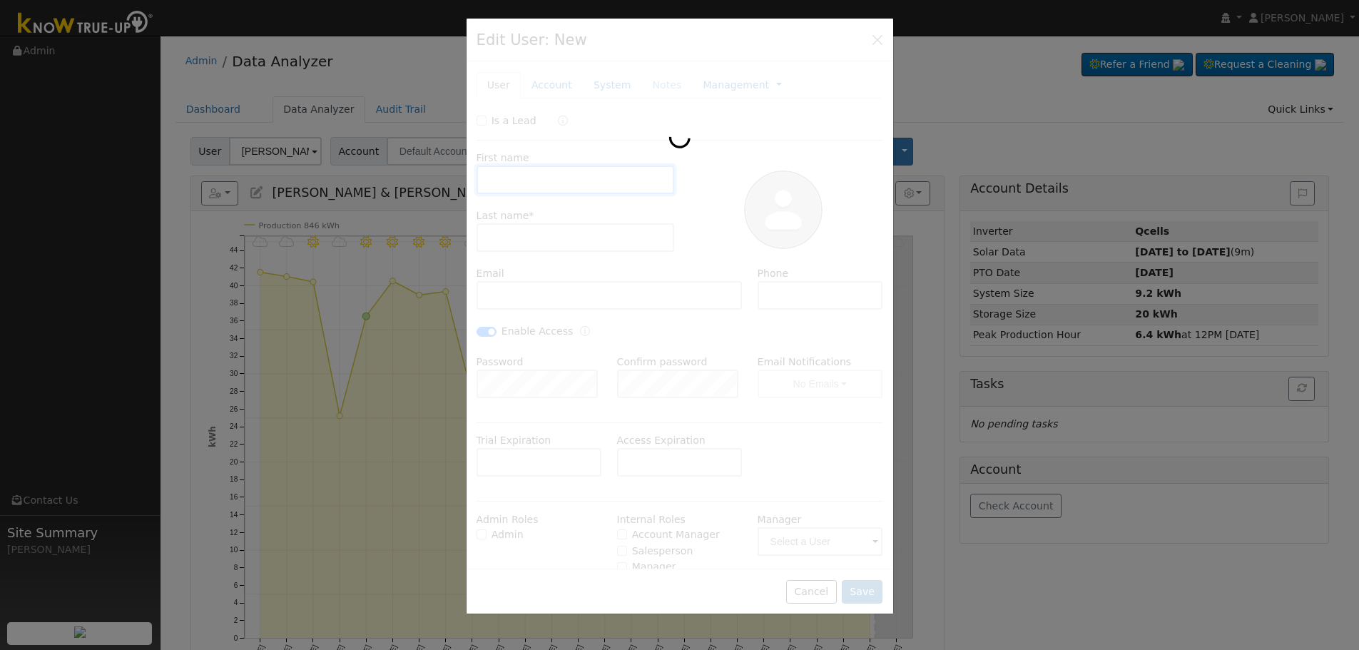
type input "[PERSON_NAME] & [PERSON_NAME]"
type input "[PERSON_NAME]"
type input "[EMAIL_ADDRESS][DOMAIN_NAME]"
type input "[PHONE_NUMBER]"
checkbox input "true"
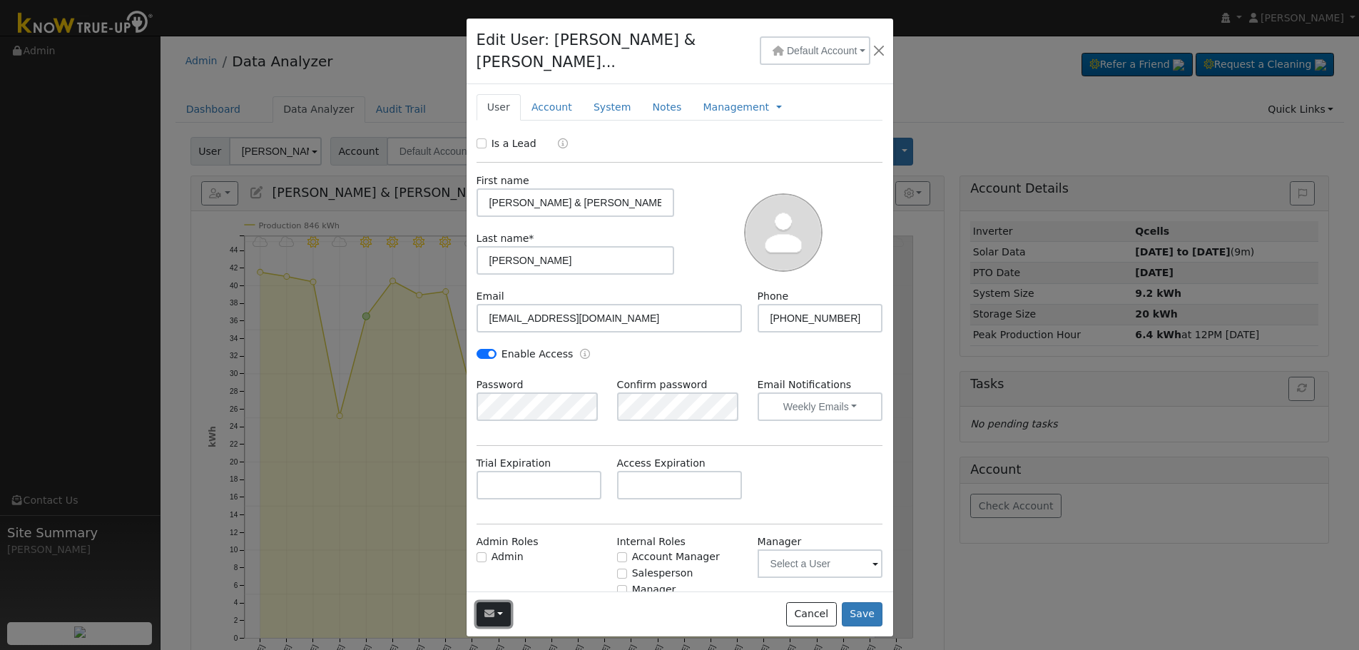
click at [501, 602] on button "button" at bounding box center [493, 614] width 35 height 24
click at [882, 41] on button "button" at bounding box center [878, 51] width 17 height 20
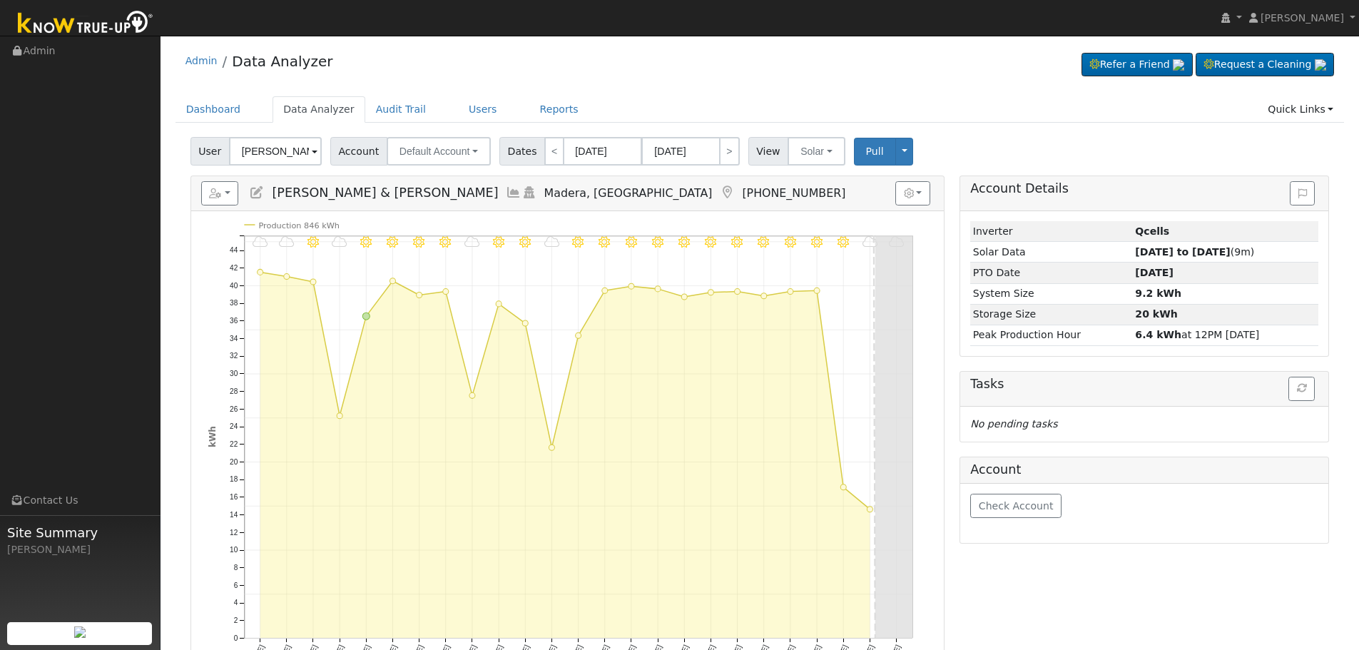
click at [952, 96] on div "Admin Data Analyzer Refer a Friend Request a Cleaning" at bounding box center [760, 472] width 1184 height 858
